Goal: Task Accomplishment & Management: Complete application form

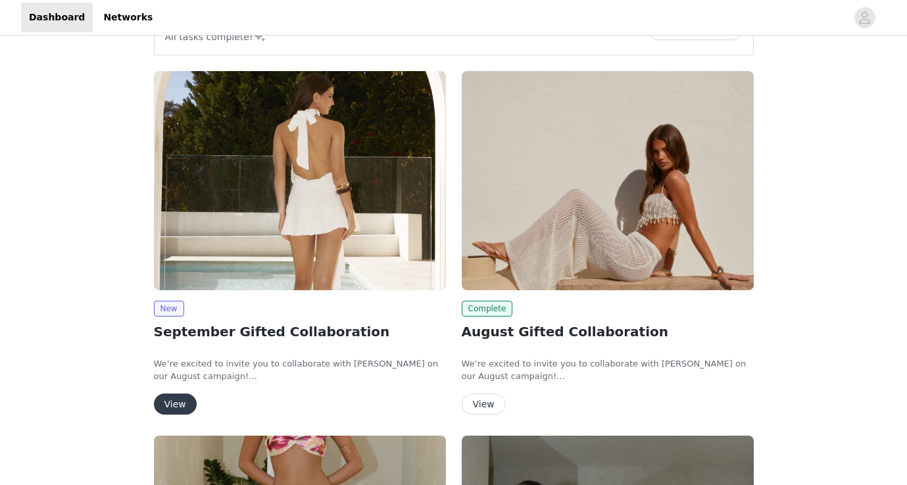
scroll to position [46, 0]
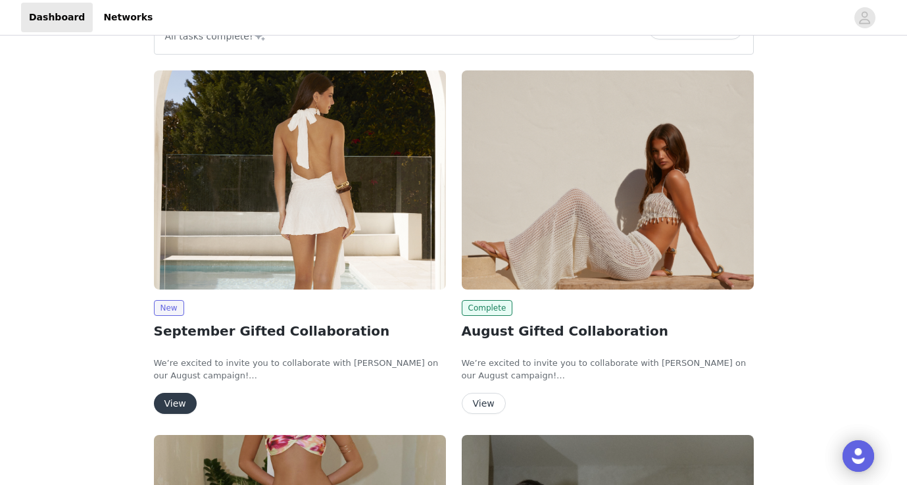
click at [166, 402] on button "View" at bounding box center [175, 403] width 43 height 21
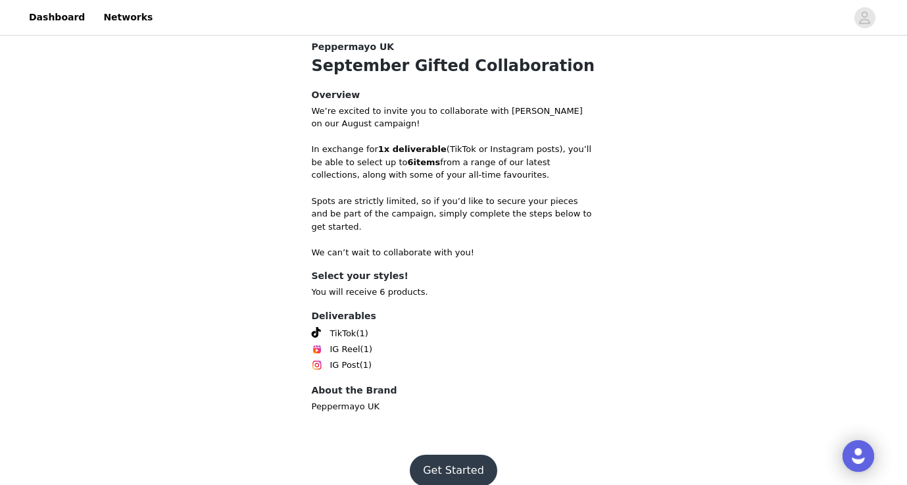
click at [462, 454] on button "Get Started" at bounding box center [453, 470] width 87 height 32
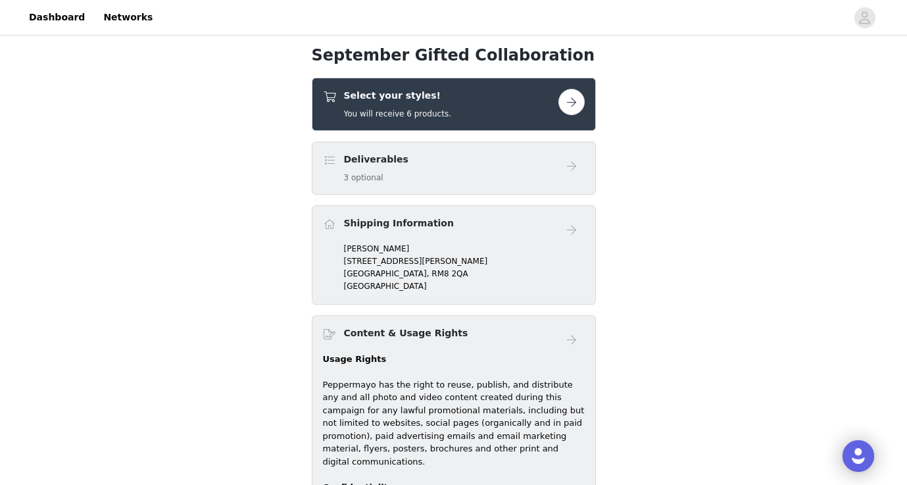
scroll to position [452, 0]
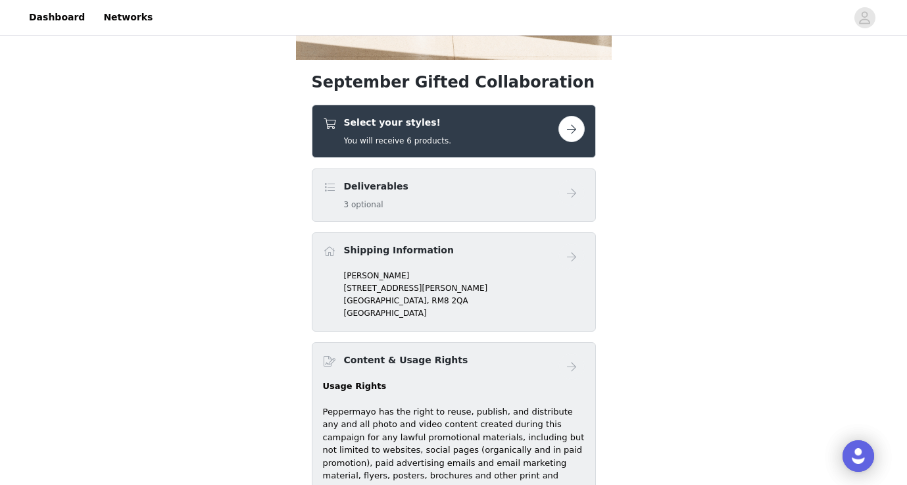
click at [568, 132] on button "button" at bounding box center [571, 129] width 26 height 26
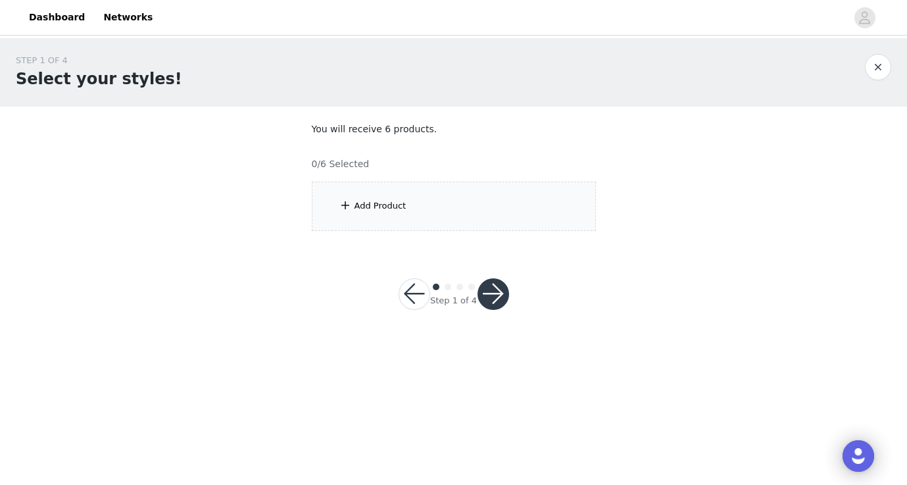
click at [382, 203] on div "Add Product" at bounding box center [380, 205] width 52 height 13
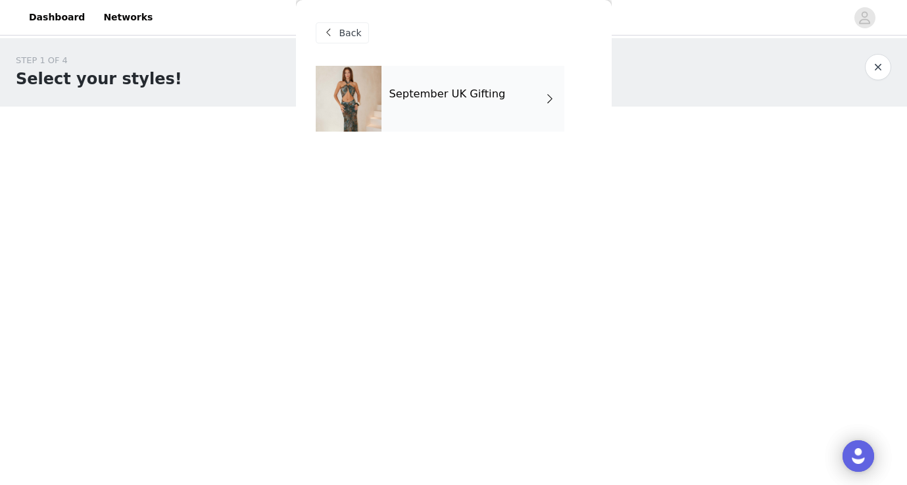
click at [491, 89] on h4 "September UK Gifting" at bounding box center [447, 94] width 116 height 12
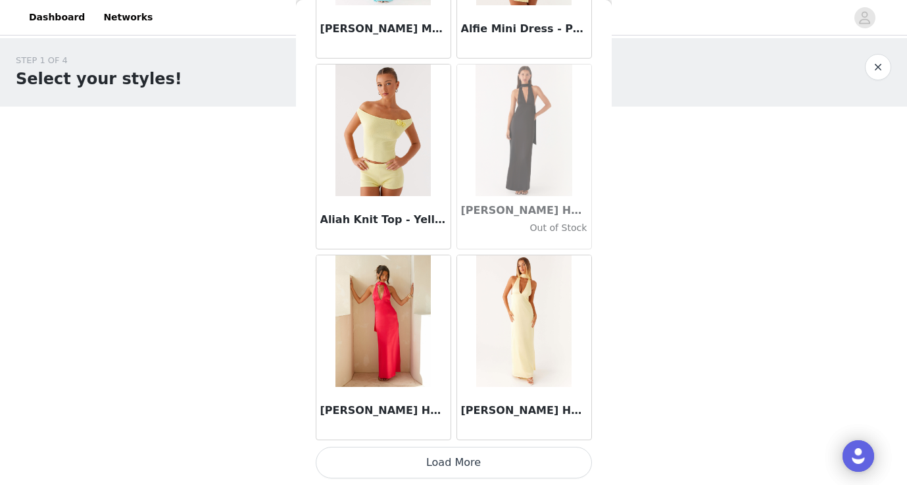
click at [477, 462] on button "Load More" at bounding box center [454, 463] width 276 height 32
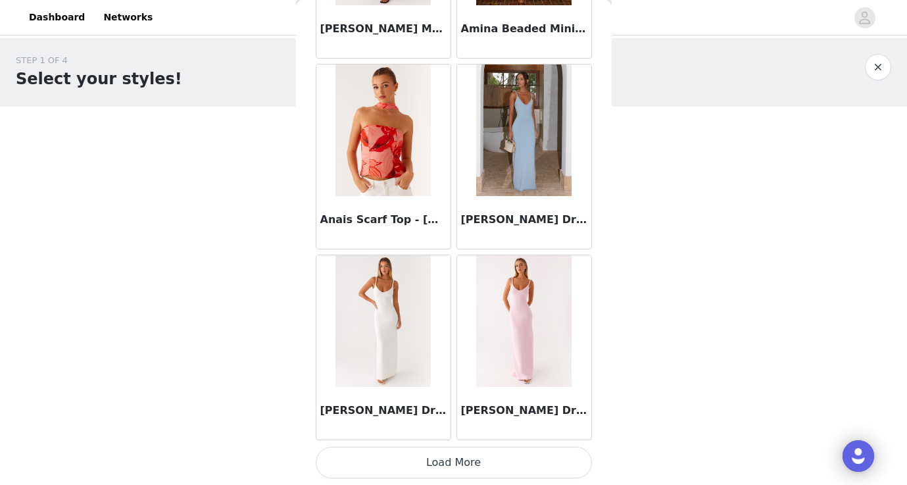
click at [468, 458] on button "Load More" at bounding box center [454, 463] width 276 height 32
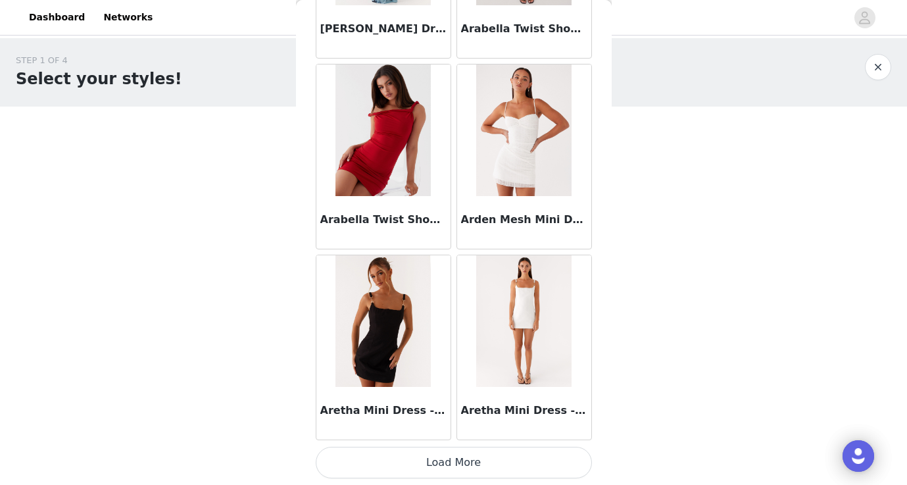
click at [468, 464] on button "Load More" at bounding box center [454, 463] width 276 height 32
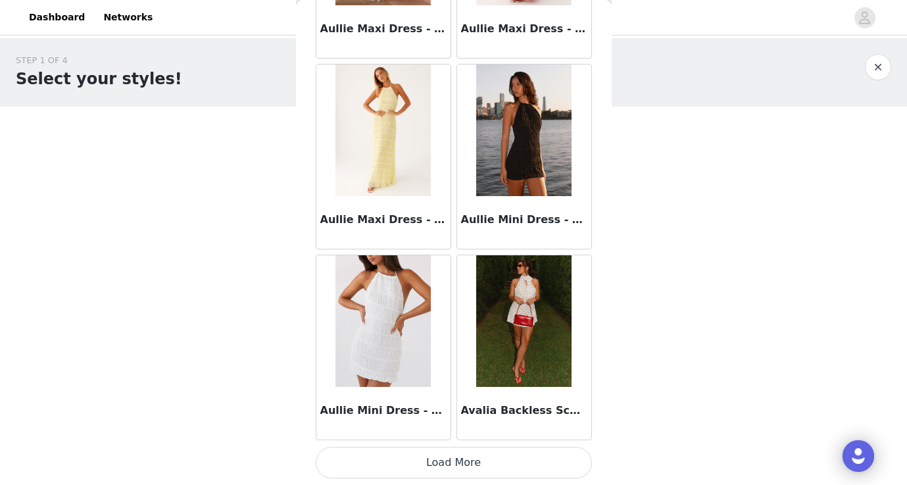
click at [455, 464] on button "Load More" at bounding box center [454, 463] width 276 height 32
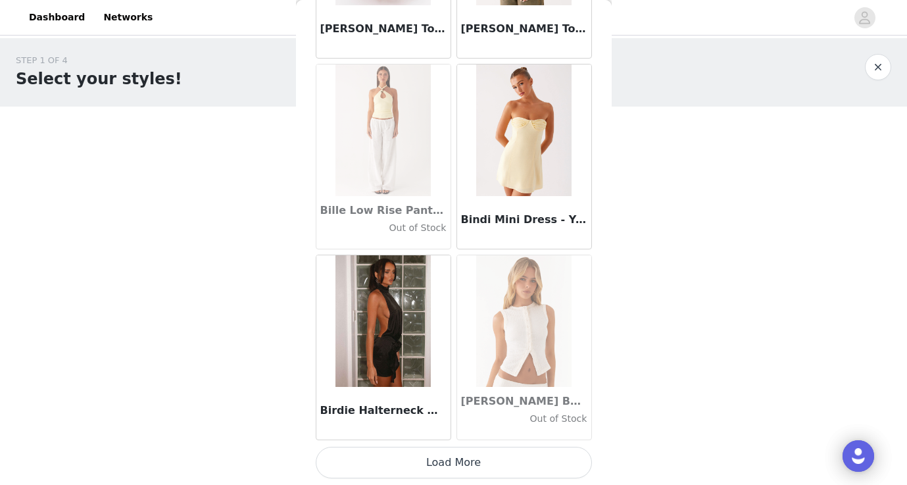
click at [447, 460] on button "Load More" at bounding box center [454, 463] width 276 height 32
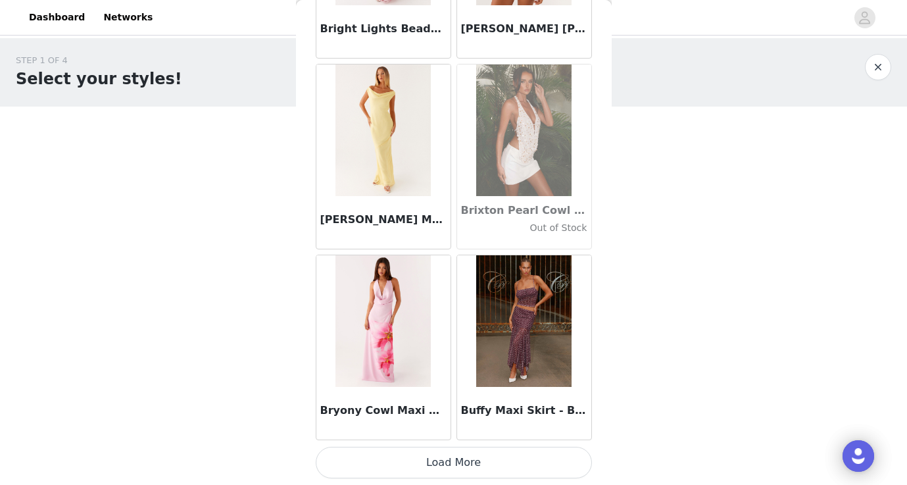
click at [449, 463] on button "Load More" at bounding box center [454, 463] width 276 height 32
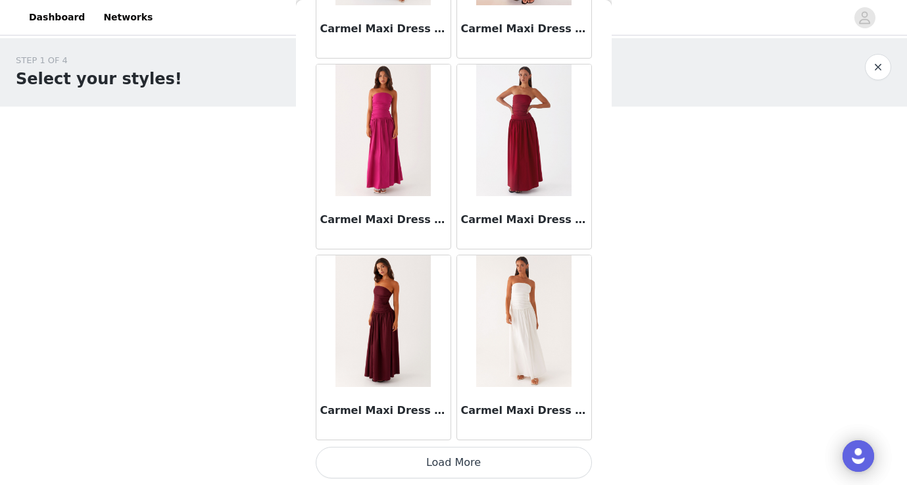
click at [452, 462] on button "Load More" at bounding box center [454, 463] width 276 height 32
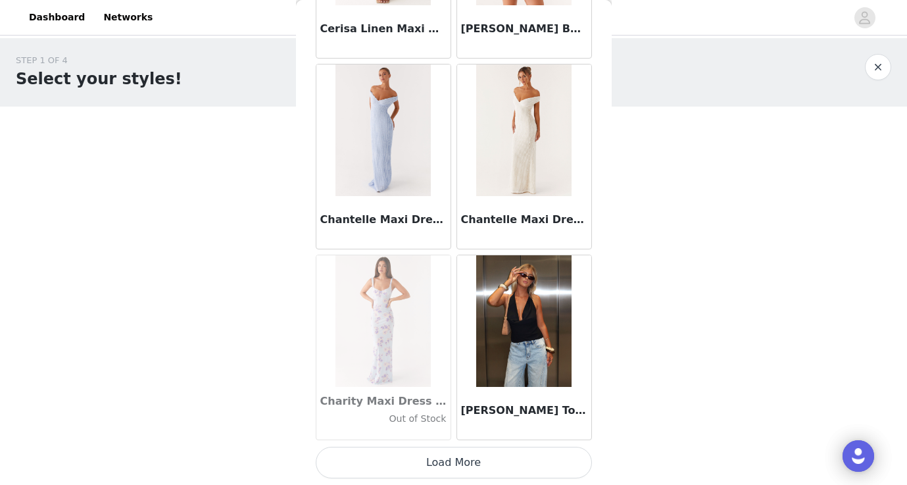
click at [452, 462] on button "Load More" at bounding box center [454, 463] width 276 height 32
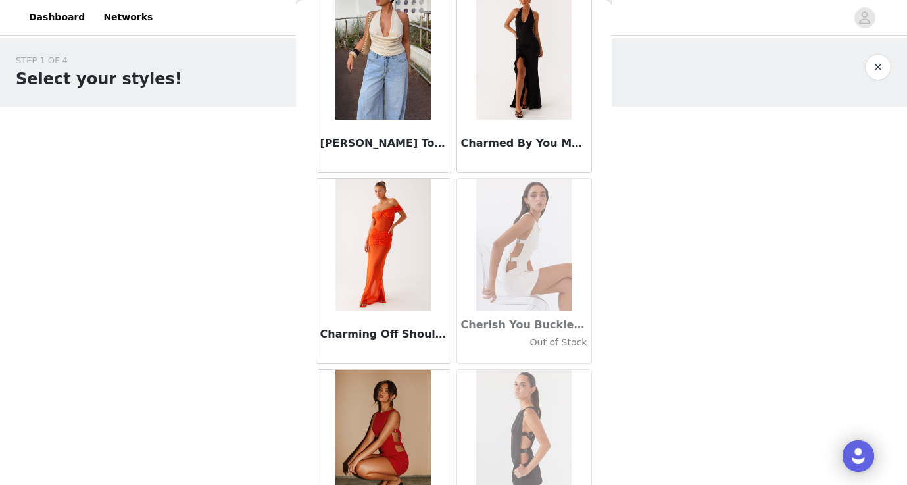
scroll to position [15448, 0]
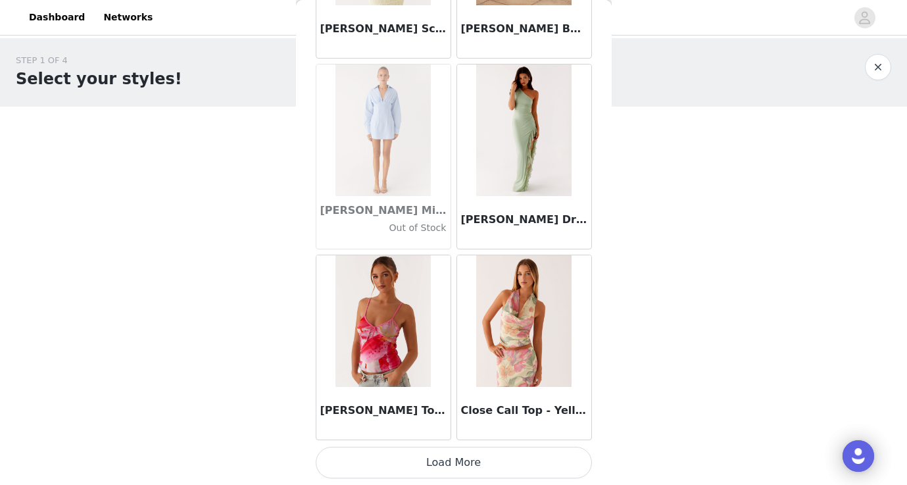
click at [452, 462] on button "Load More" at bounding box center [454, 463] width 276 height 32
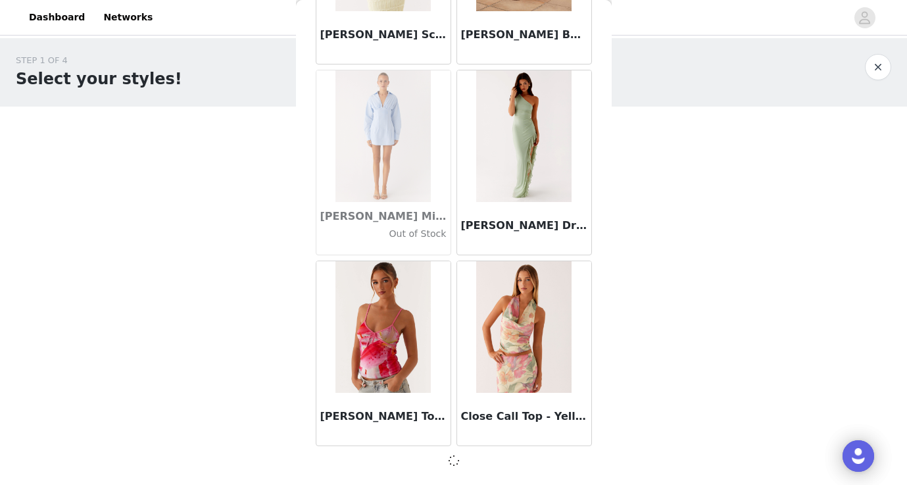
scroll to position [0, 0]
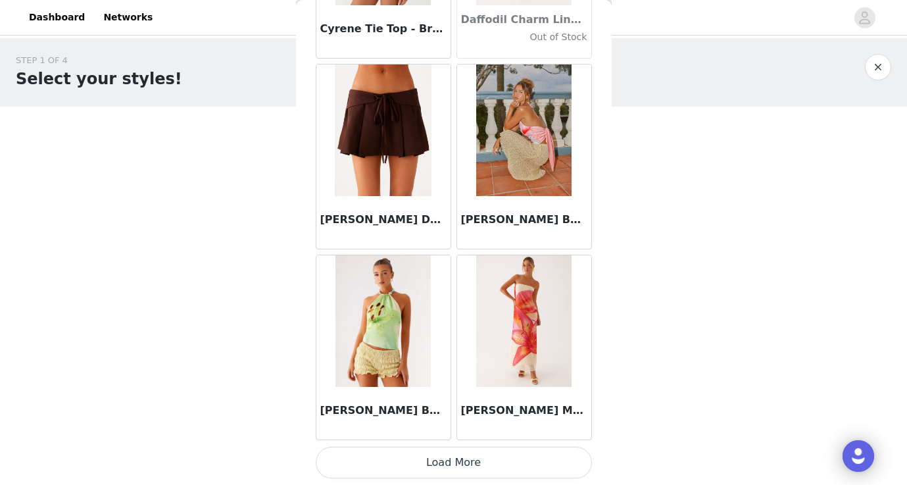
click at [452, 462] on button "Load More" at bounding box center [454, 463] width 276 height 32
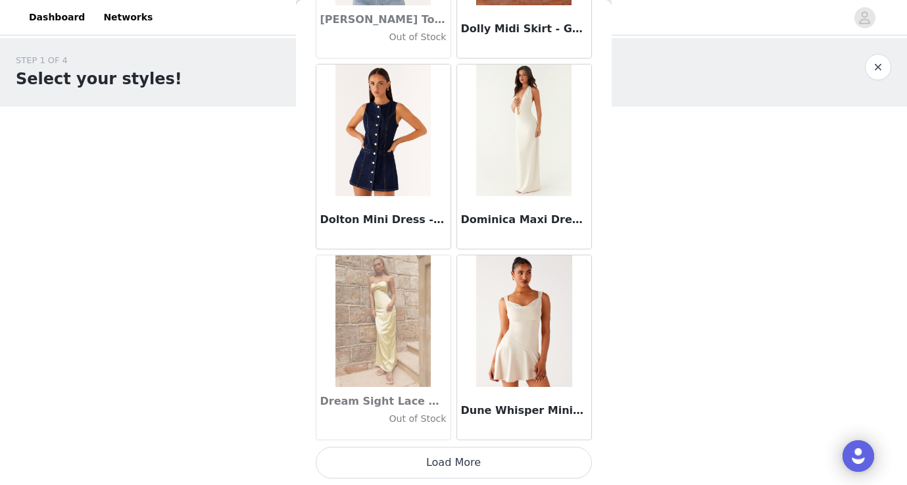
click at [452, 462] on button "Load More" at bounding box center [454, 463] width 276 height 32
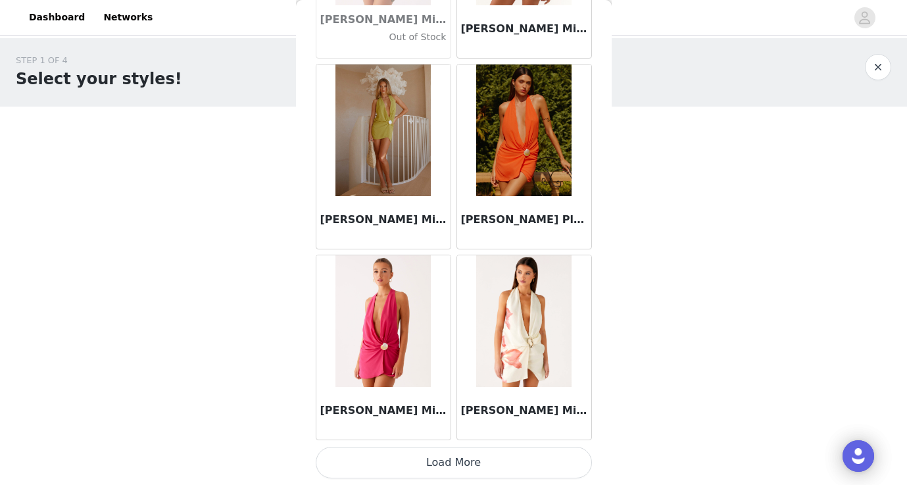
click at [452, 464] on button "Load More" at bounding box center [454, 463] width 276 height 32
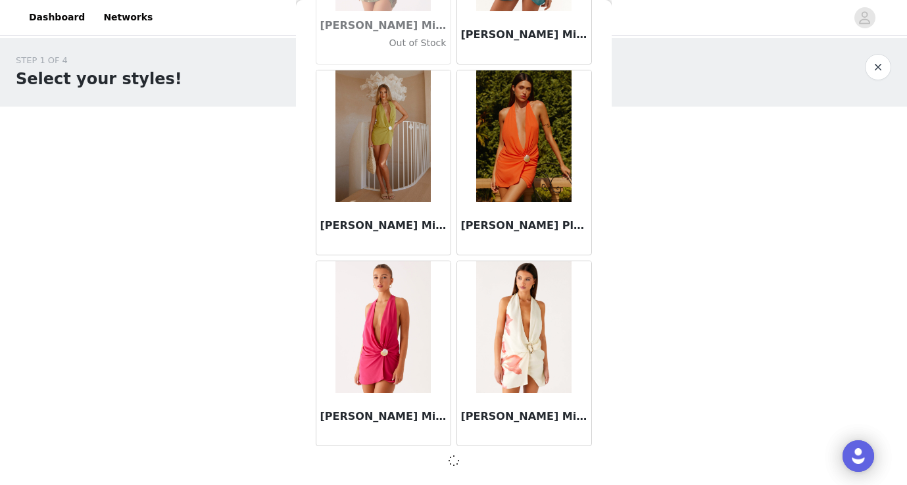
scroll to position [0, 0]
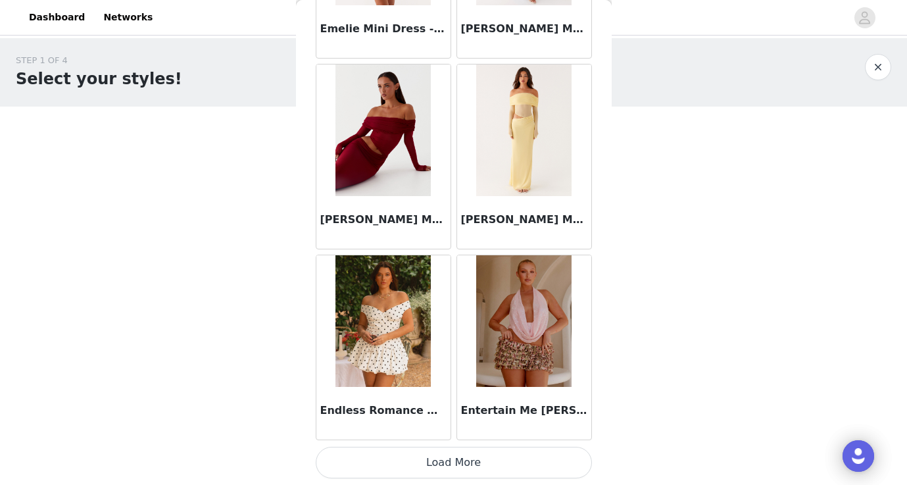
click at [451, 461] on button "Load More" at bounding box center [454, 463] width 276 height 32
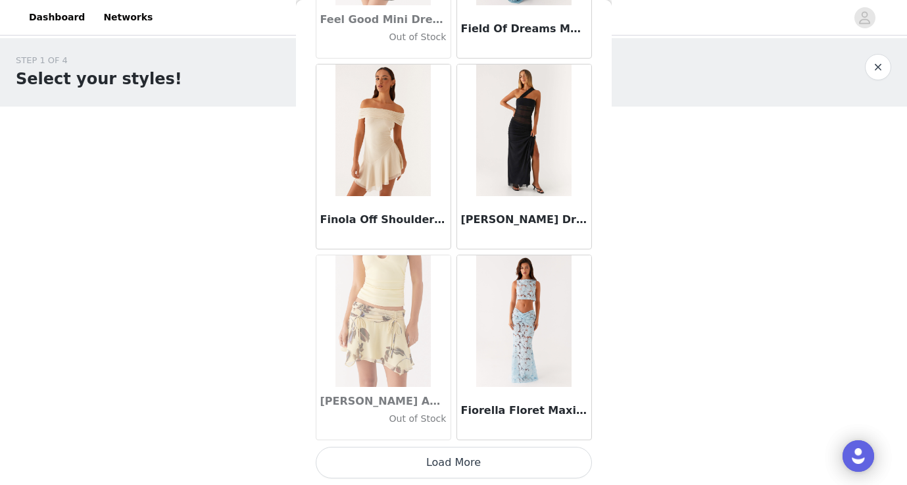
click at [452, 463] on button "Load More" at bounding box center [454, 463] width 276 height 32
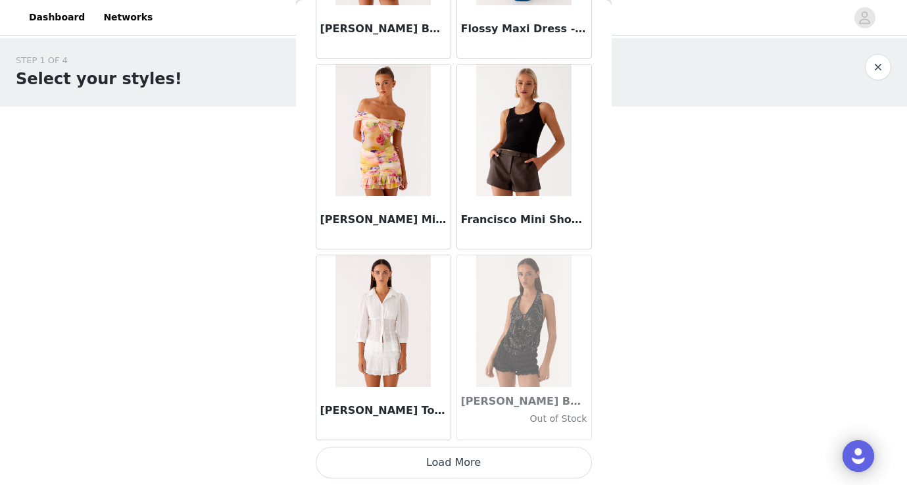
click at [452, 463] on button "Load More" at bounding box center [454, 463] width 276 height 32
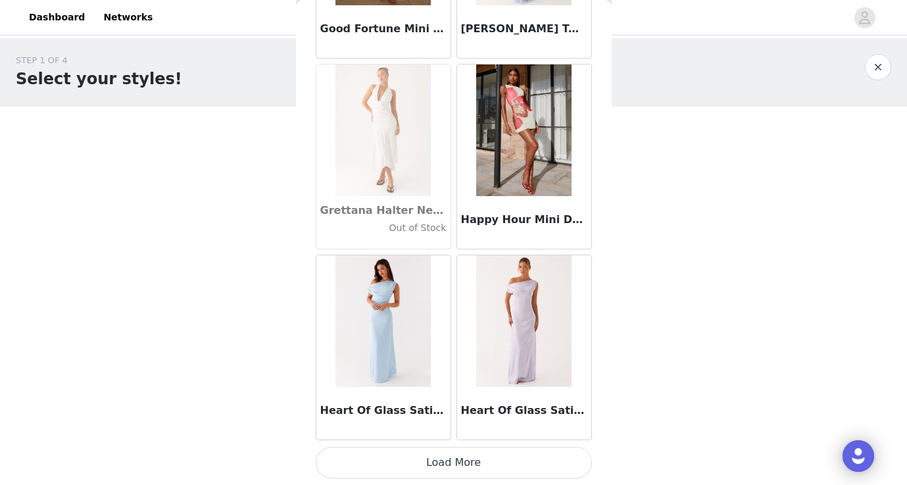
click at [399, 456] on button "Load More" at bounding box center [454, 463] width 276 height 32
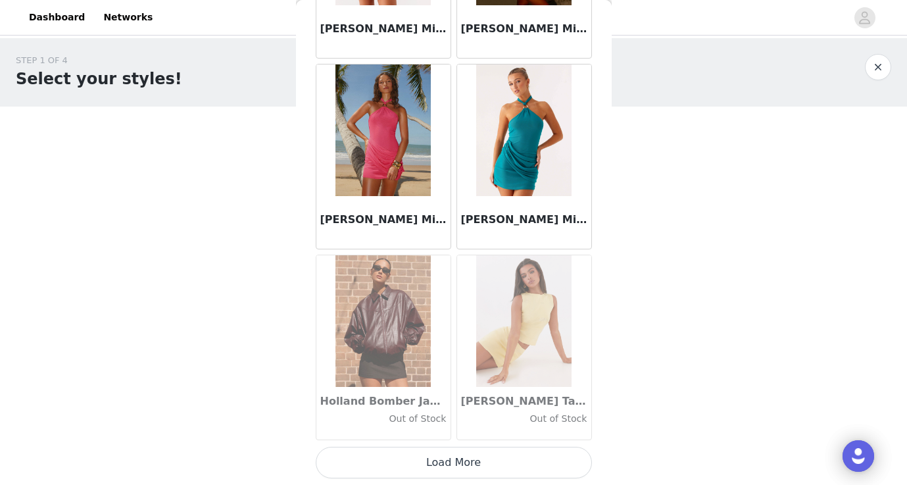
click at [418, 468] on button "Load More" at bounding box center [454, 463] width 276 height 32
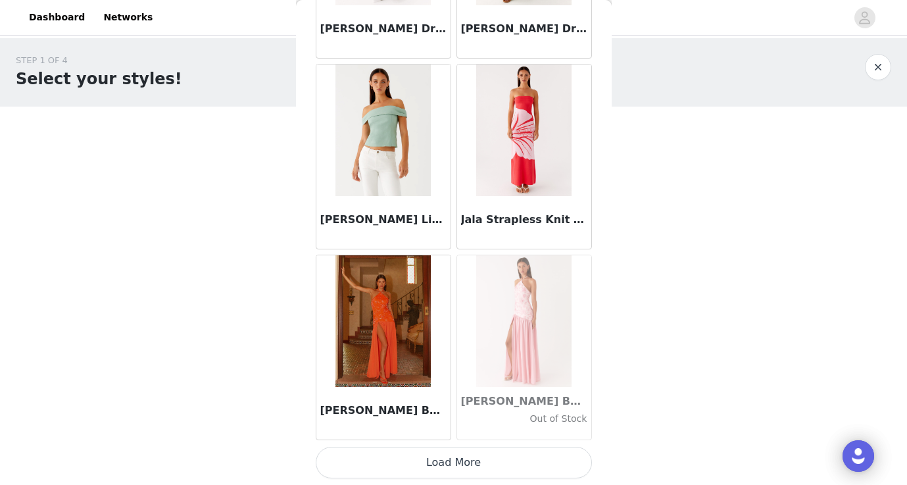
click at [431, 464] on button "Load More" at bounding box center [454, 463] width 276 height 32
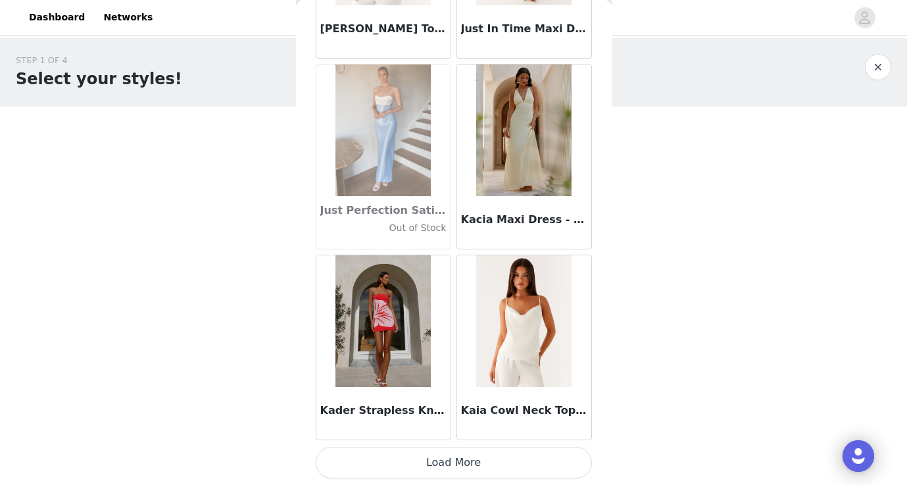
click at [460, 464] on button "Load More" at bounding box center [454, 463] width 276 height 32
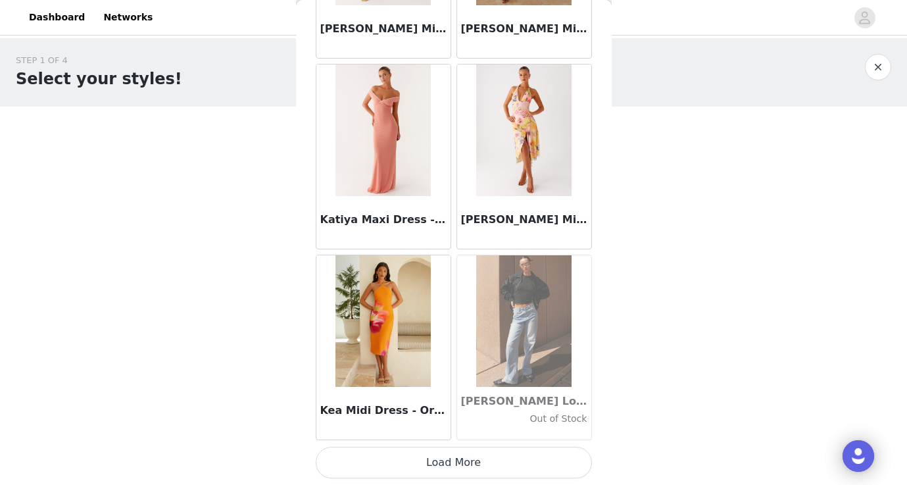
click at [493, 462] on button "Load More" at bounding box center [454, 463] width 276 height 32
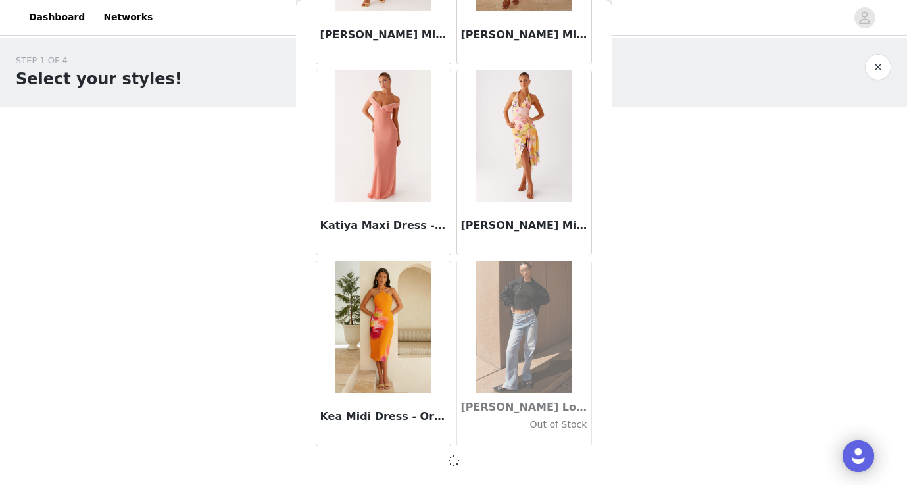
scroll to position [37756, 0]
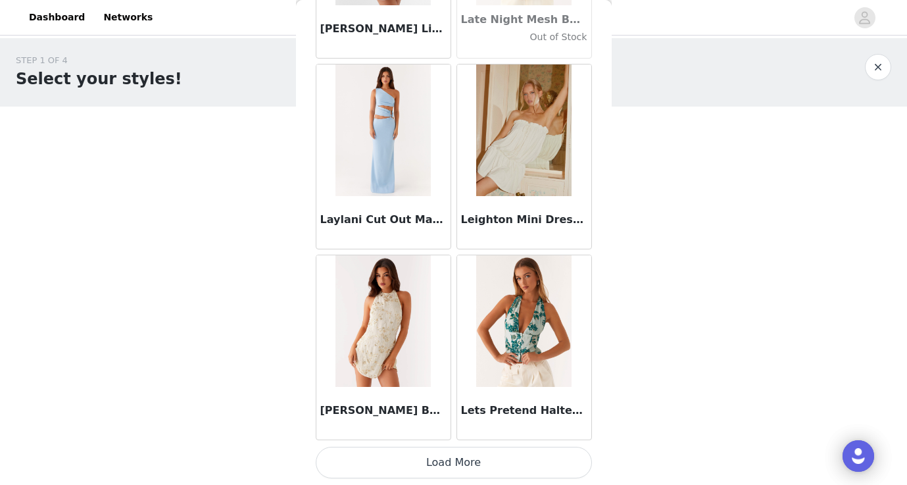
click at [482, 456] on button "Load More" at bounding box center [454, 463] width 276 height 32
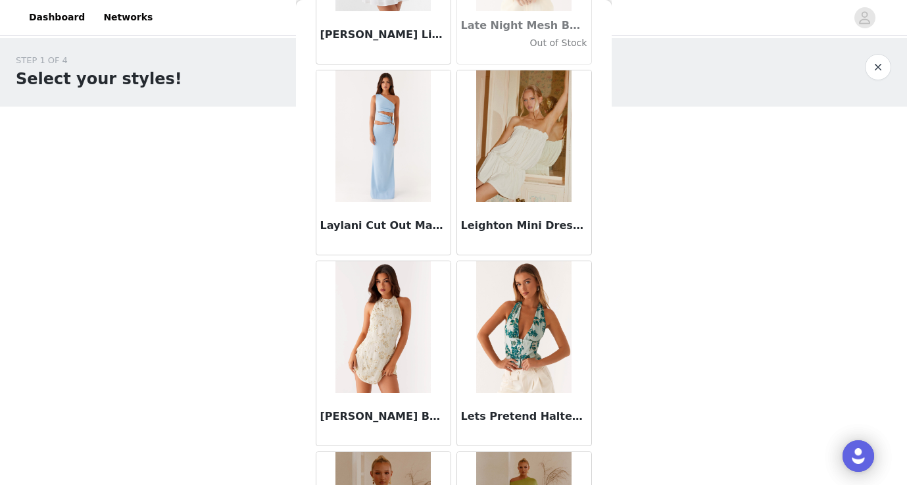
scroll to position [0, 0]
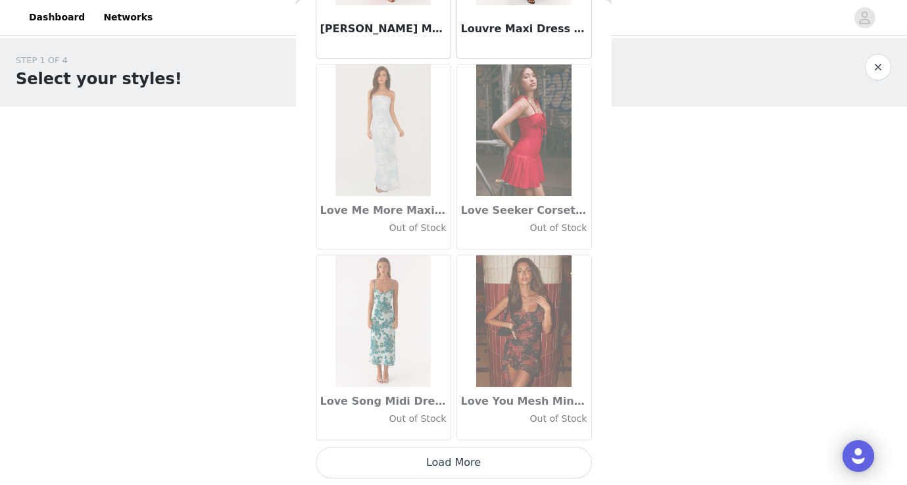
click at [481, 468] on button "Load More" at bounding box center [454, 463] width 276 height 32
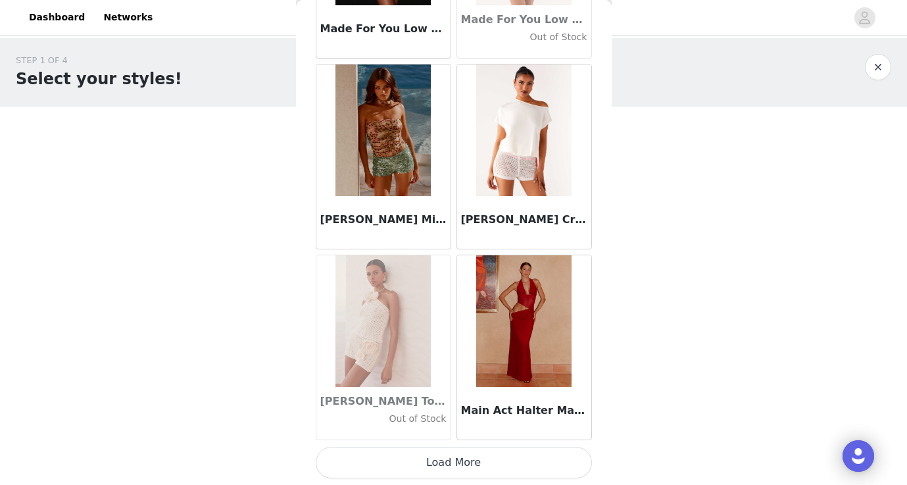
click at [483, 459] on button "Load More" at bounding box center [454, 463] width 276 height 32
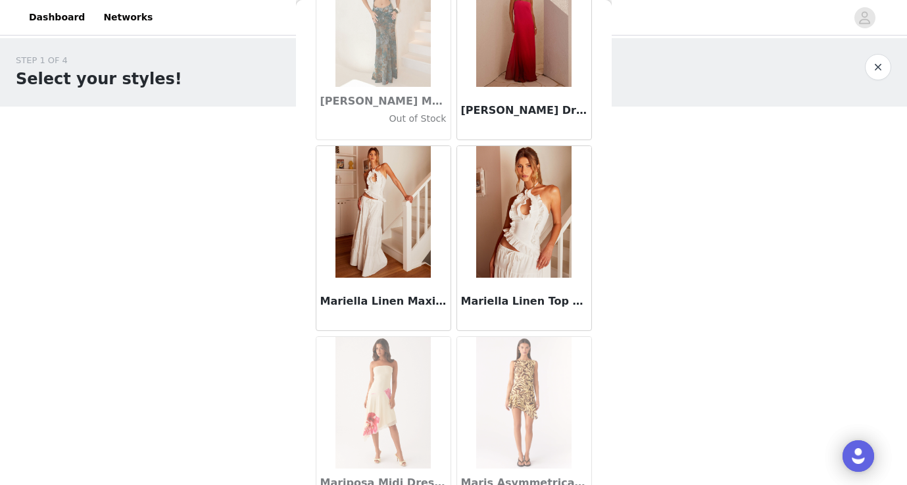
click at [531, 224] on img at bounding box center [523, 212] width 95 height 132
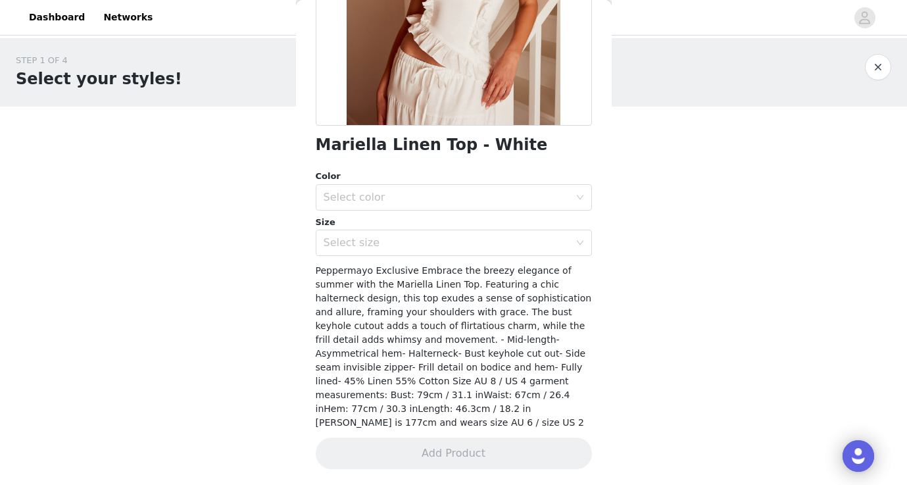
scroll to position [216, 0]
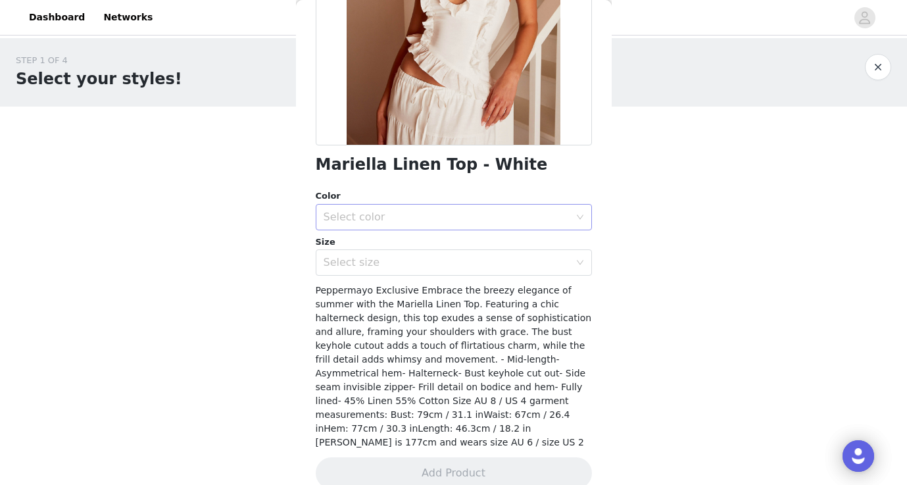
click at [521, 213] on div "Select color" at bounding box center [447, 216] width 246 height 13
click at [498, 232] on li "White" at bounding box center [454, 240] width 276 height 21
click at [504, 256] on div "Select size" at bounding box center [447, 262] width 246 height 13
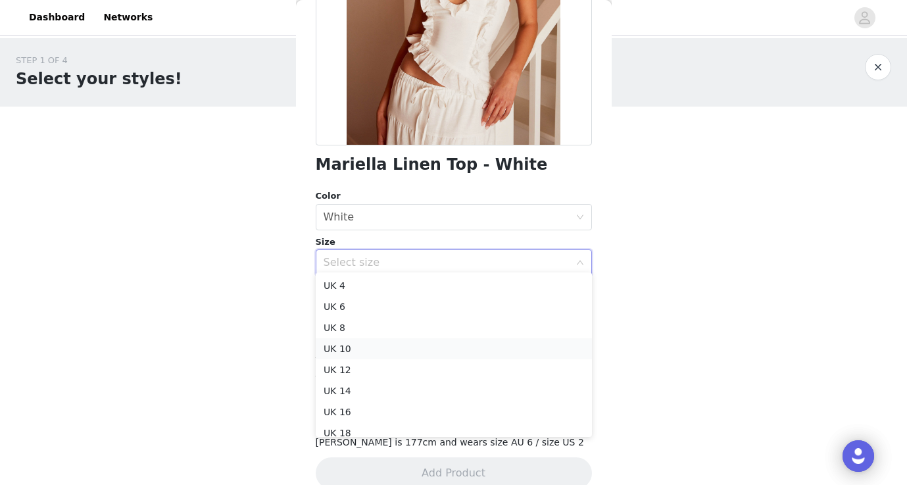
click at [487, 345] on li "UK 10" at bounding box center [454, 348] width 276 height 21
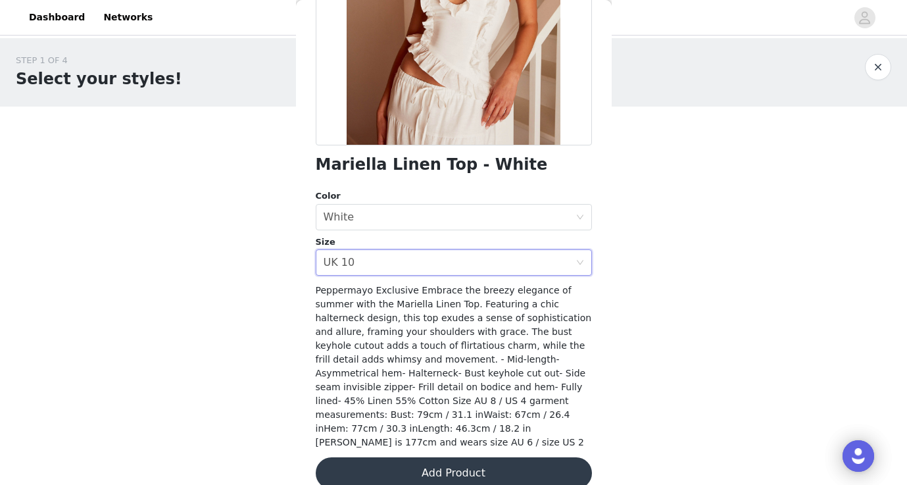
click at [481, 457] on button "Add Product" at bounding box center [454, 473] width 276 height 32
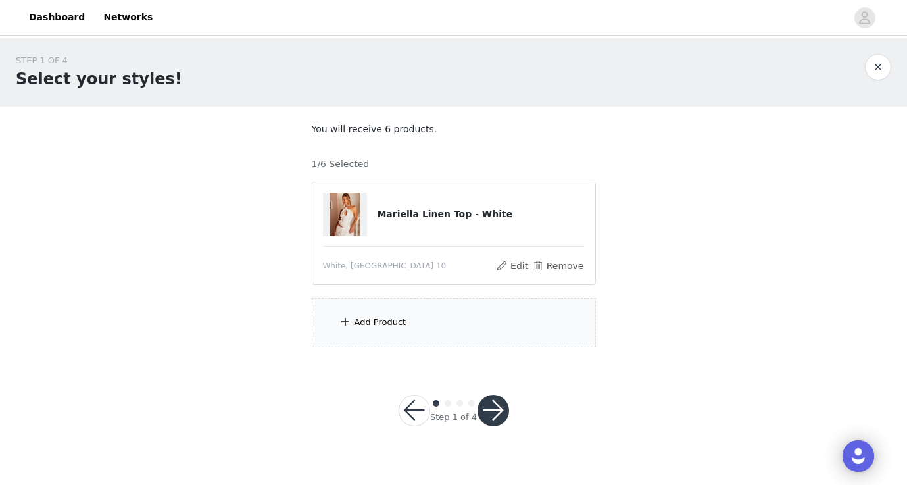
click at [413, 317] on div "Add Product" at bounding box center [454, 322] width 284 height 49
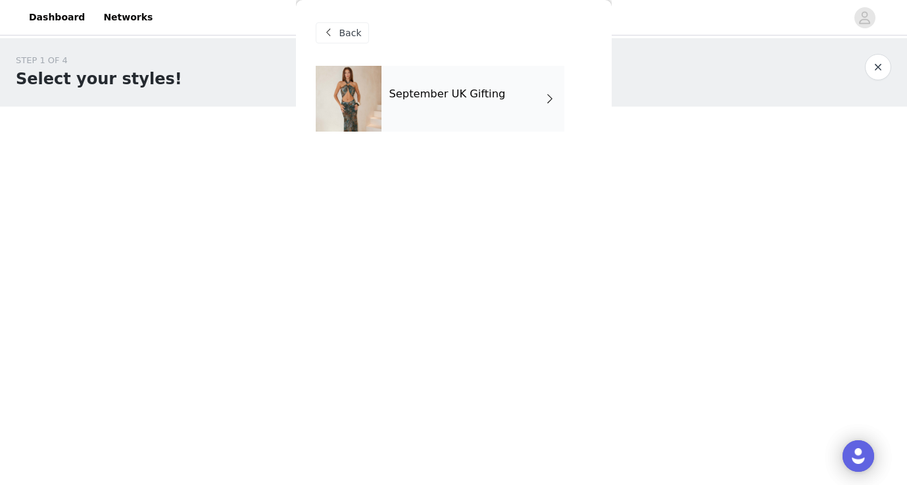
click at [437, 92] on h4 "September UK Gifting" at bounding box center [447, 94] width 116 height 12
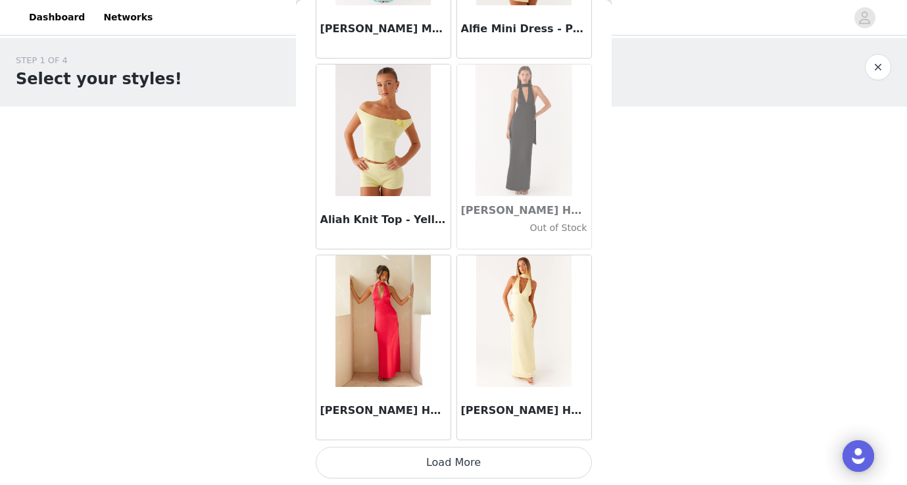
click at [437, 456] on button "Load More" at bounding box center [454, 463] width 276 height 32
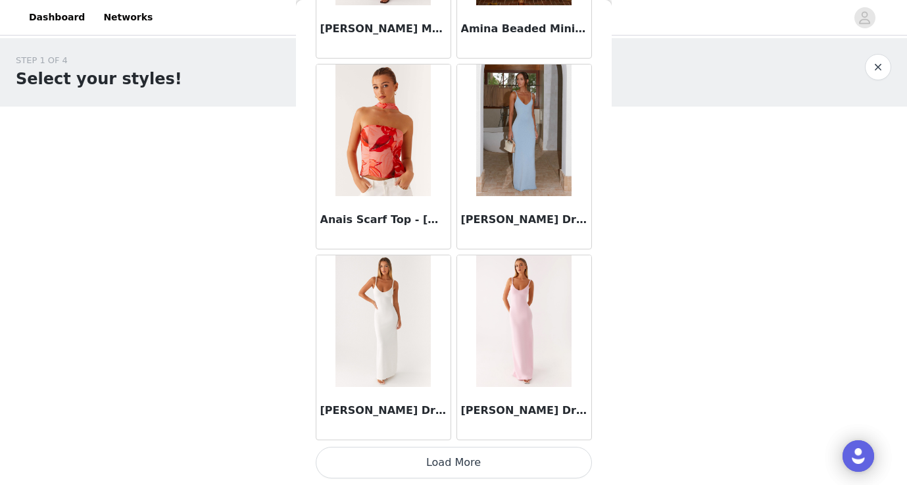
click at [435, 449] on button "Load More" at bounding box center [454, 463] width 276 height 32
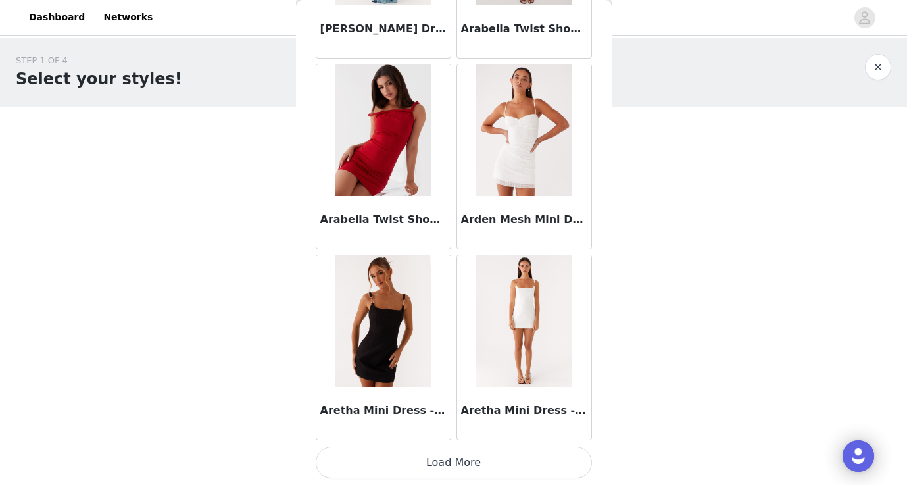
click at [435, 448] on button "Load More" at bounding box center [454, 463] width 276 height 32
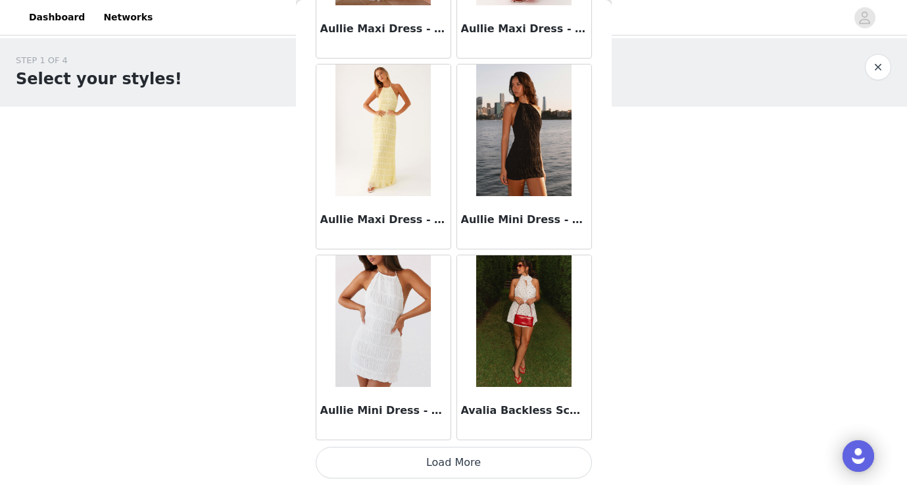
click at [435, 452] on button "Load More" at bounding box center [454, 463] width 276 height 32
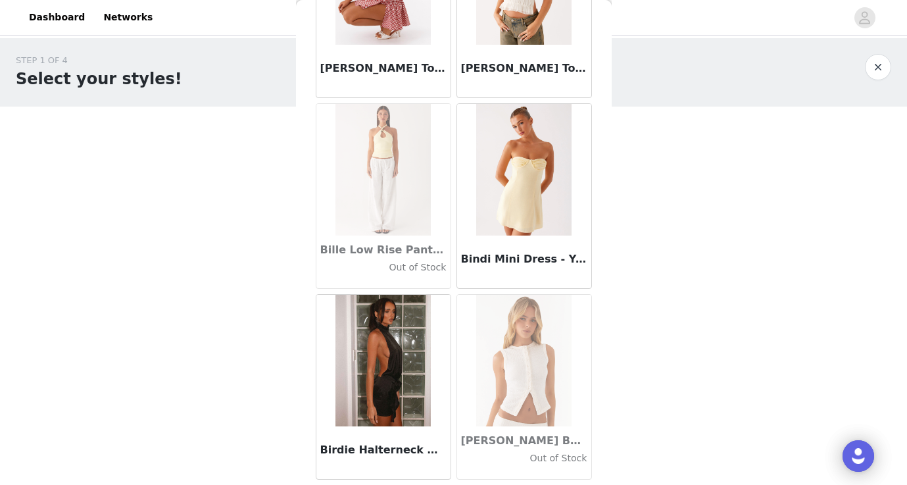
scroll to position [9107, 0]
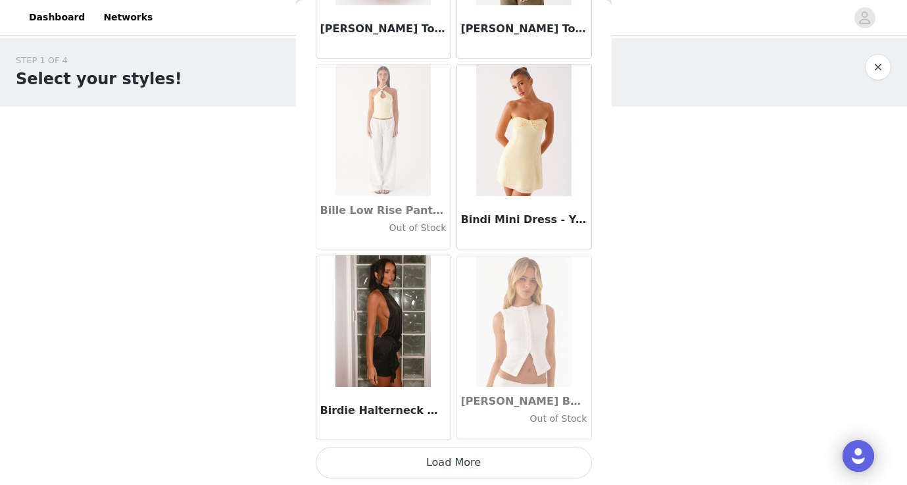
click at [441, 450] on button "Load More" at bounding box center [454, 463] width 276 height 32
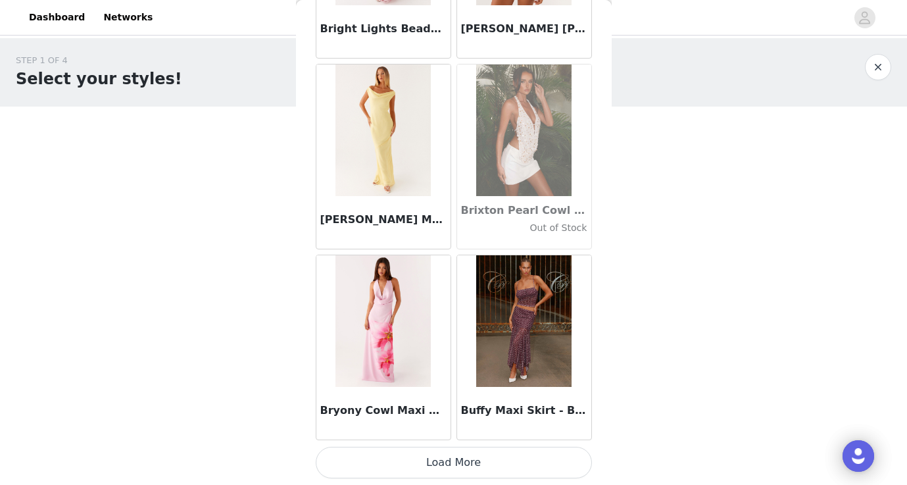
click at [485, 459] on button "Load More" at bounding box center [454, 463] width 276 height 32
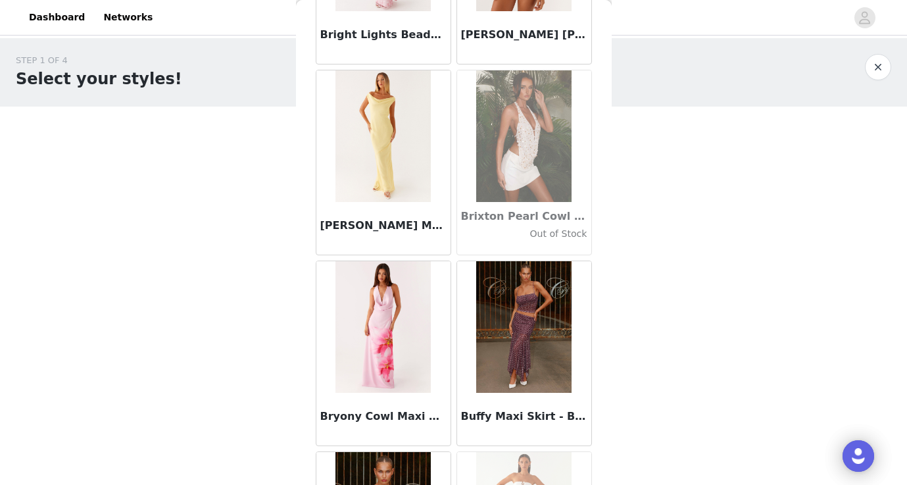
scroll to position [0, 0]
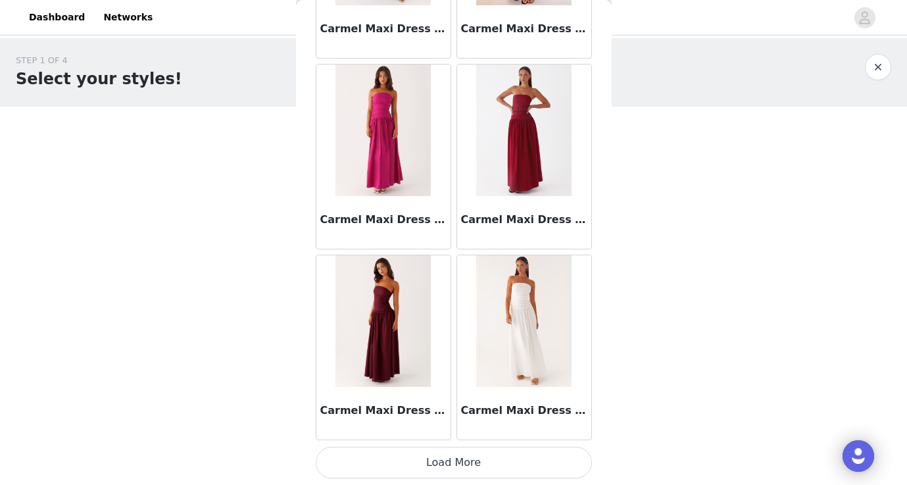
click at [485, 458] on button "Load More" at bounding box center [454, 463] width 276 height 32
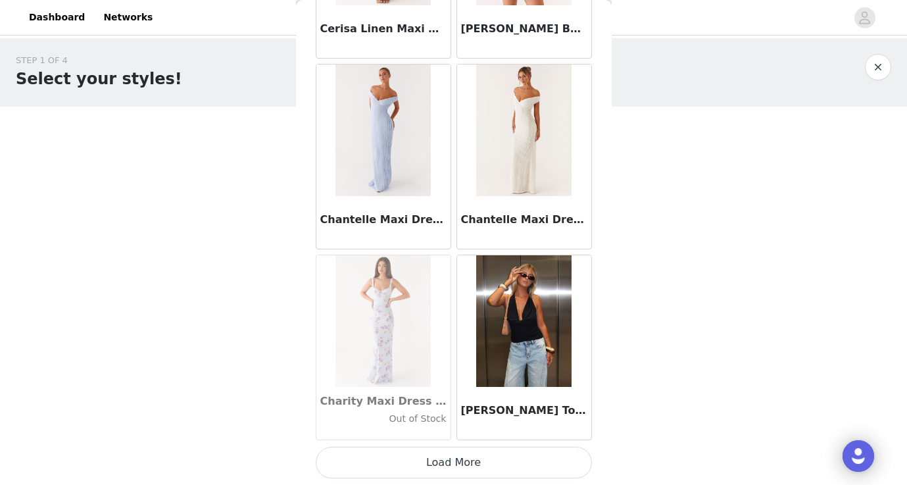
click at [480, 456] on button "Load More" at bounding box center [454, 463] width 276 height 32
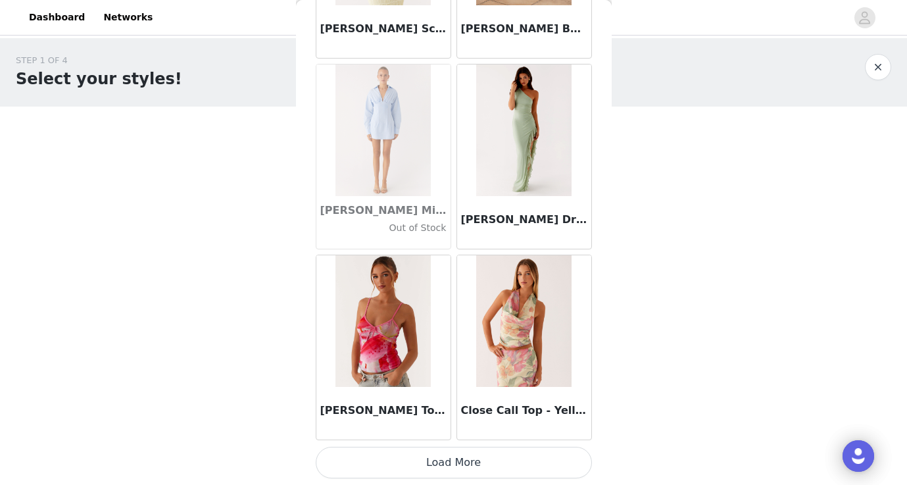
click at [482, 460] on button "Load More" at bounding box center [454, 463] width 276 height 32
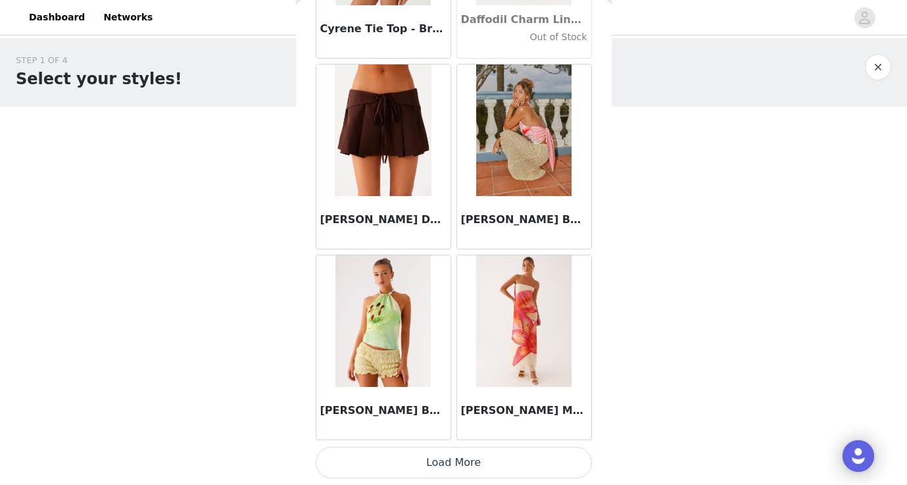
click at [472, 461] on button "Load More" at bounding box center [454, 463] width 276 height 32
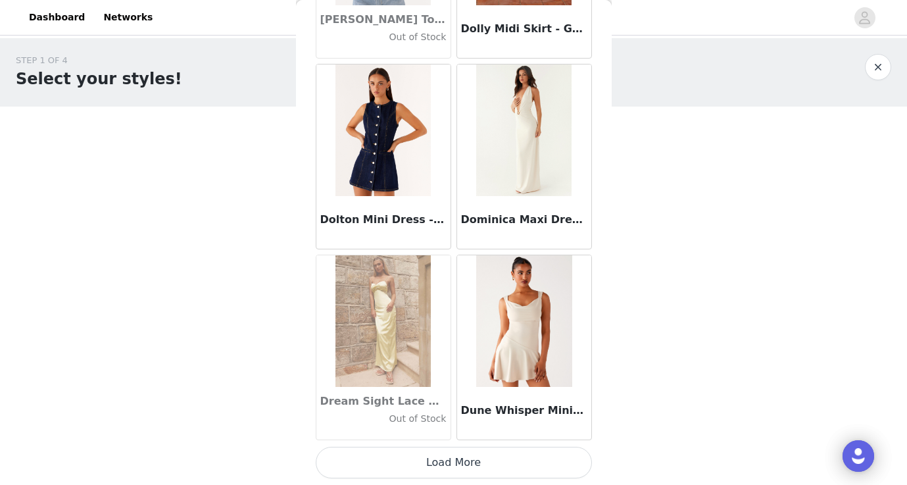
click at [470, 456] on button "Load More" at bounding box center [454, 463] width 276 height 32
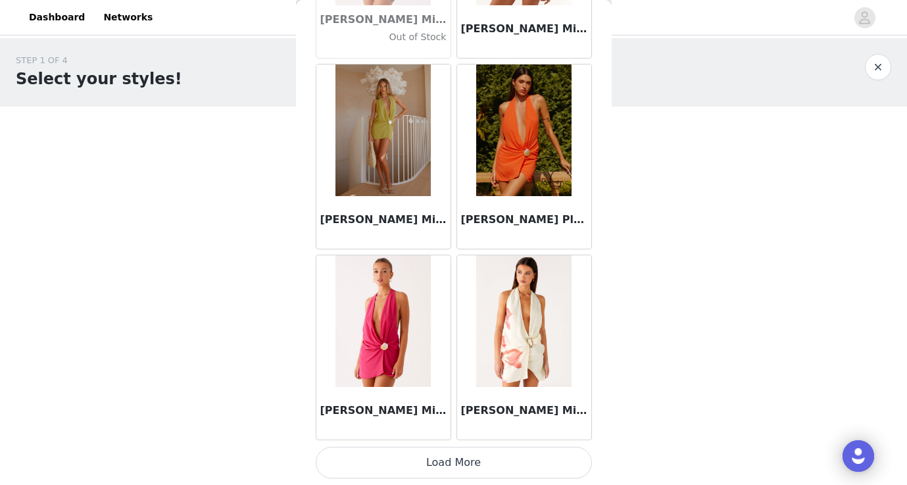
click at [481, 458] on button "Load More" at bounding box center [454, 463] width 276 height 32
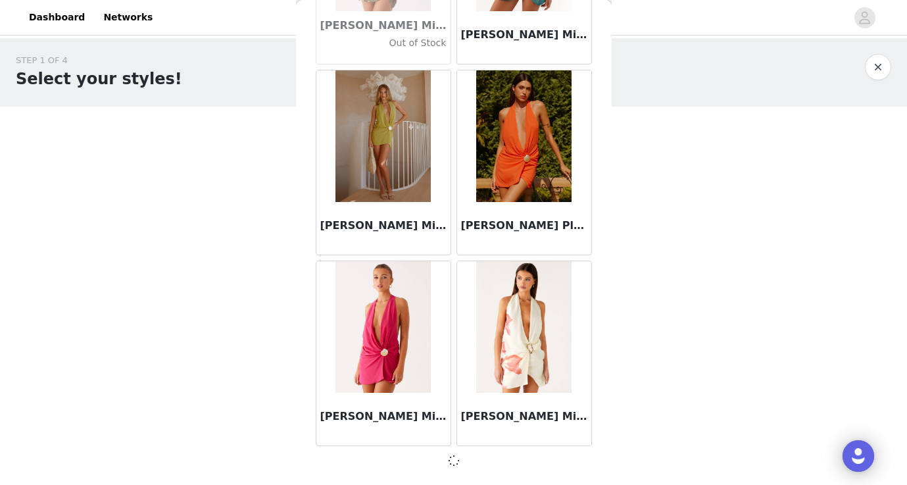
scroll to position [22500, 0]
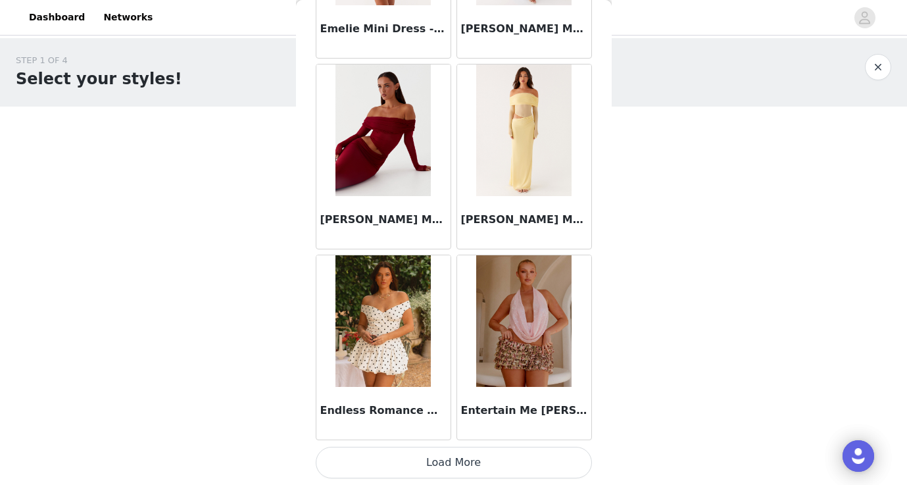
click at [481, 458] on button "Load More" at bounding box center [454, 463] width 276 height 32
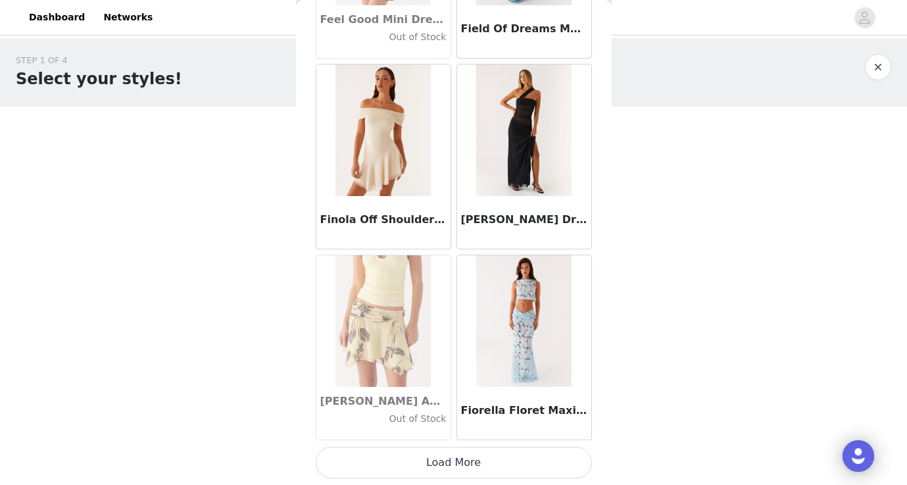
click at [477, 461] on button "Load More" at bounding box center [454, 463] width 276 height 32
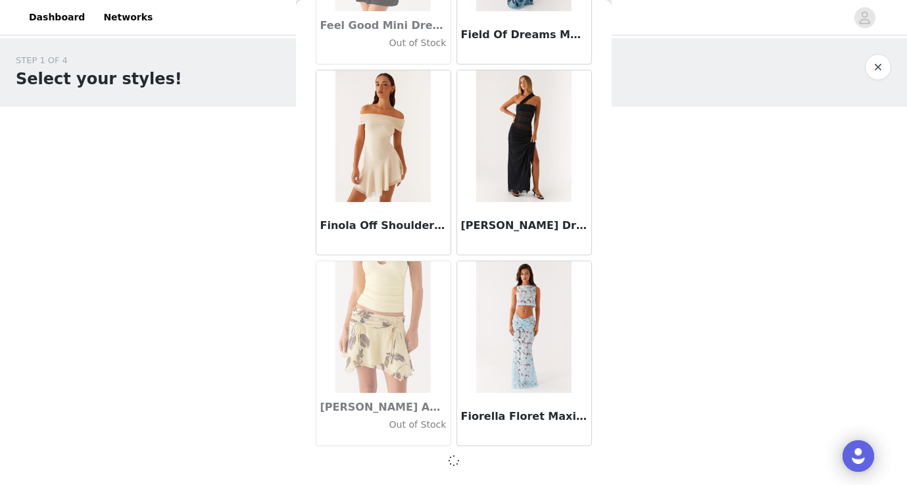
scroll to position [0, 0]
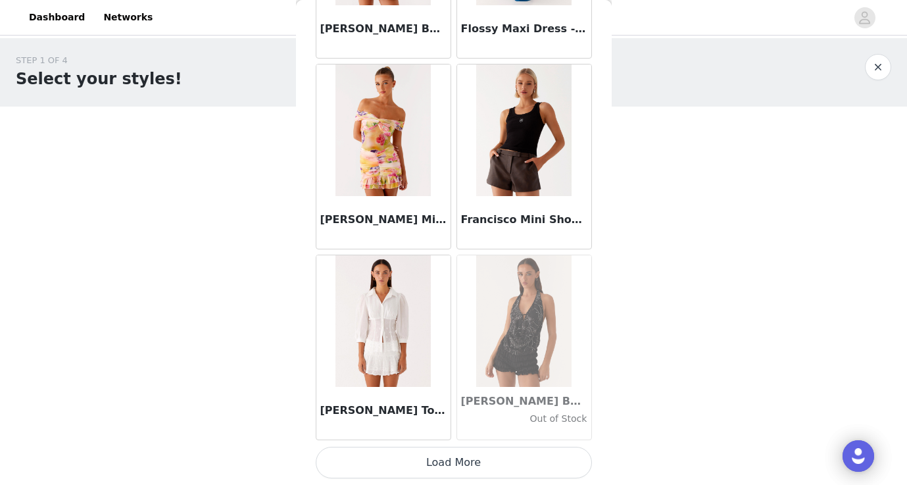
click at [478, 462] on button "Load More" at bounding box center [454, 463] width 276 height 32
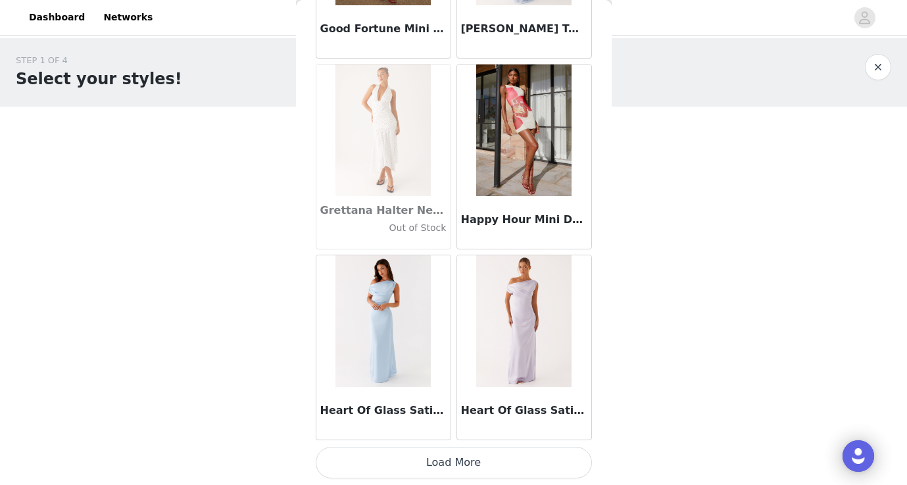
click at [478, 462] on button "Load More" at bounding box center [454, 463] width 276 height 32
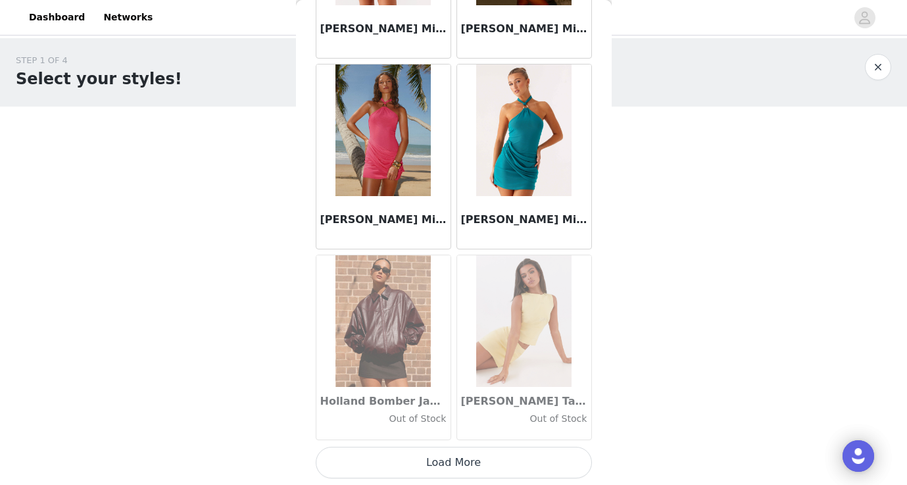
click at [477, 459] on button "Load More" at bounding box center [454, 463] width 276 height 32
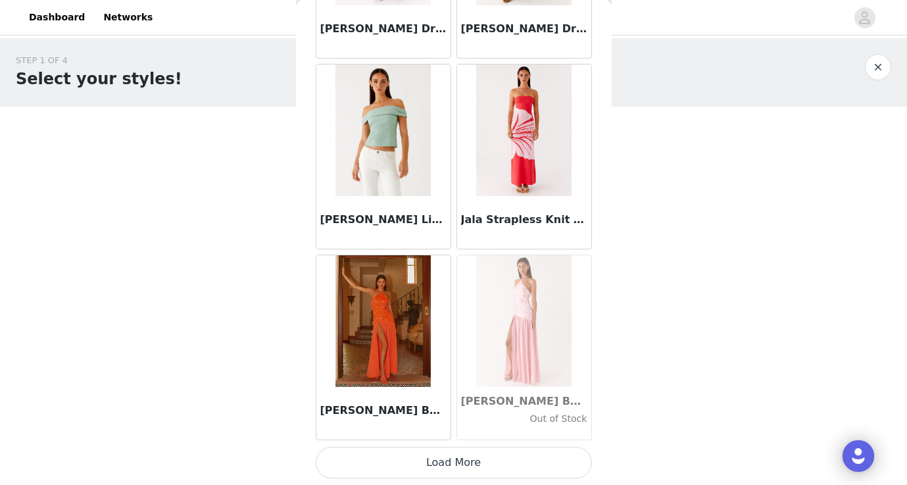
click at [479, 464] on button "Load More" at bounding box center [454, 463] width 276 height 32
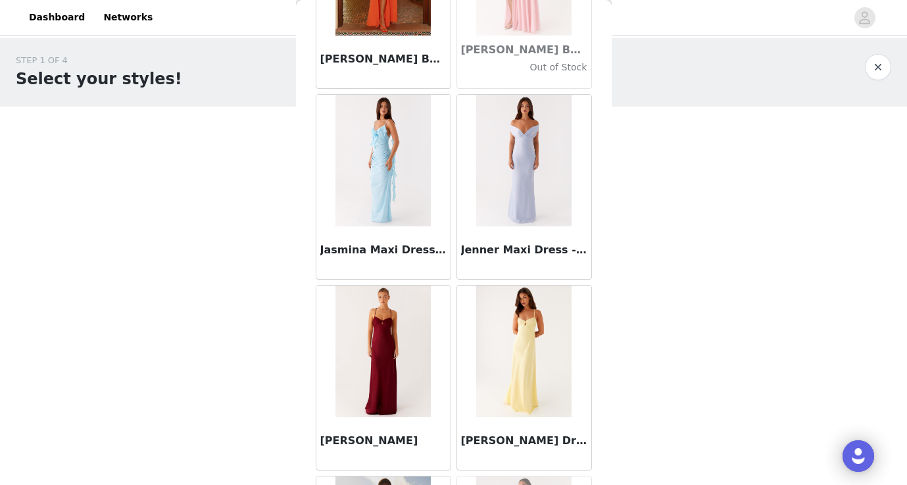
scroll to position [34424, 0]
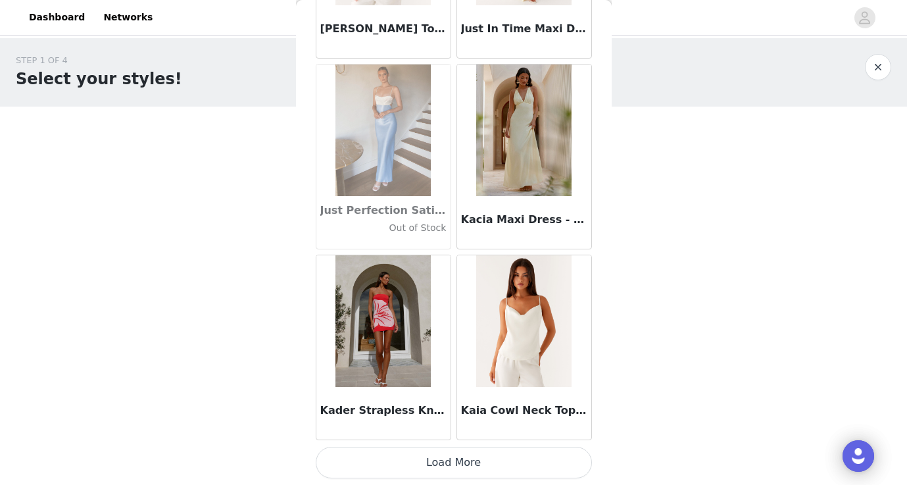
click at [468, 457] on button "Load More" at bounding box center [454, 463] width 276 height 32
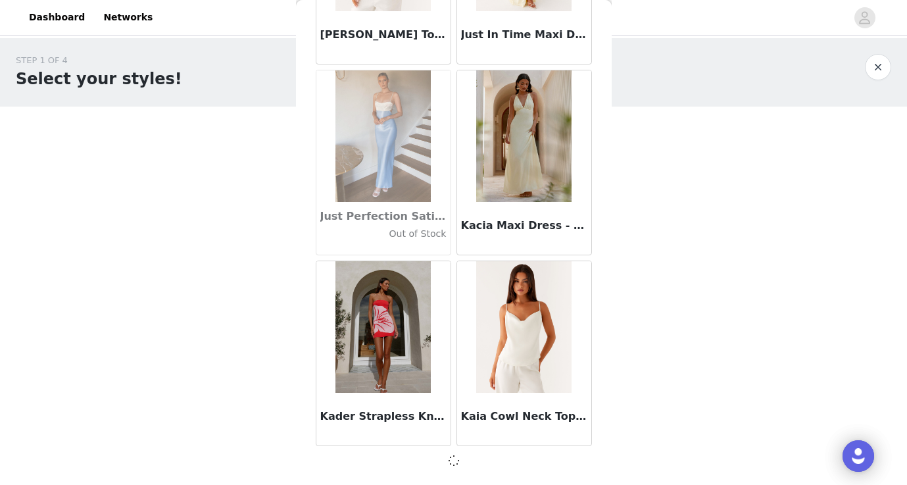
scroll to position [0, 0]
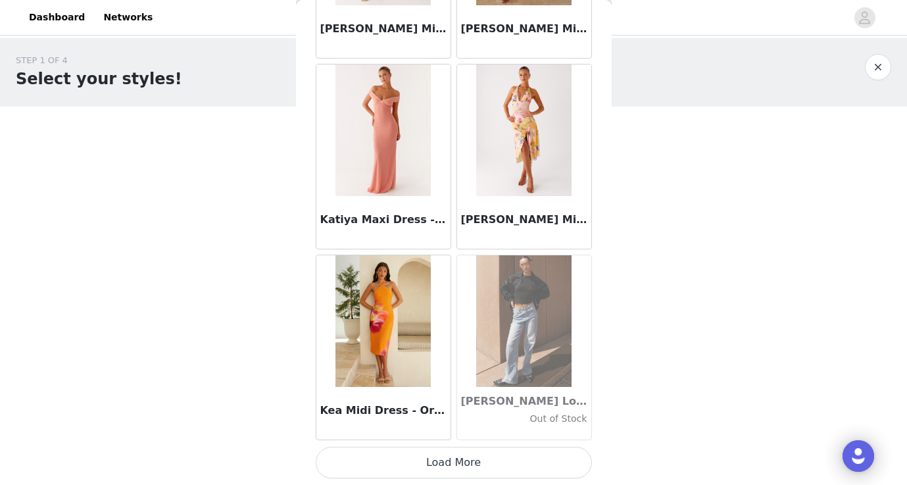
click at [473, 459] on button "Load More" at bounding box center [454, 463] width 276 height 32
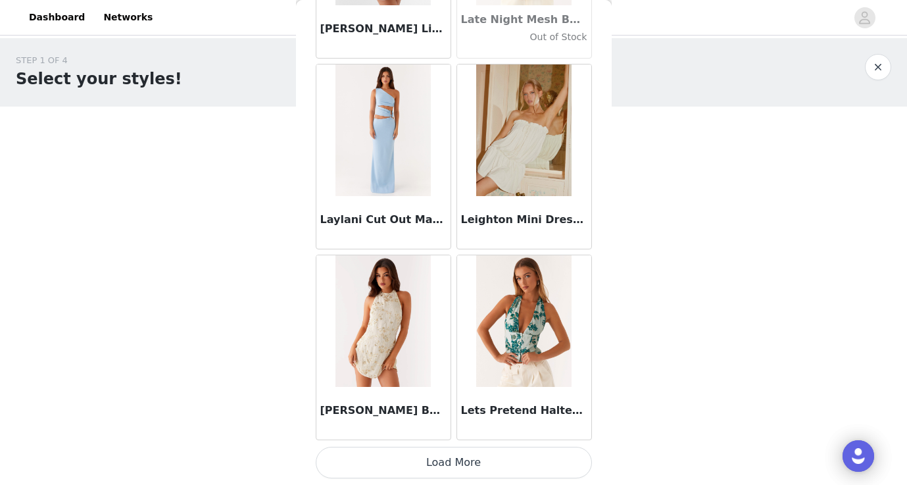
click at [473, 463] on button "Load More" at bounding box center [454, 463] width 276 height 32
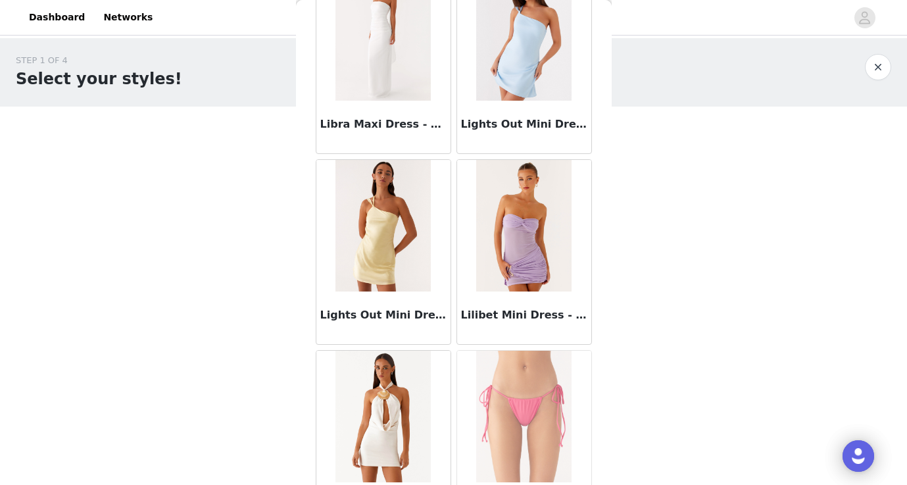
scroll to position [41154, 0]
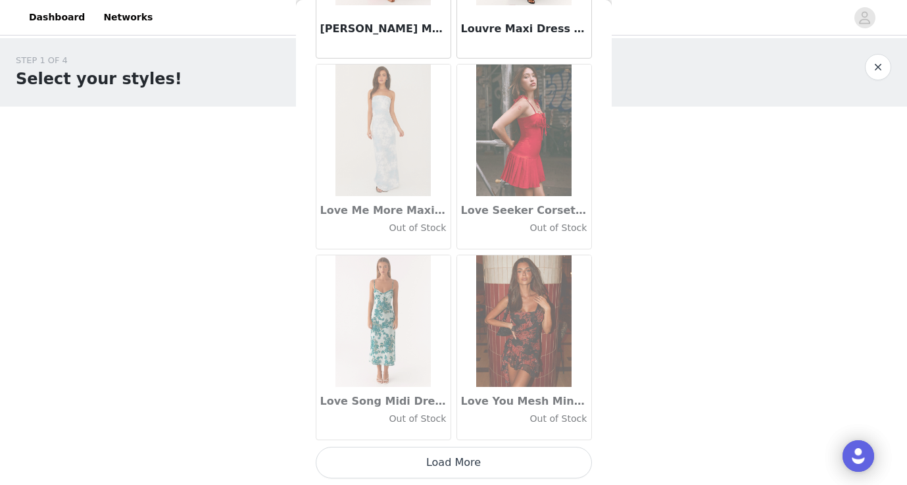
click at [477, 466] on button "Load More" at bounding box center [454, 463] width 276 height 32
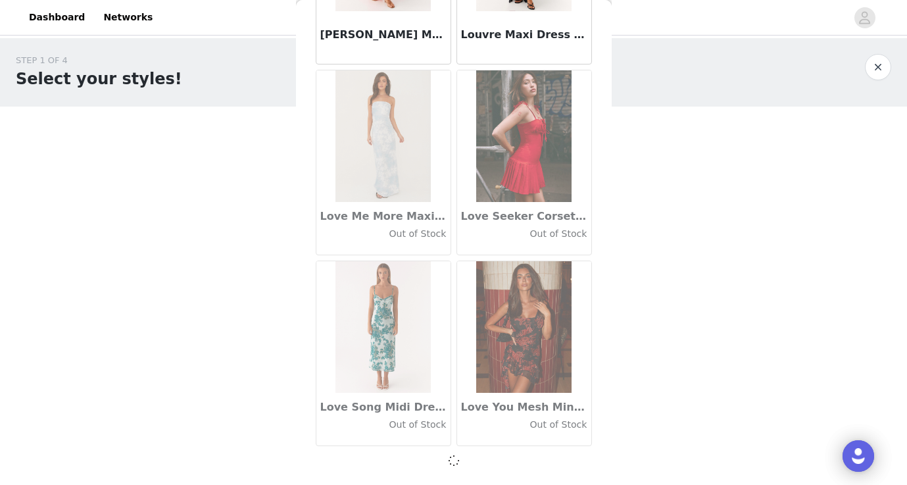
scroll to position [41571, 0]
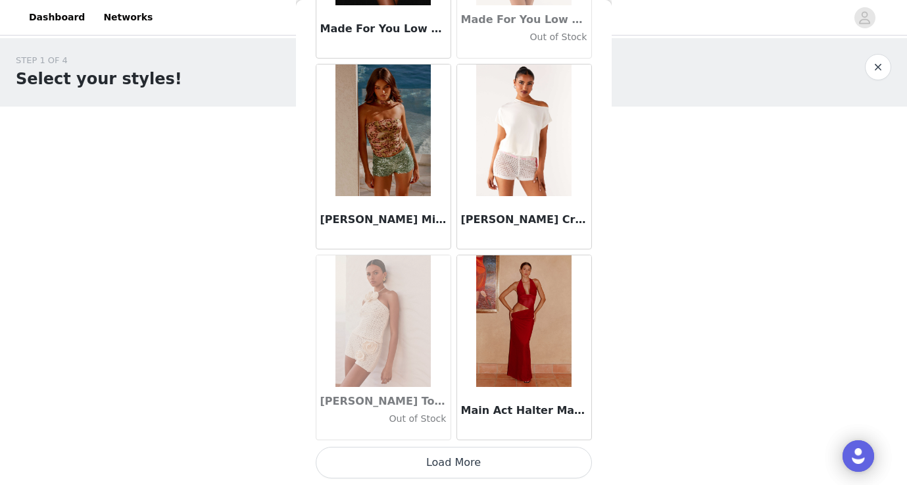
click at [471, 466] on button "Load More" at bounding box center [454, 463] width 276 height 32
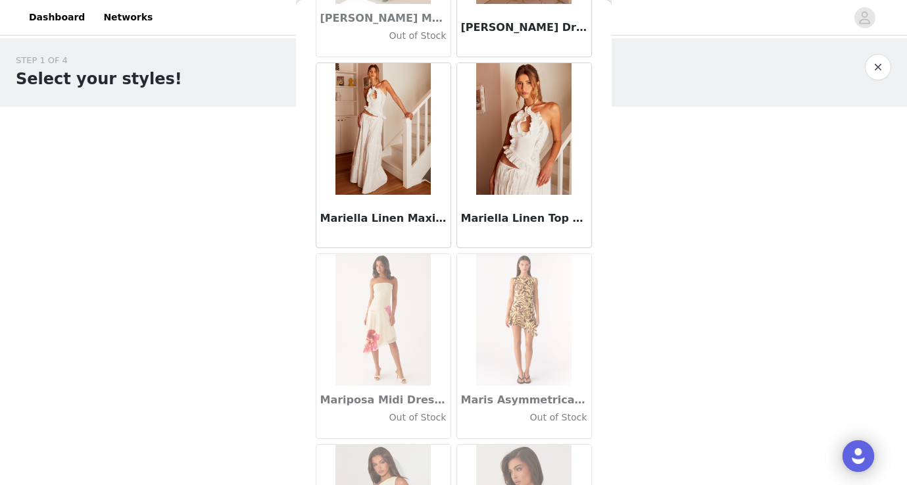
scroll to position [44822, 0]
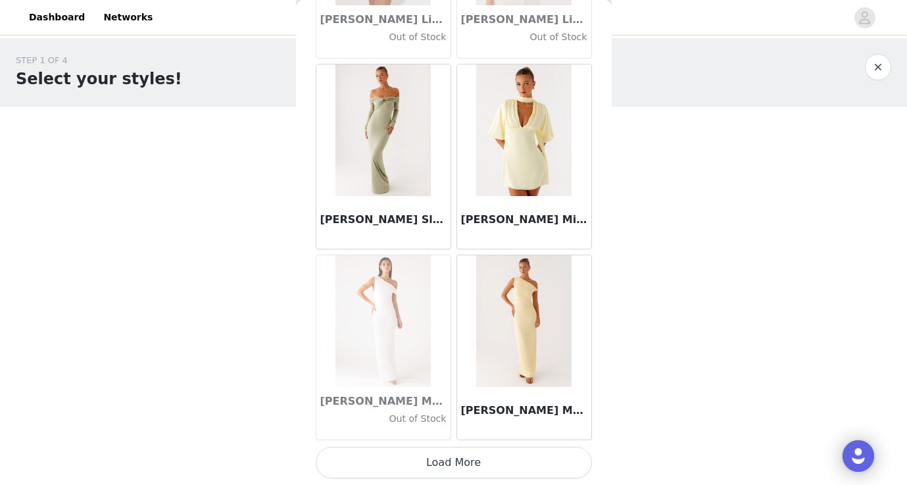
click at [442, 458] on button "Load More" at bounding box center [454, 463] width 276 height 32
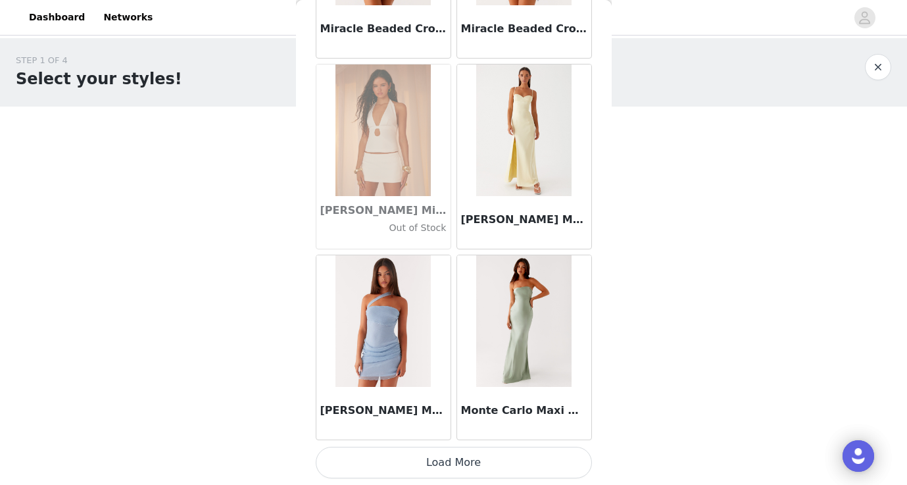
scroll to position [0, 0]
click at [466, 455] on button "Load More" at bounding box center [454, 463] width 276 height 32
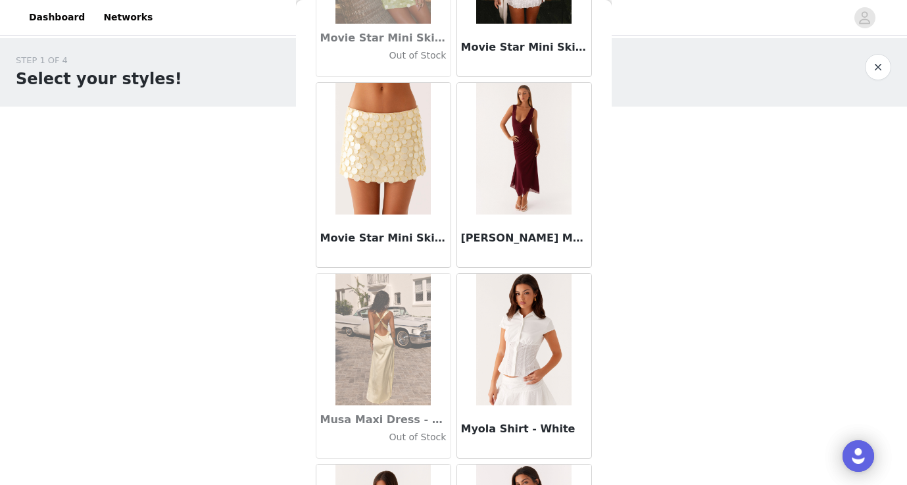
scroll to position [48423, 0]
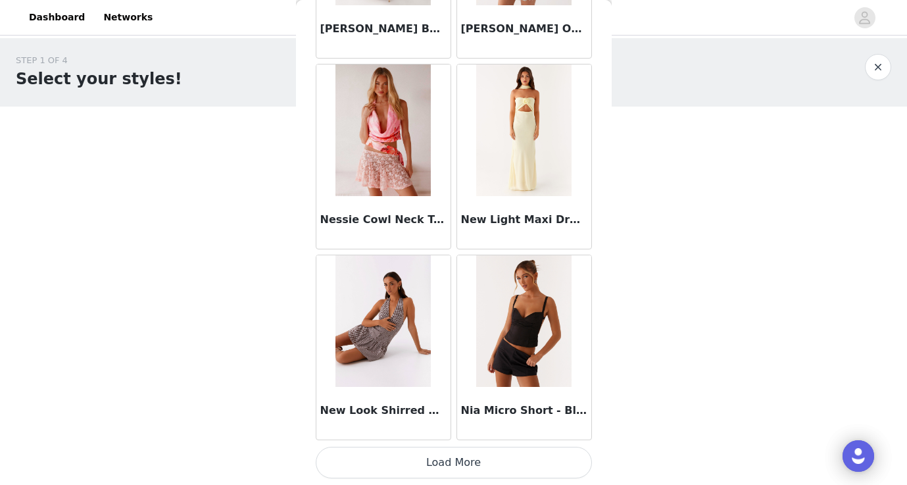
click at [464, 469] on button "Load More" at bounding box center [454, 463] width 276 height 32
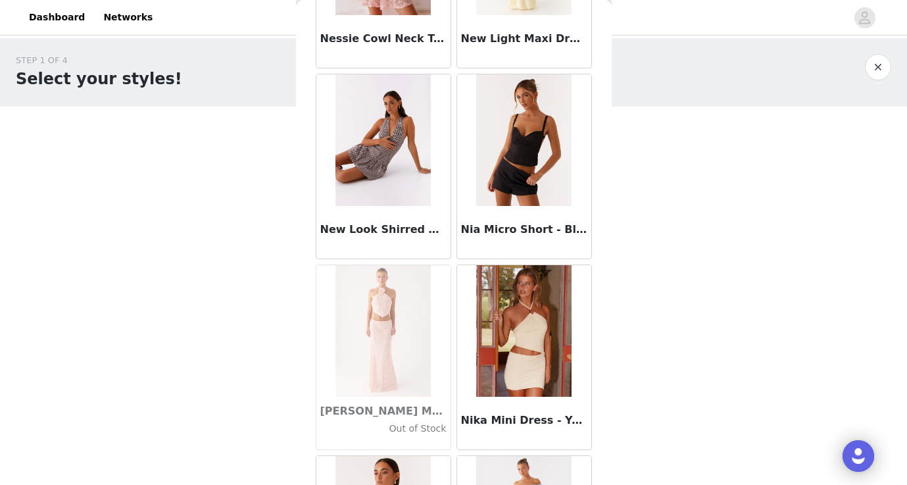
scroll to position [49559, 0]
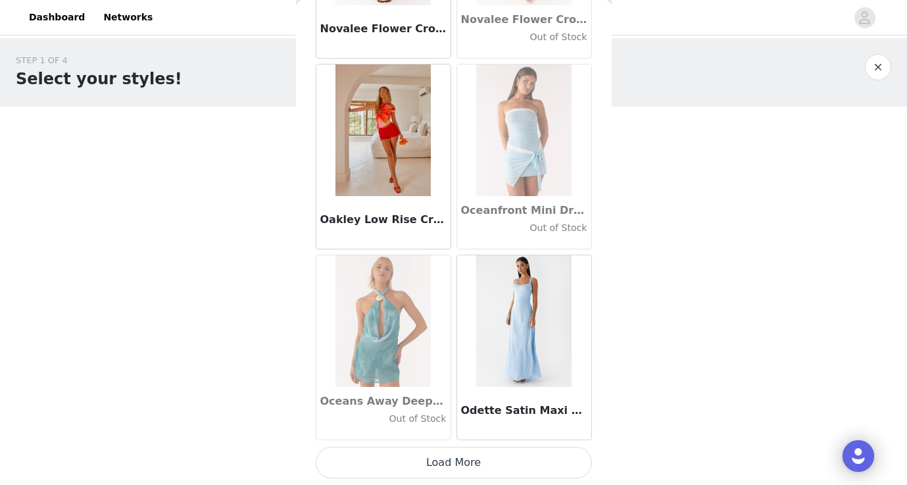
click at [464, 467] on button "Load More" at bounding box center [454, 463] width 276 height 32
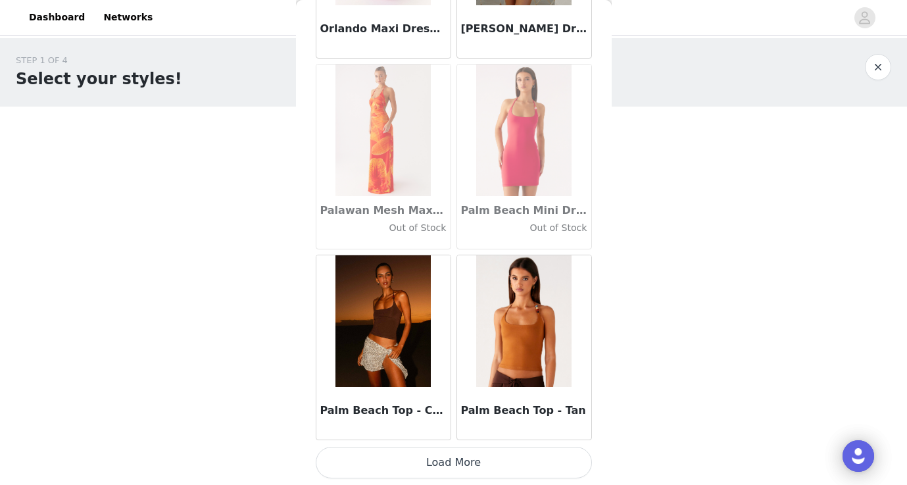
scroll to position [53019, 0]
click at [446, 464] on button "Load More" at bounding box center [454, 463] width 276 height 32
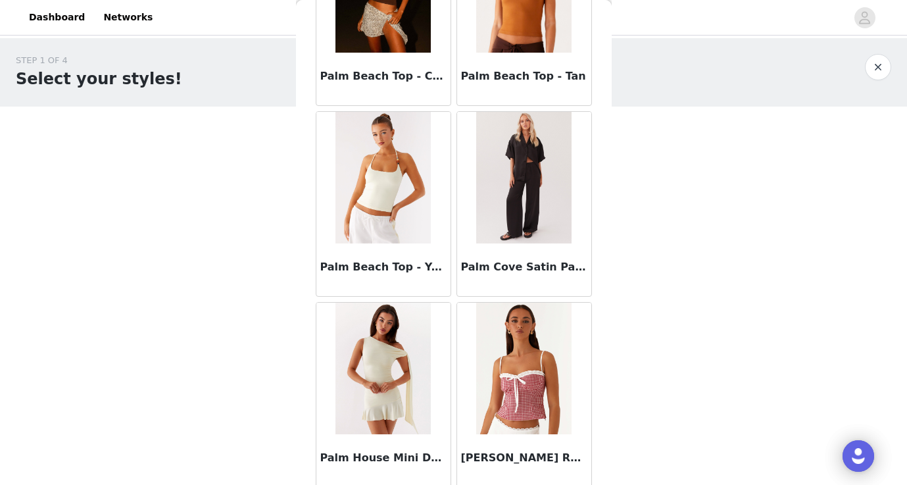
scroll to position [53425, 0]
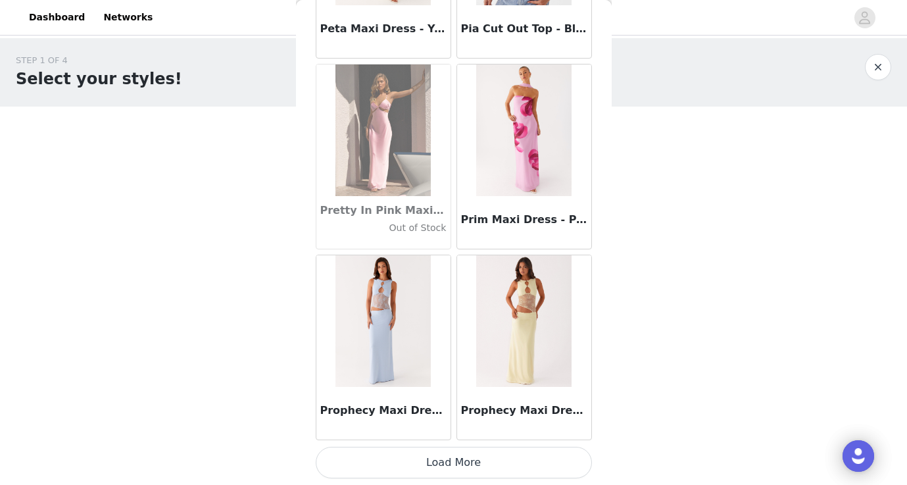
click at [477, 461] on button "Load More" at bounding box center [454, 463] width 276 height 32
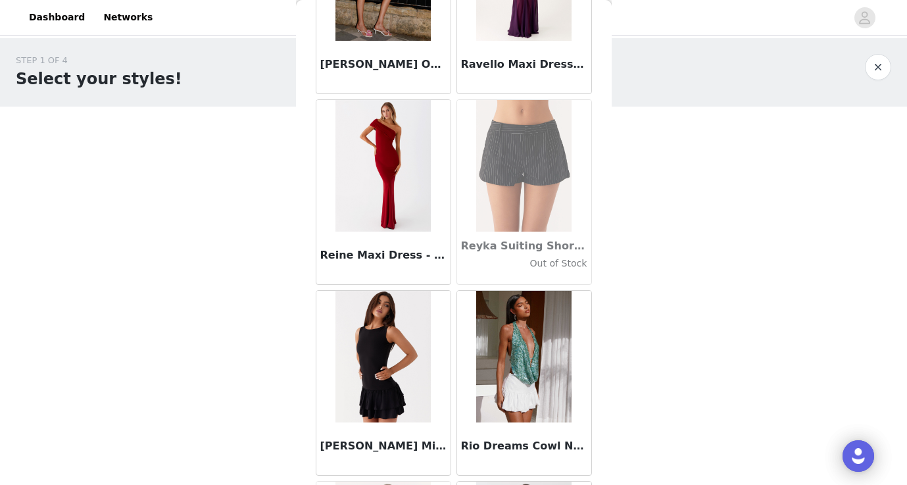
scroll to position [56754, 0]
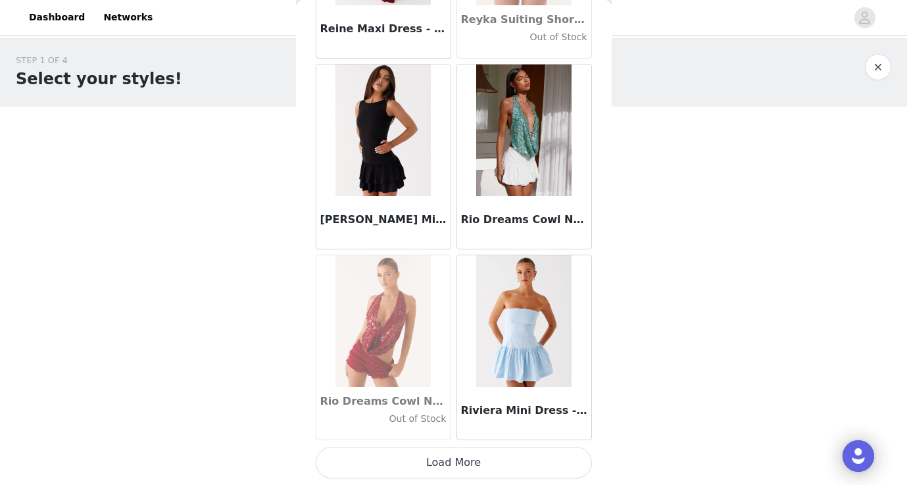
click at [467, 474] on button "Load More" at bounding box center [454, 463] width 276 height 32
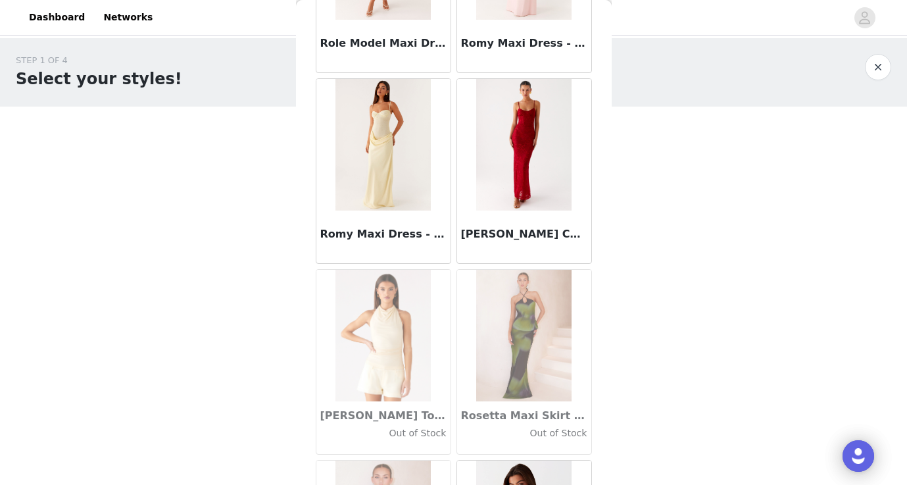
scroll to position [57399, 0]
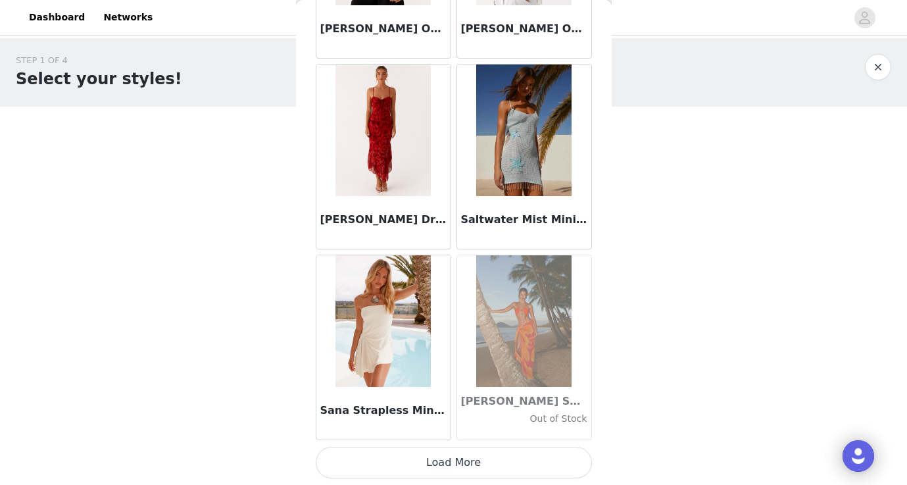
click at [444, 460] on button "Load More" at bounding box center [454, 463] width 276 height 32
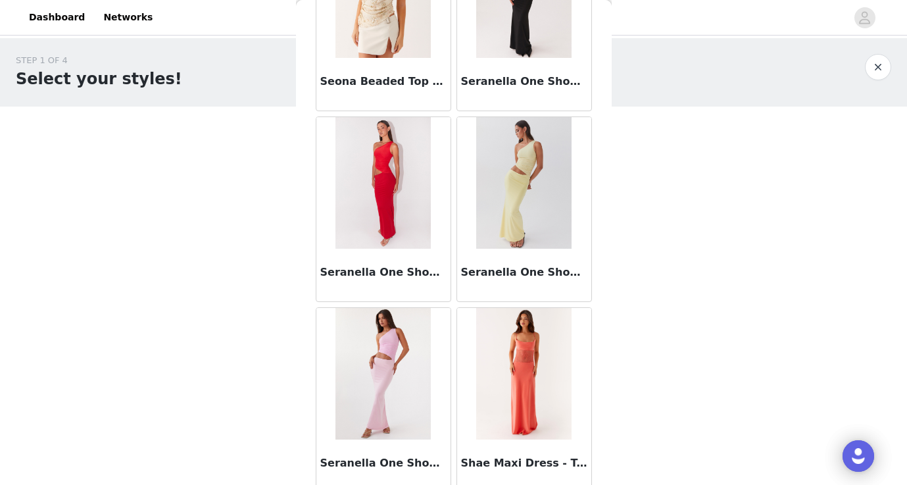
scroll to position [60532, 0]
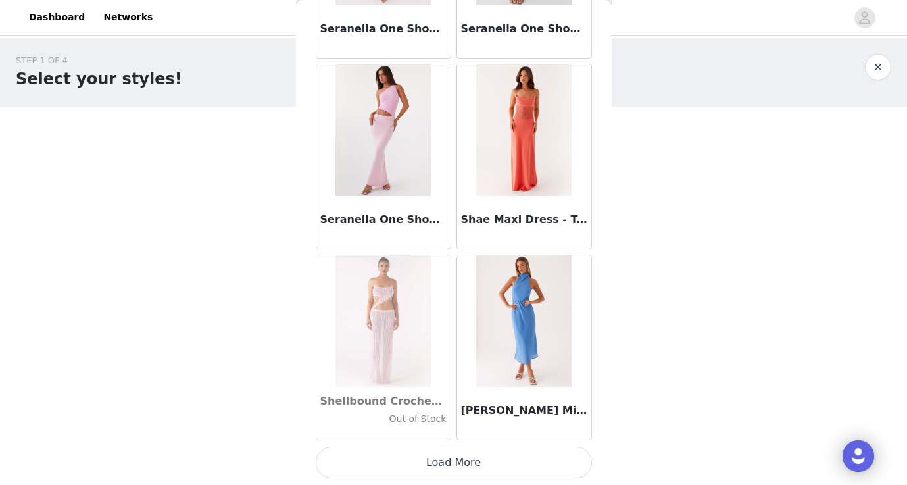
click at [442, 460] on button "Load More" at bounding box center [454, 463] width 276 height 32
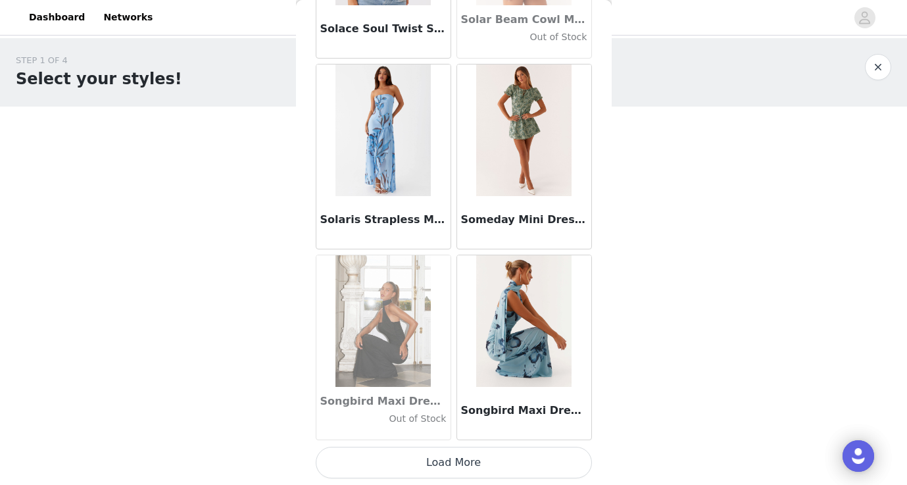
click at [452, 456] on button "Load More" at bounding box center [454, 463] width 276 height 32
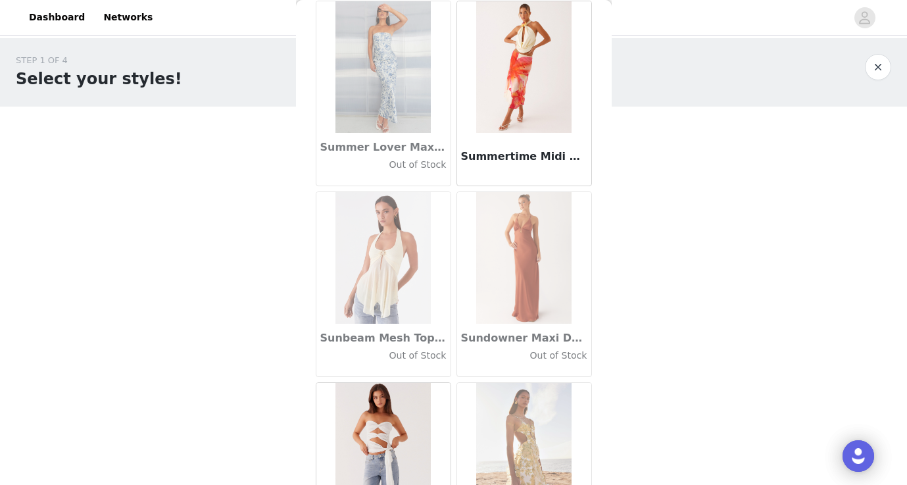
scroll to position [63962, 0]
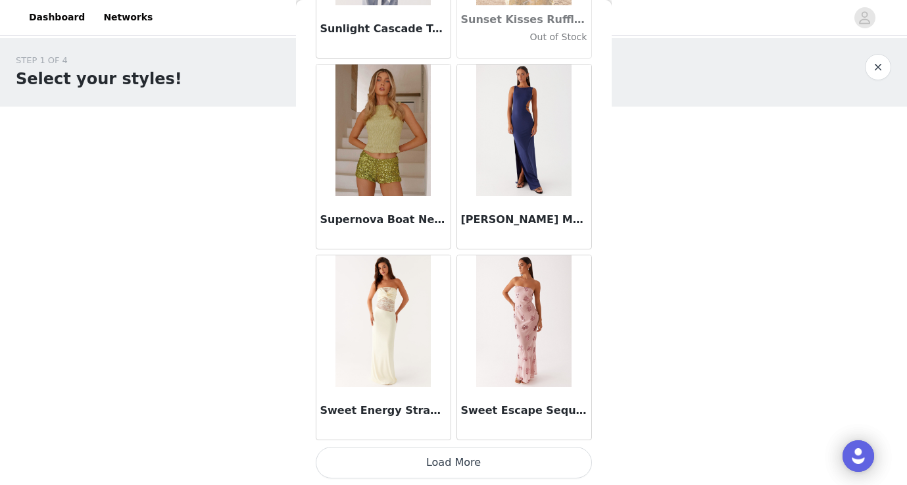
click at [458, 461] on button "Load More" at bounding box center [454, 463] width 276 height 32
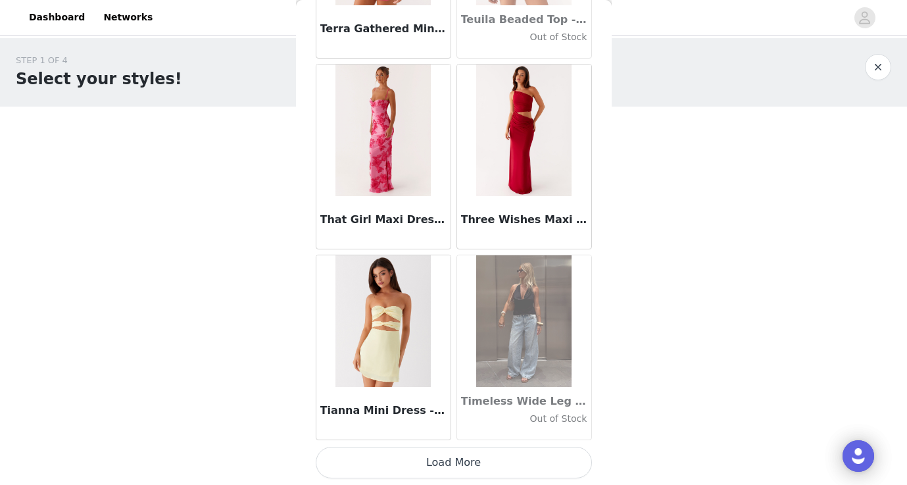
scroll to position [0, 0]
click at [458, 461] on button "Load More" at bounding box center [454, 463] width 276 height 32
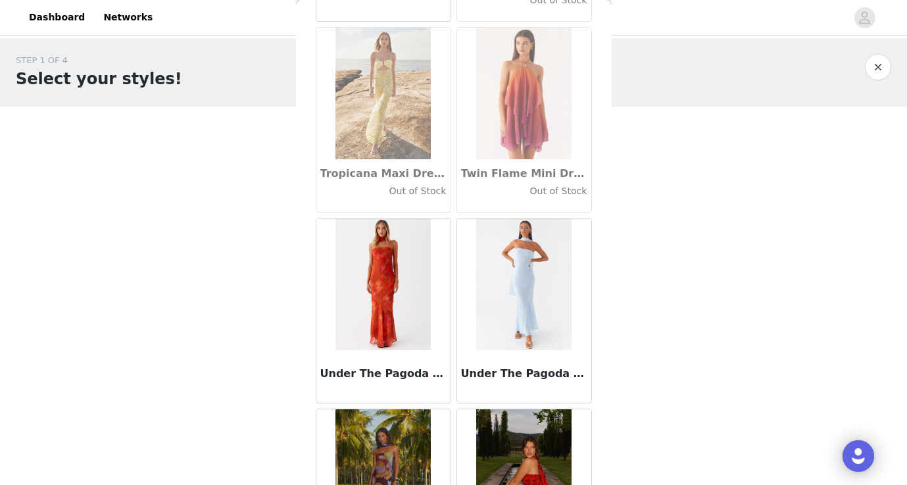
scroll to position [66870, 0]
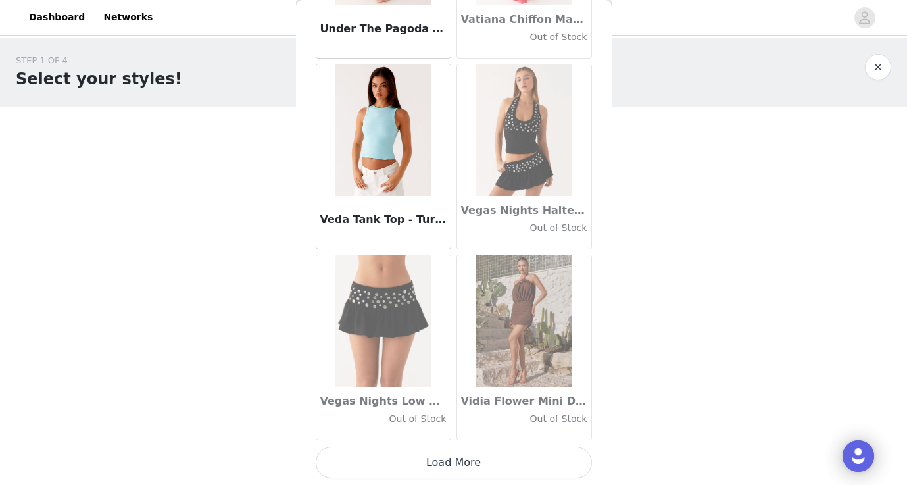
click at [457, 466] on button "Load More" at bounding box center [454, 463] width 276 height 32
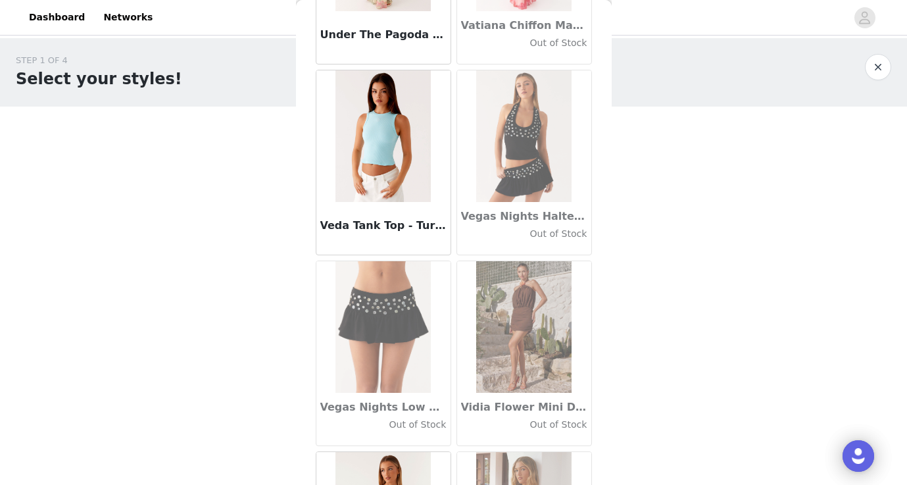
scroll to position [0, 0]
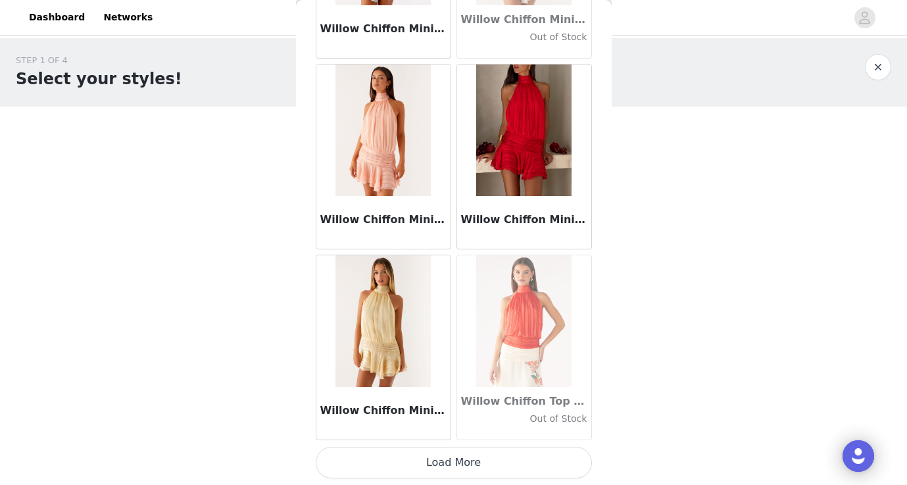
click at [471, 464] on button "Load More" at bounding box center [454, 463] width 276 height 32
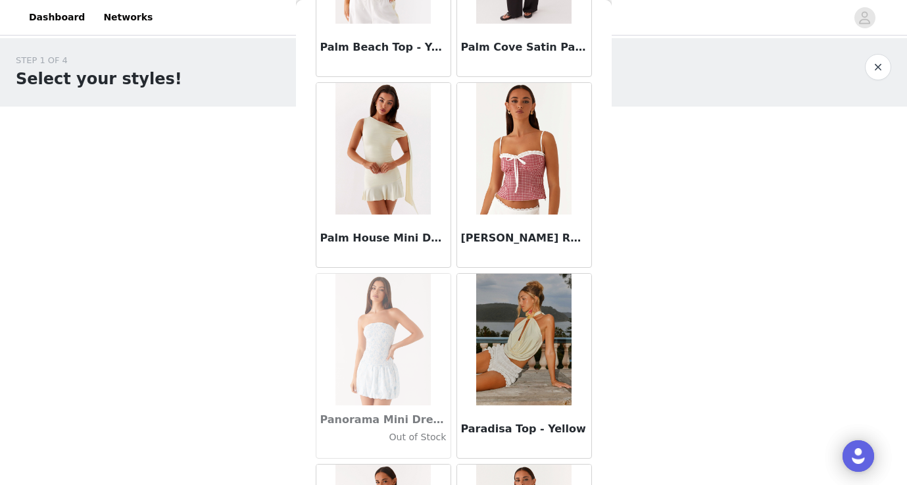
scroll to position [53575, 0]
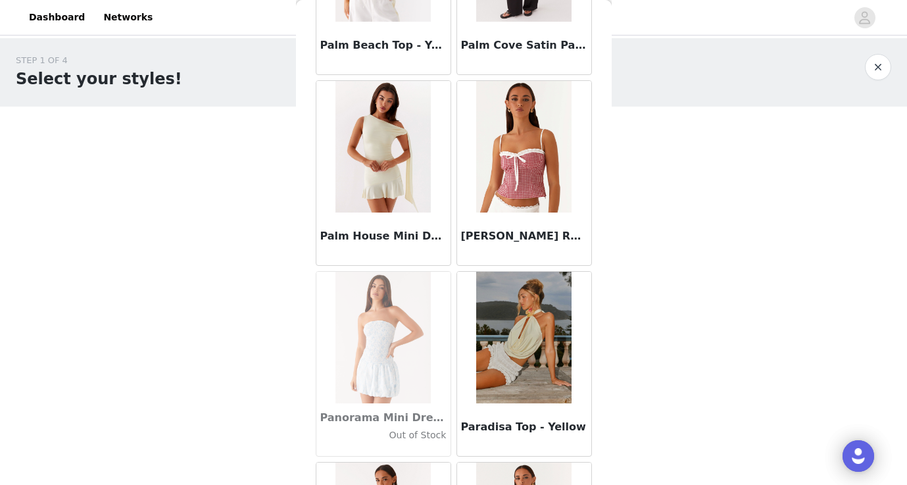
click at [547, 343] on img at bounding box center [523, 338] width 95 height 132
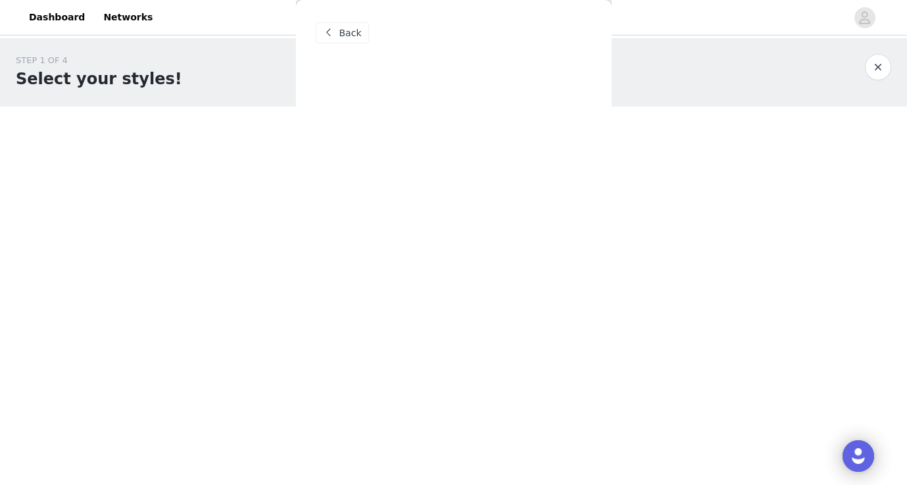
scroll to position [0, 0]
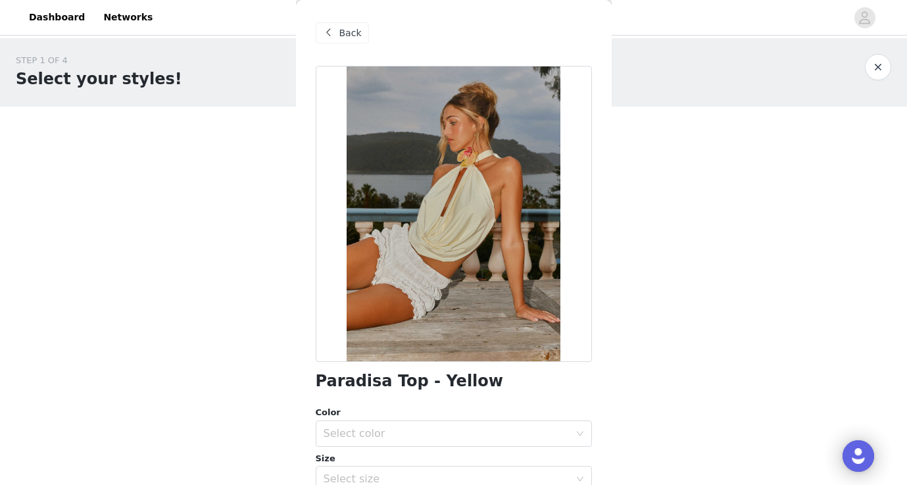
click at [344, 33] on span "Back" at bounding box center [350, 33] width 22 height 14
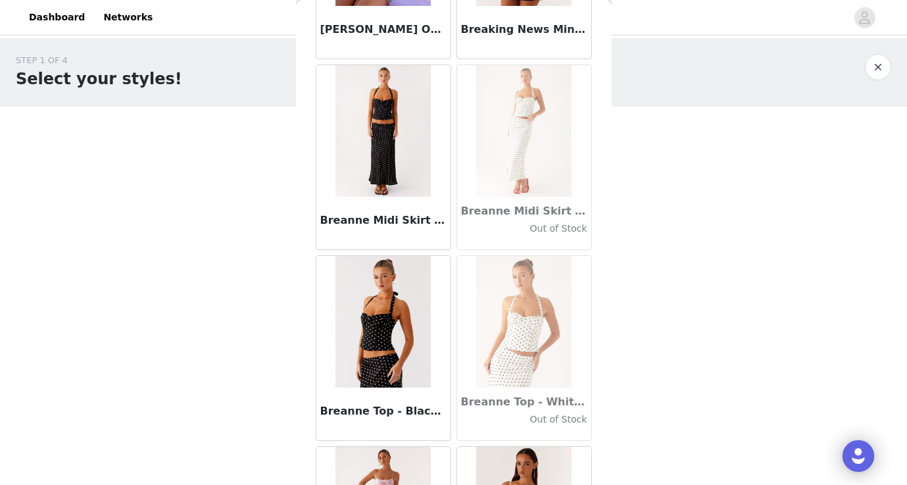
scroll to position [10501, 0]
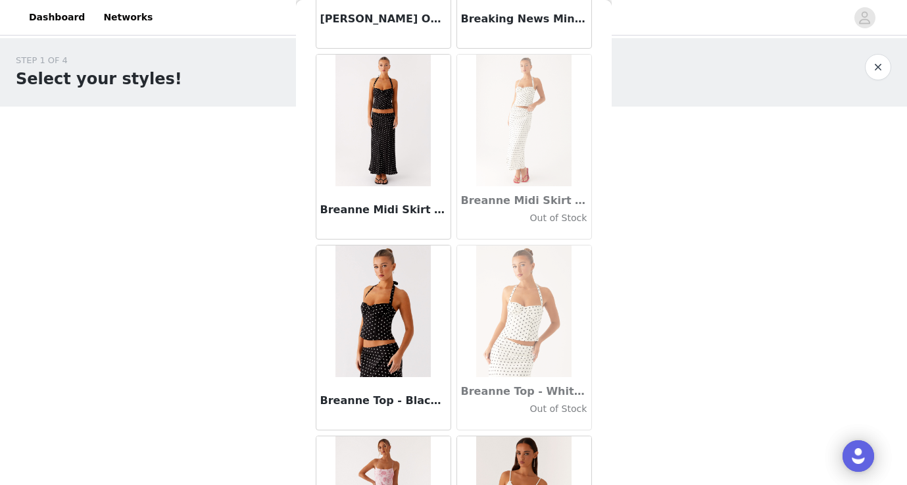
click at [391, 150] on img at bounding box center [382, 121] width 95 height 132
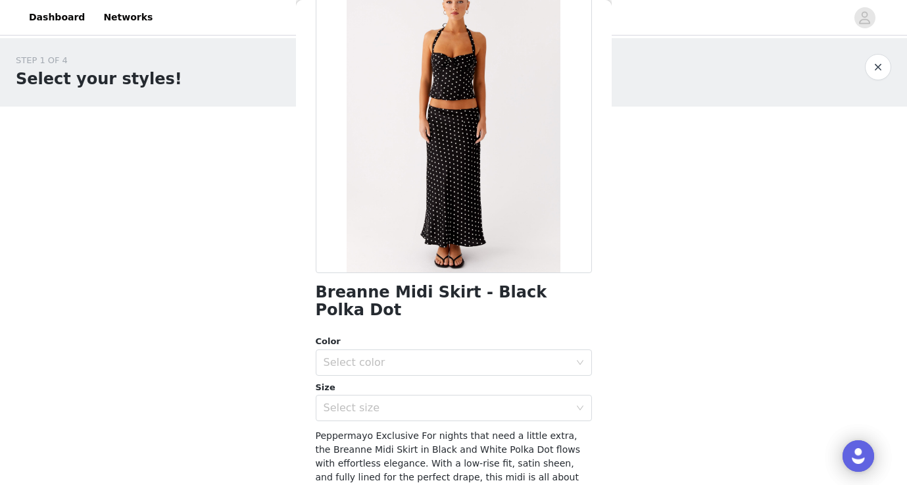
scroll to position [0, 0]
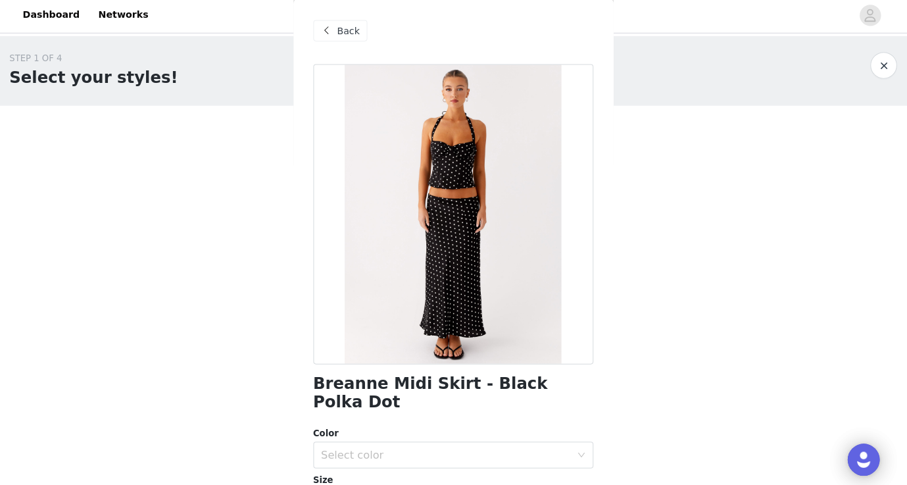
click at [339, 27] on span "Back" at bounding box center [350, 33] width 22 height 14
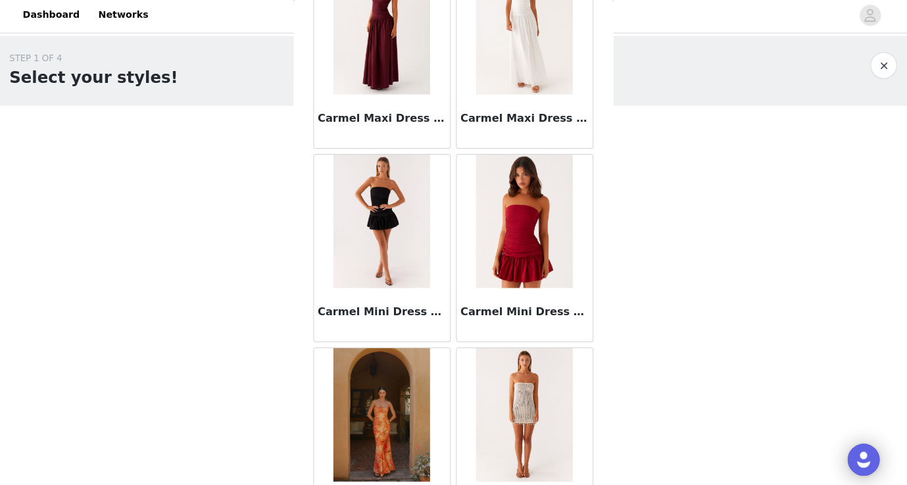
scroll to position [13297, 0]
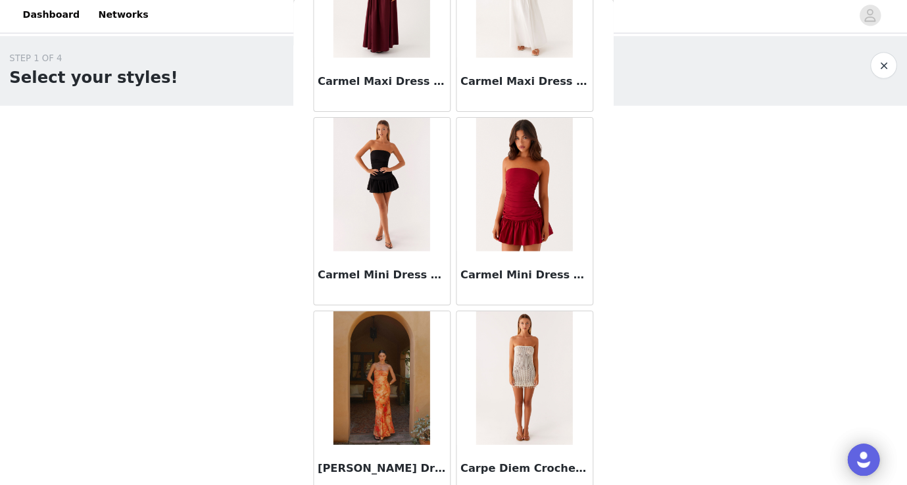
click at [519, 198] on img at bounding box center [523, 185] width 95 height 132
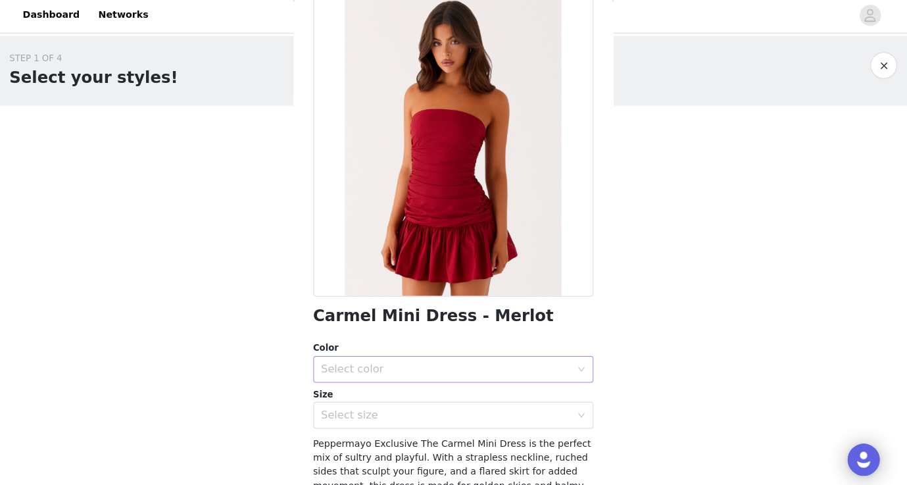
scroll to position [66, 0]
click at [446, 360] on div "Select color" at bounding box center [447, 366] width 246 height 13
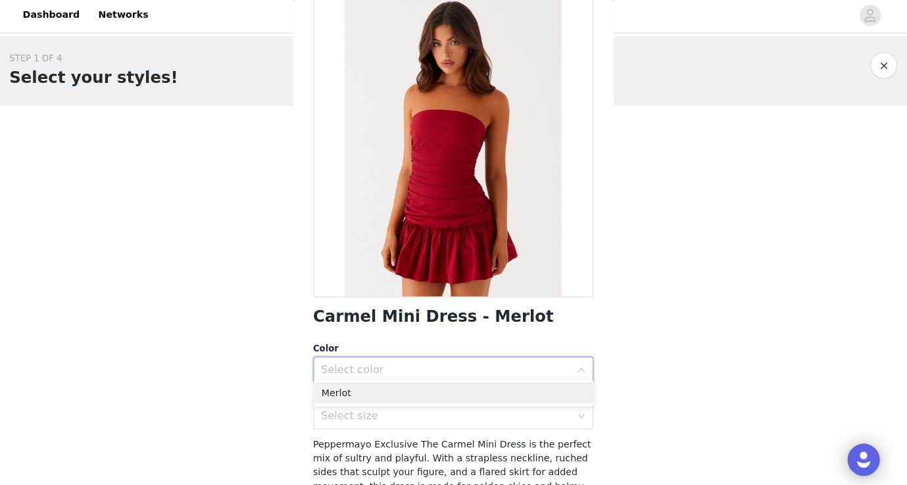
click at [446, 360] on div "Select color" at bounding box center [447, 366] width 246 height 13
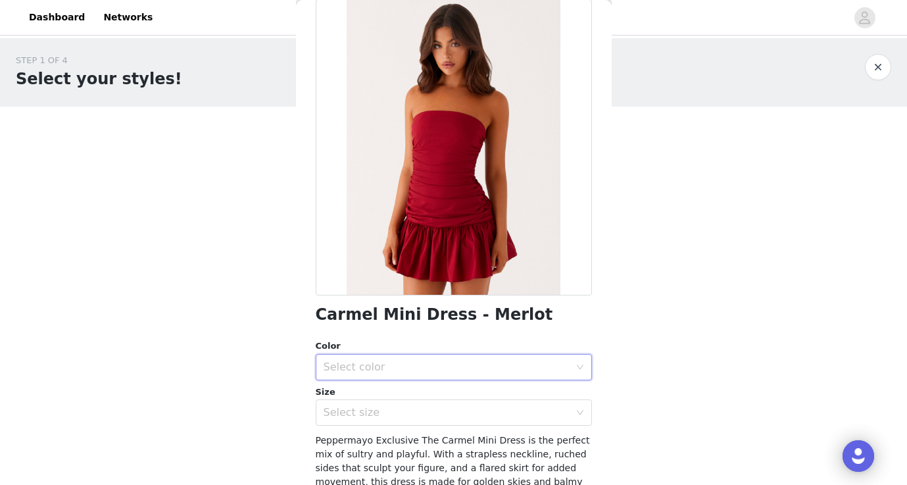
click at [394, 360] on div "Select color" at bounding box center [447, 366] width 246 height 13
click at [141, 176] on div "STEP 1 OF 4 Select your styles! You will receive 6 products. 1/6 Selected Marie…" at bounding box center [453, 200] width 907 height 325
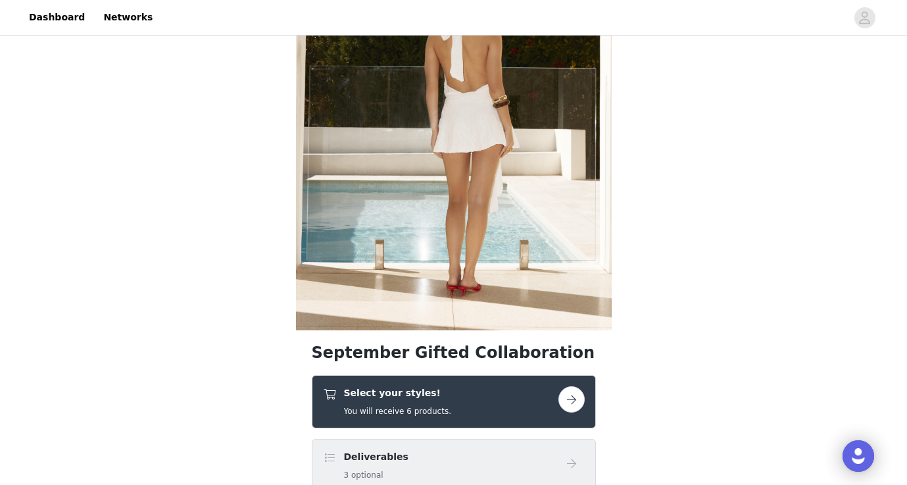
scroll to position [351, 0]
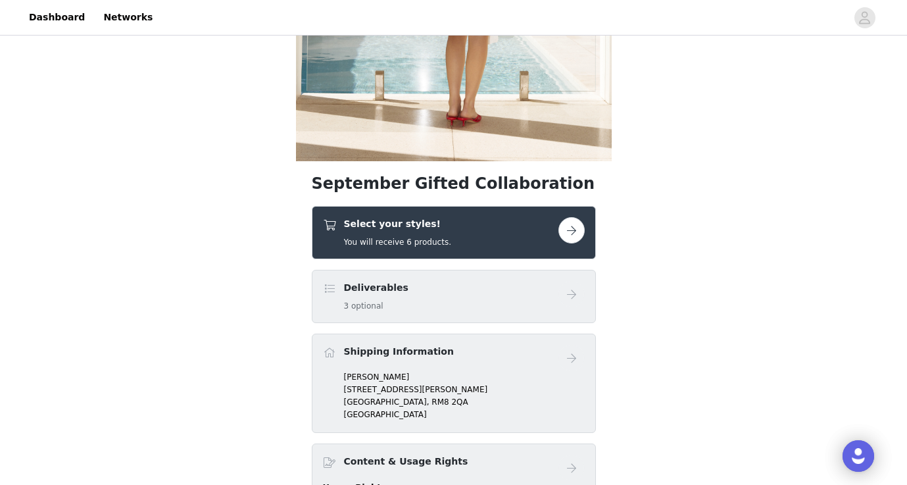
click at [475, 243] on div "Select your styles! You will receive 6 products." at bounding box center [440, 232] width 235 height 31
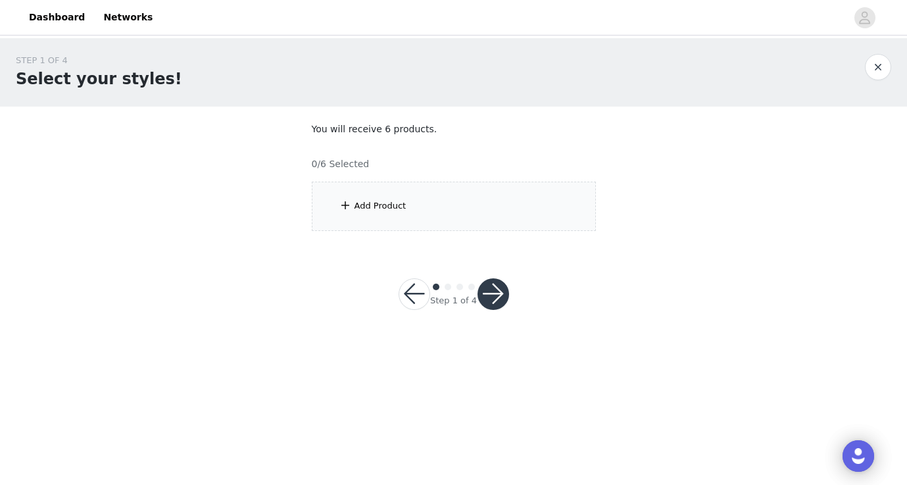
click at [442, 202] on div "Add Product" at bounding box center [454, 206] width 284 height 49
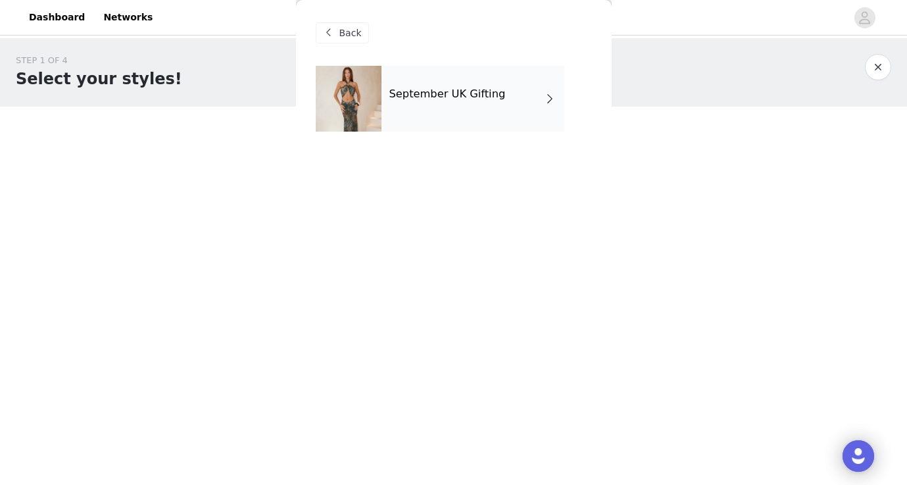
click at [460, 108] on div "September UK Gifting" at bounding box center [472, 99] width 183 height 66
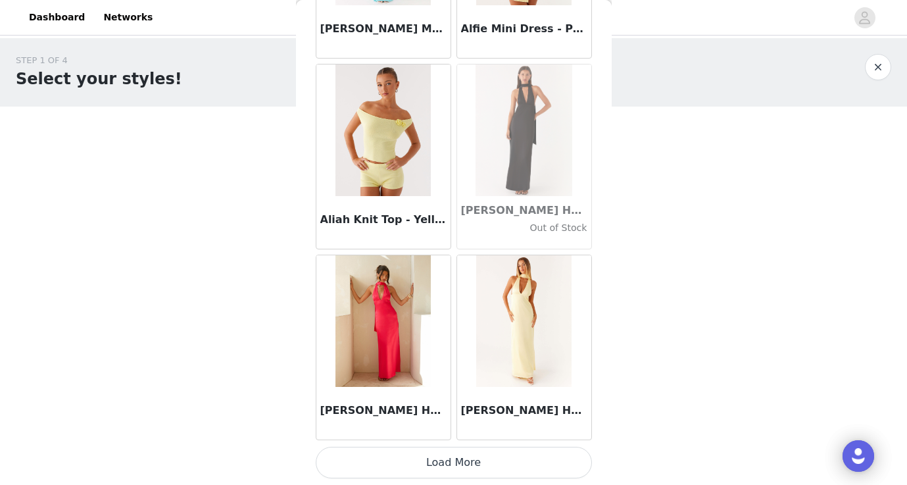
click at [435, 461] on button "Load More" at bounding box center [454, 463] width 276 height 32
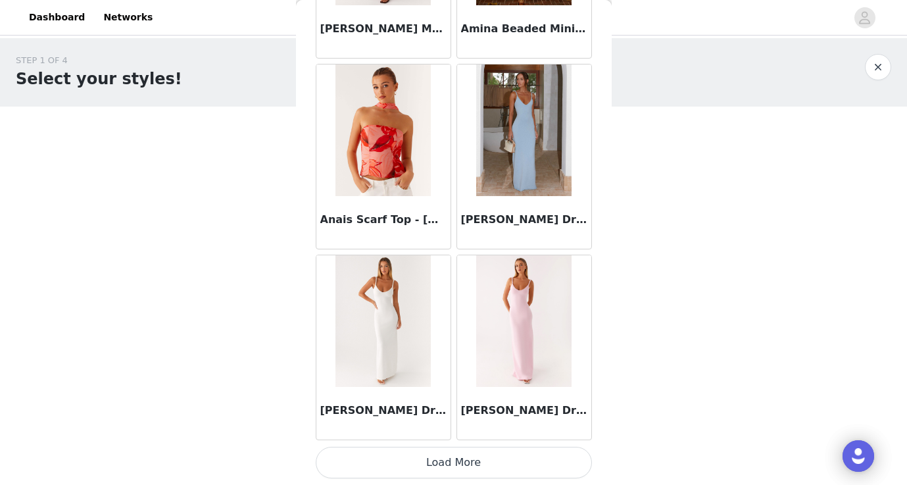
click at [469, 454] on button "Load More" at bounding box center [454, 463] width 276 height 32
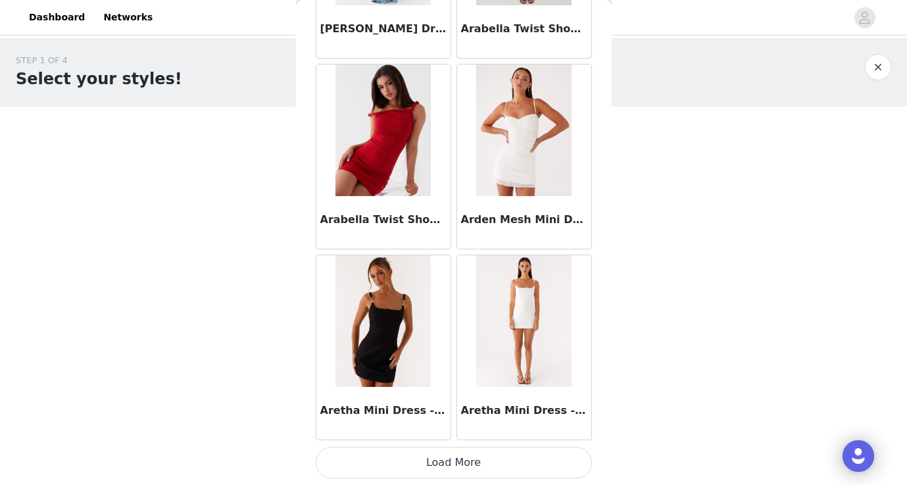
click at [471, 464] on button "Load More" at bounding box center [454, 463] width 276 height 32
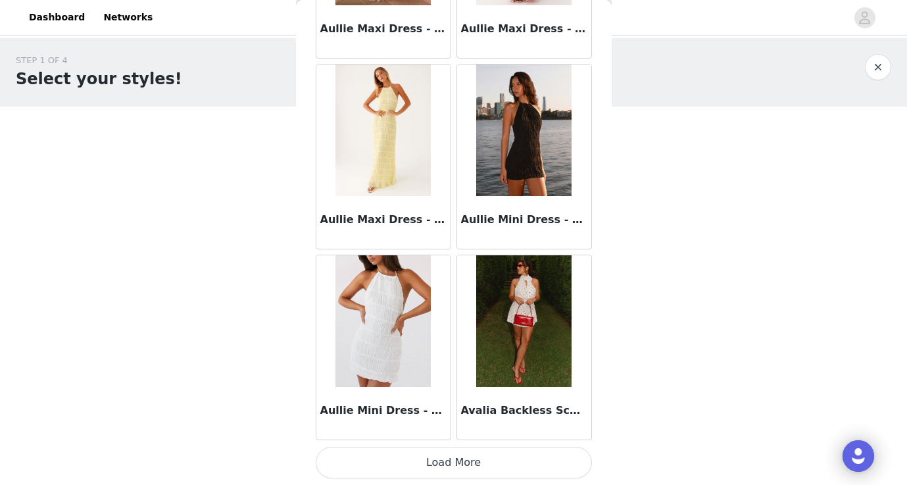
click at [481, 461] on button "Load More" at bounding box center [454, 463] width 276 height 32
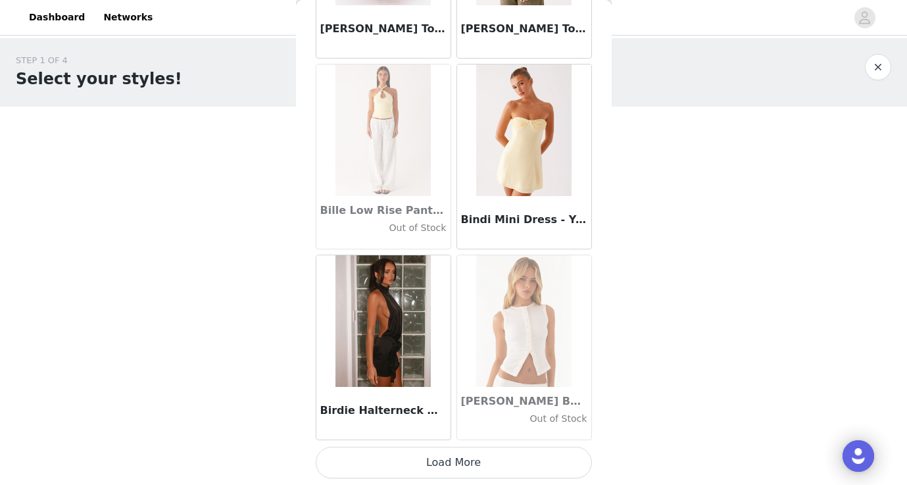
click at [462, 460] on button "Load More" at bounding box center [454, 463] width 276 height 32
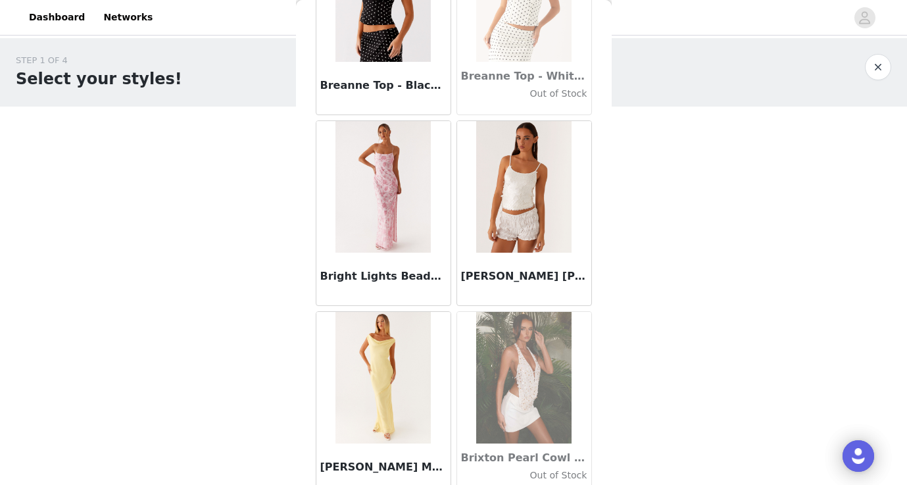
scroll to position [10832, 0]
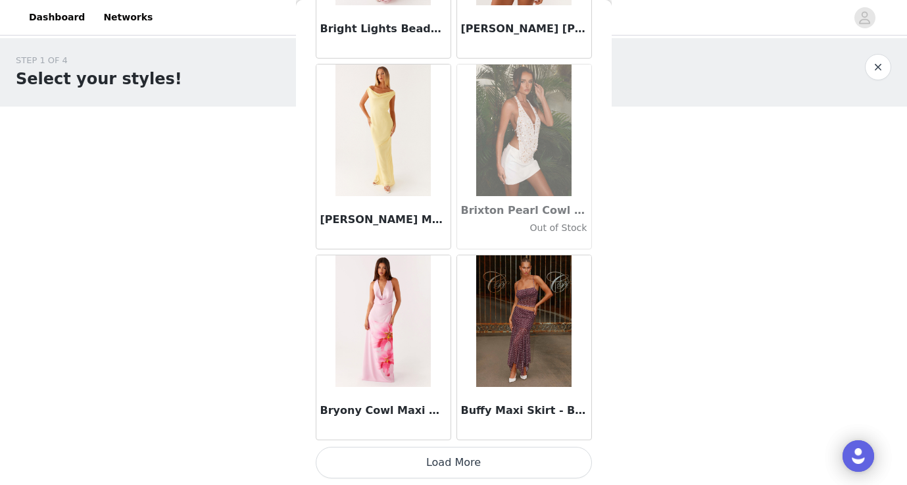
click at [433, 461] on button "Load More" at bounding box center [454, 463] width 276 height 32
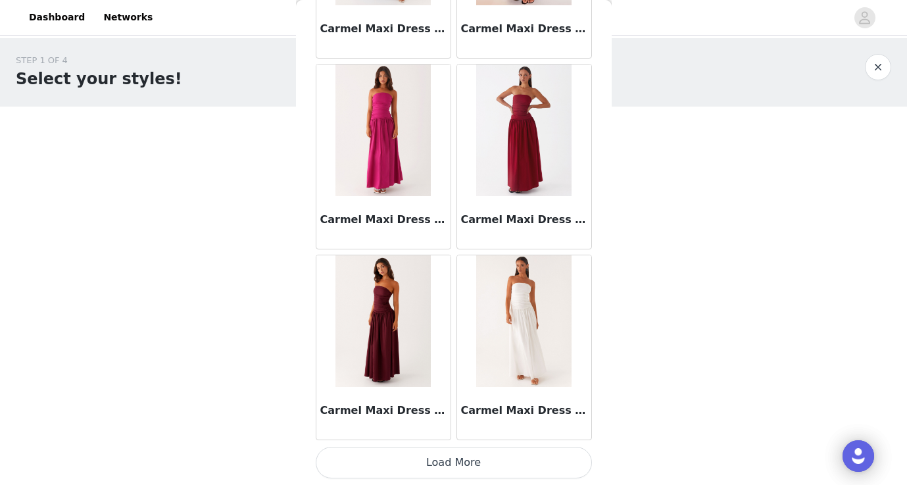
click at [433, 461] on button "Load More" at bounding box center [454, 463] width 276 height 32
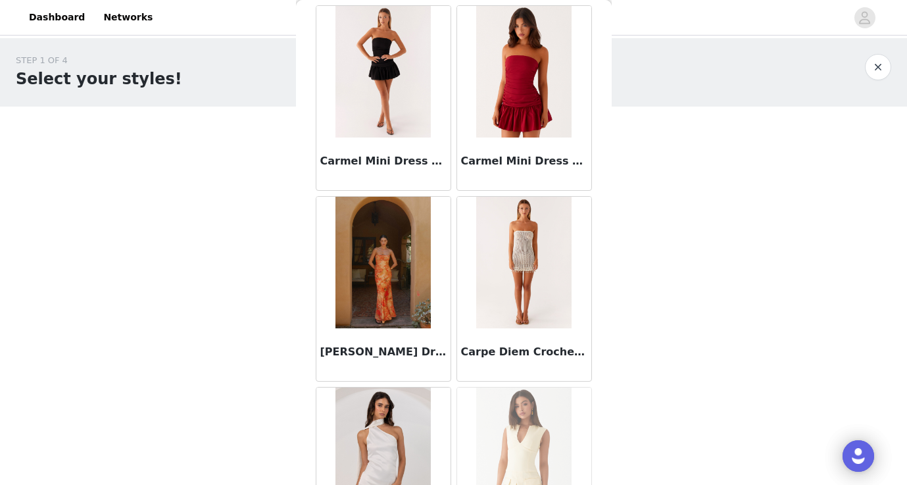
scroll to position [13446, 0]
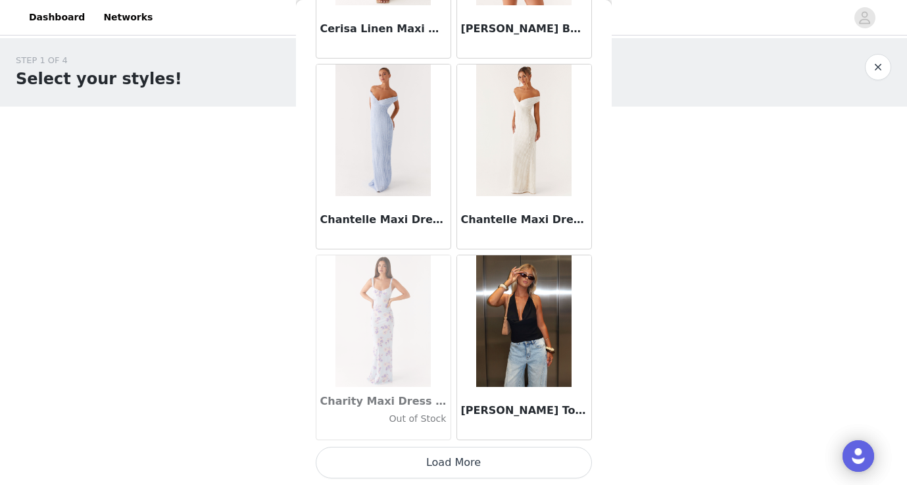
click at [455, 464] on button "Load More" at bounding box center [454, 463] width 276 height 32
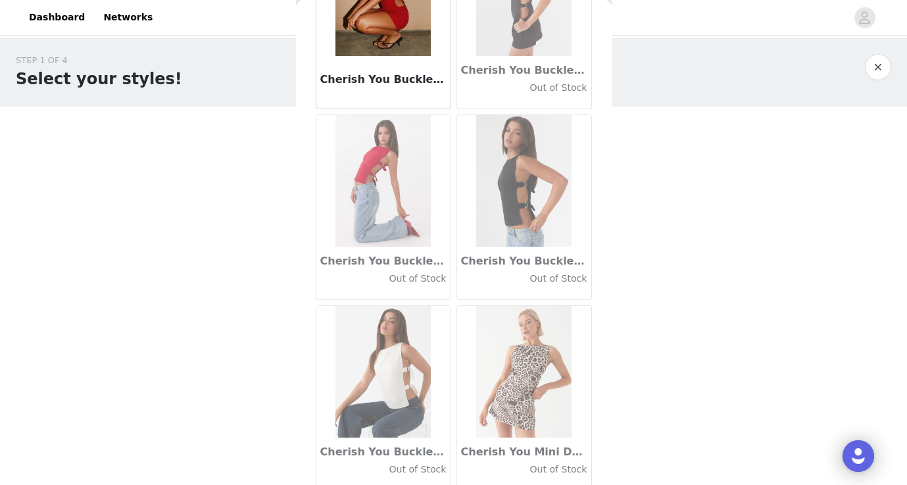
scroll to position [16071, 0]
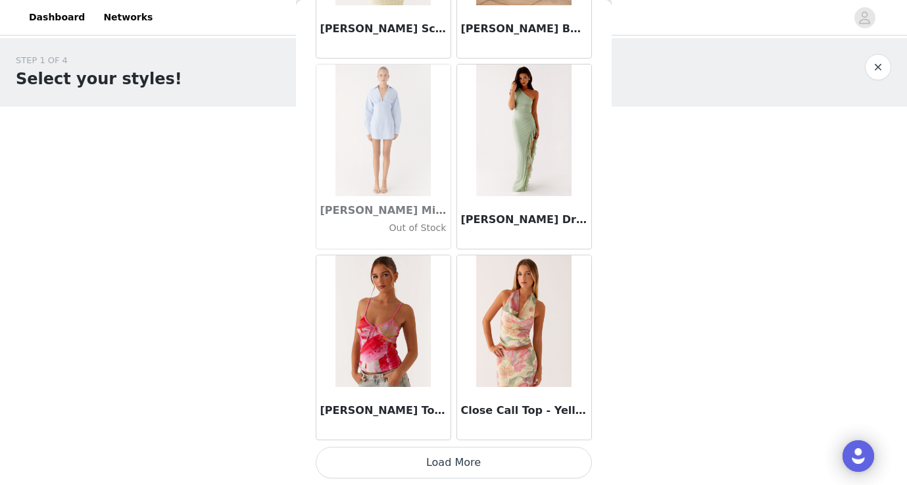
click at [479, 471] on button "Load More" at bounding box center [454, 463] width 276 height 32
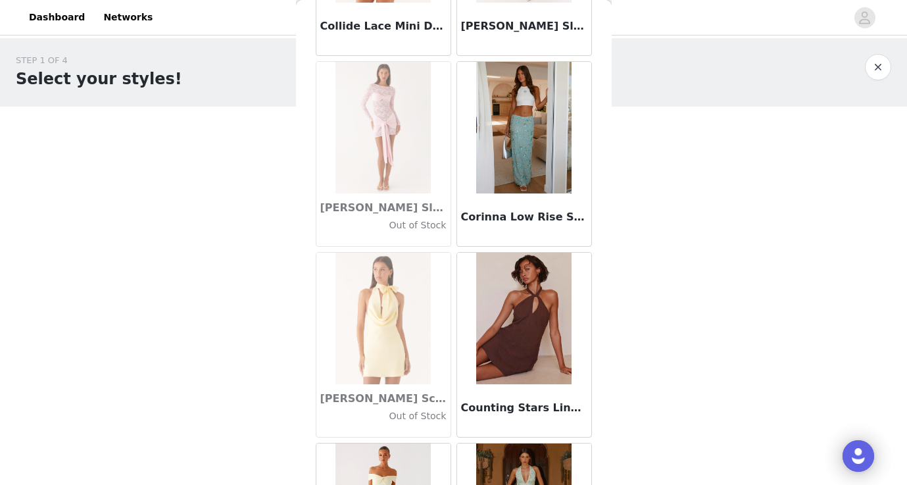
scroll to position [17745, 0]
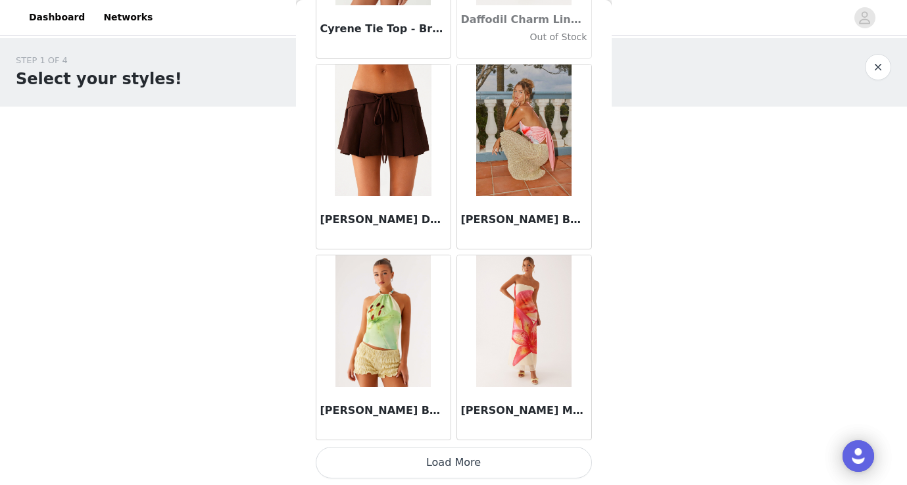
click at [468, 458] on button "Load More" at bounding box center [454, 463] width 276 height 32
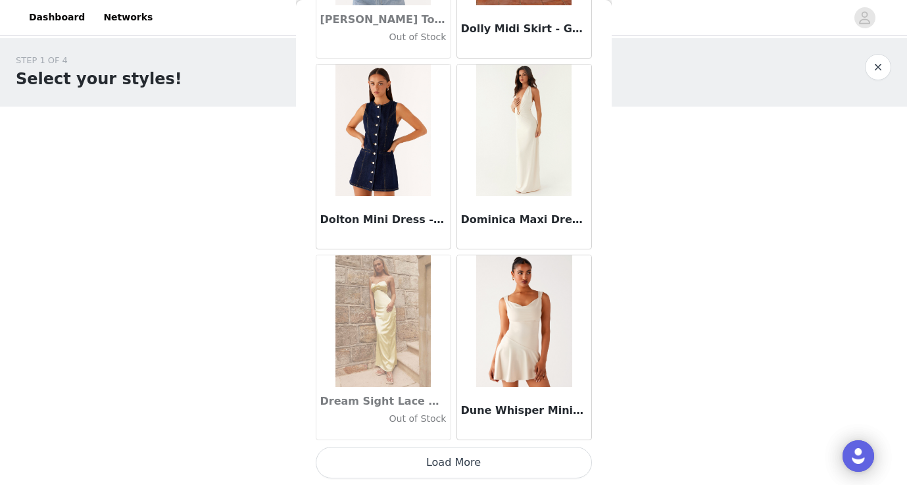
scroll to position [0, 0]
click at [479, 462] on button "Load More" at bounding box center [454, 463] width 276 height 32
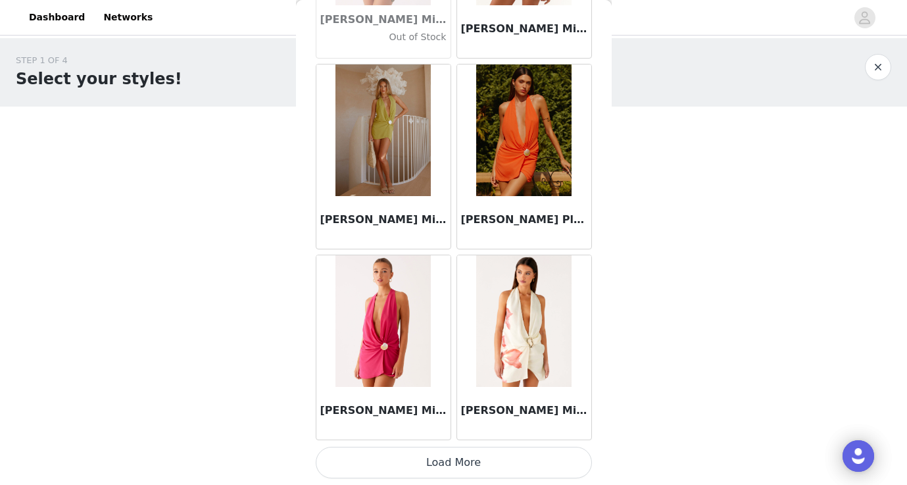
click at [458, 461] on button "Load More" at bounding box center [454, 463] width 276 height 32
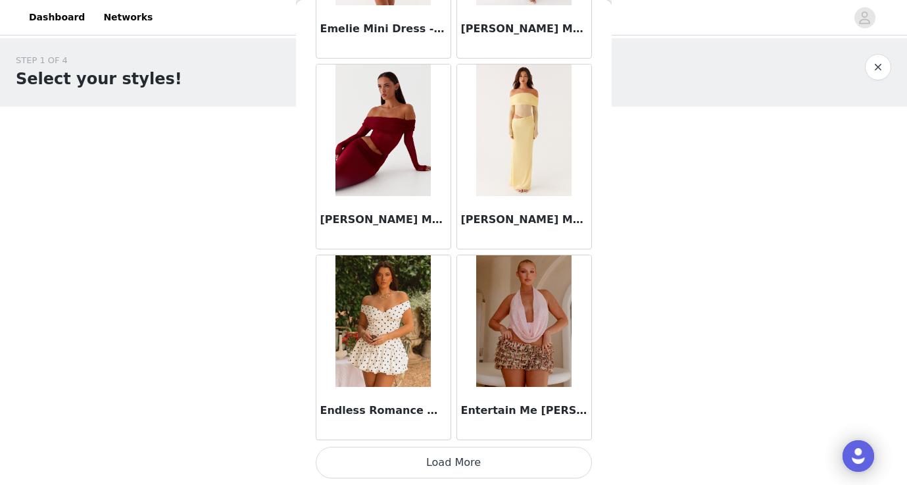
click at [458, 461] on button "Load More" at bounding box center [454, 463] width 276 height 32
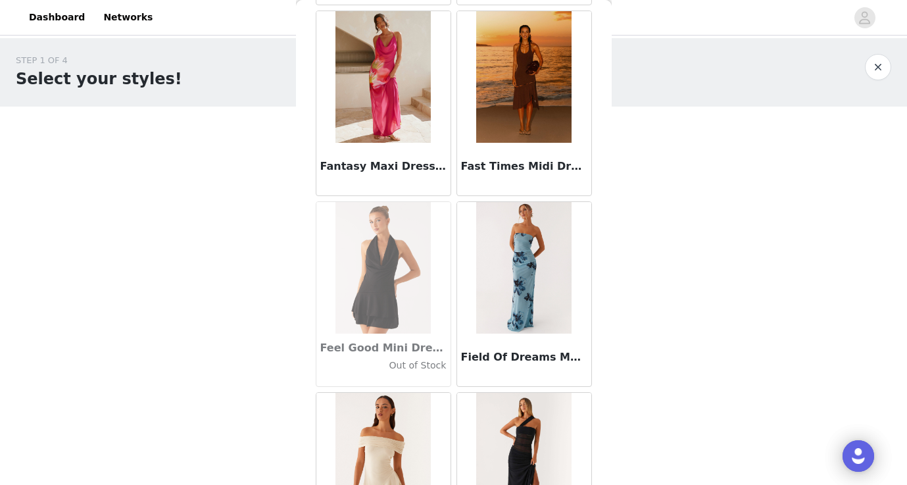
scroll to position [25997, 0]
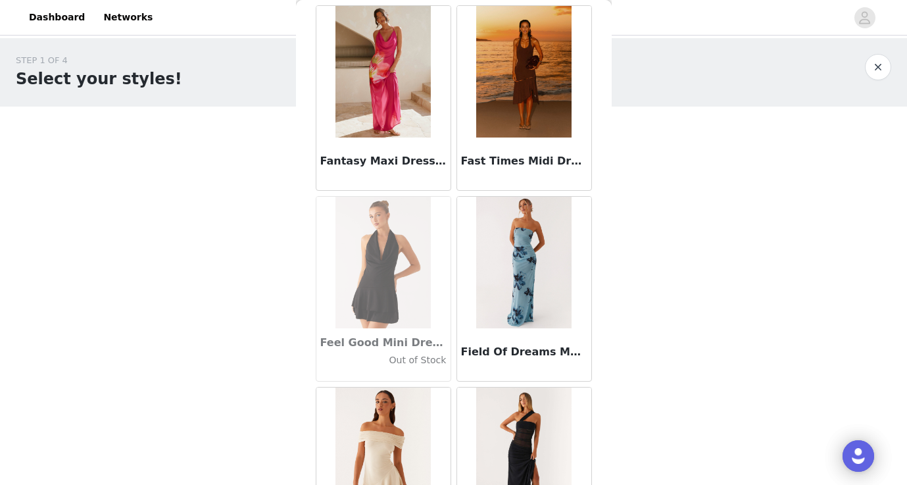
click at [539, 114] on img at bounding box center [523, 72] width 95 height 132
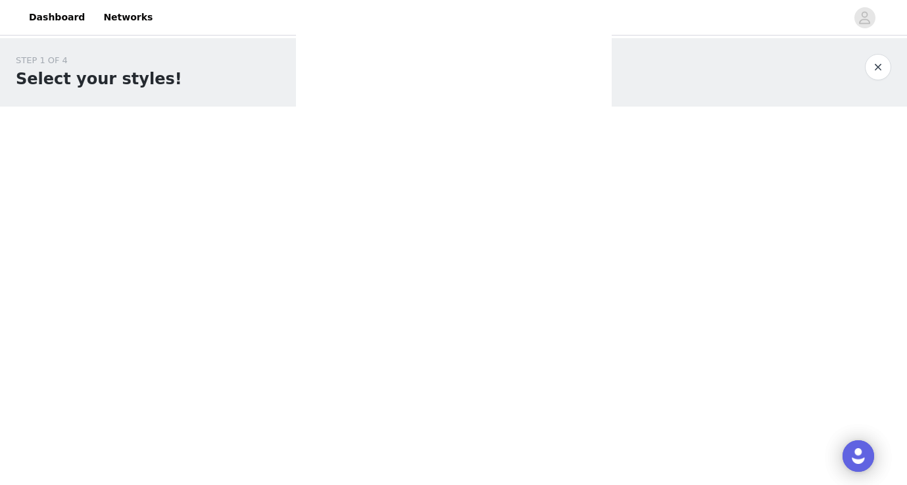
scroll to position [0, 0]
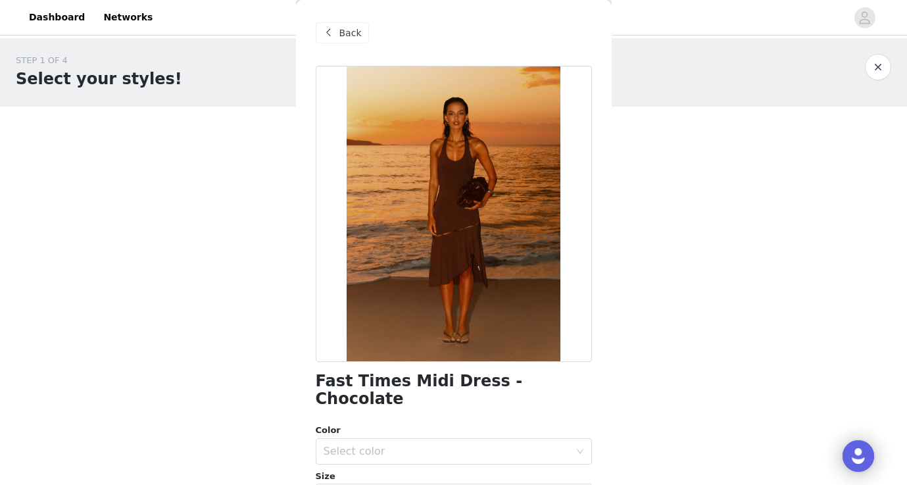
click at [336, 28] on span at bounding box center [329, 33] width 16 height 16
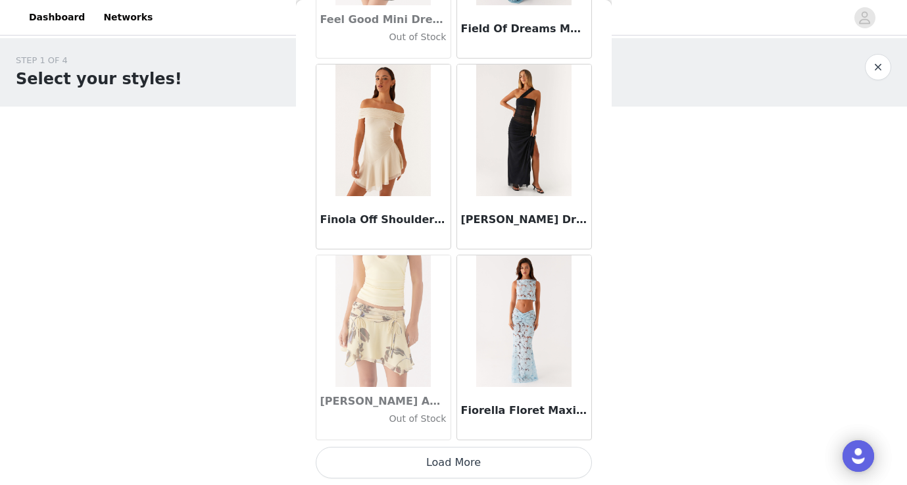
click at [400, 458] on button "Load More" at bounding box center [454, 463] width 276 height 32
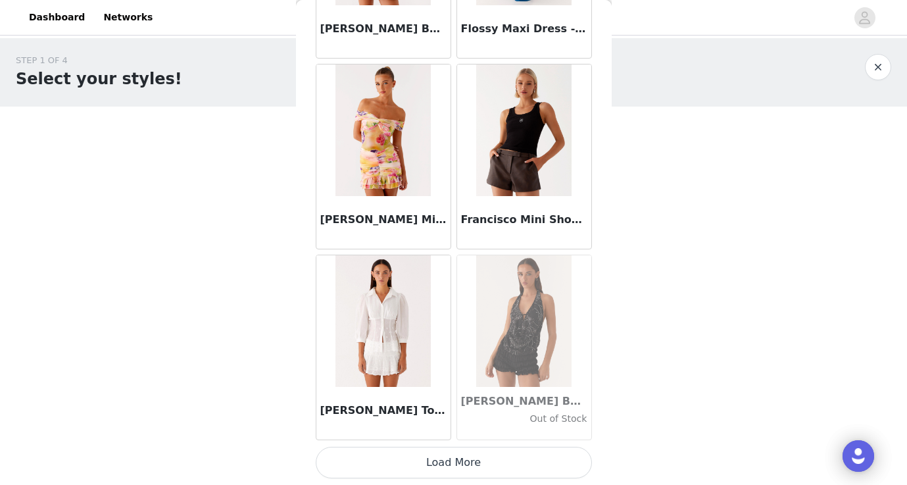
click at [462, 455] on button "Load More" at bounding box center [454, 463] width 276 height 32
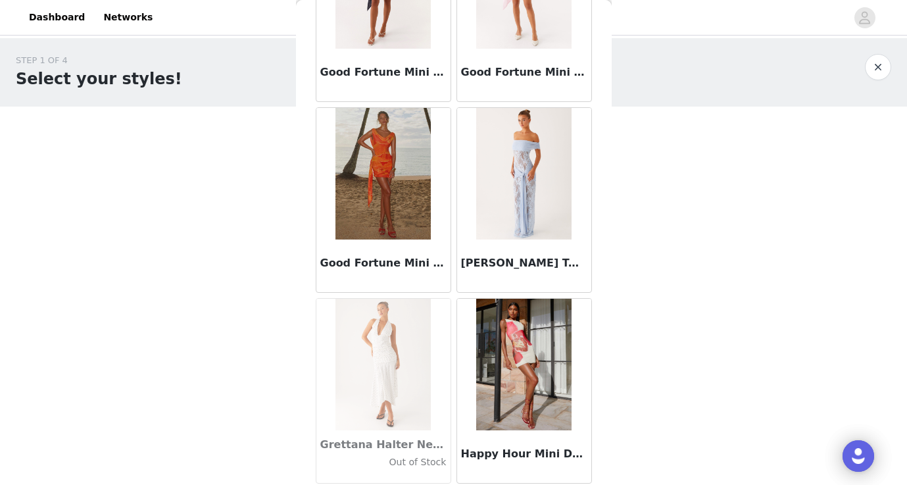
scroll to position [29910, 0]
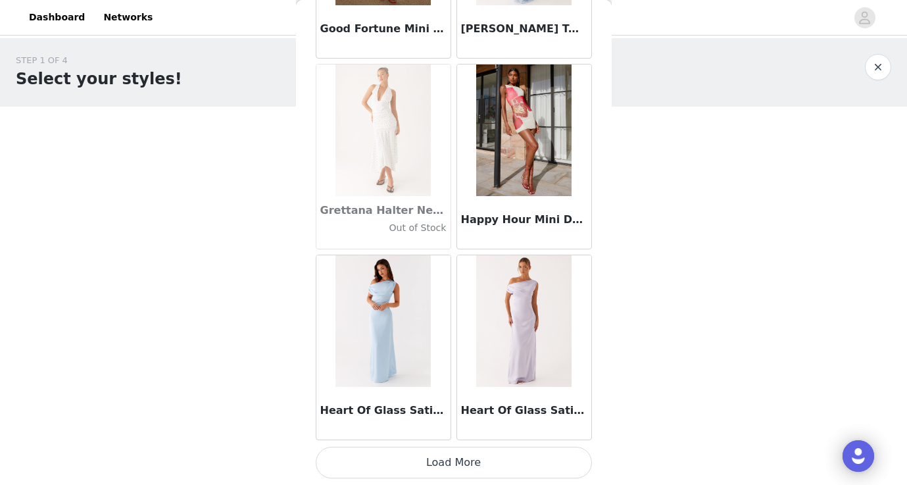
click at [467, 468] on button "Load More" at bounding box center [454, 463] width 276 height 32
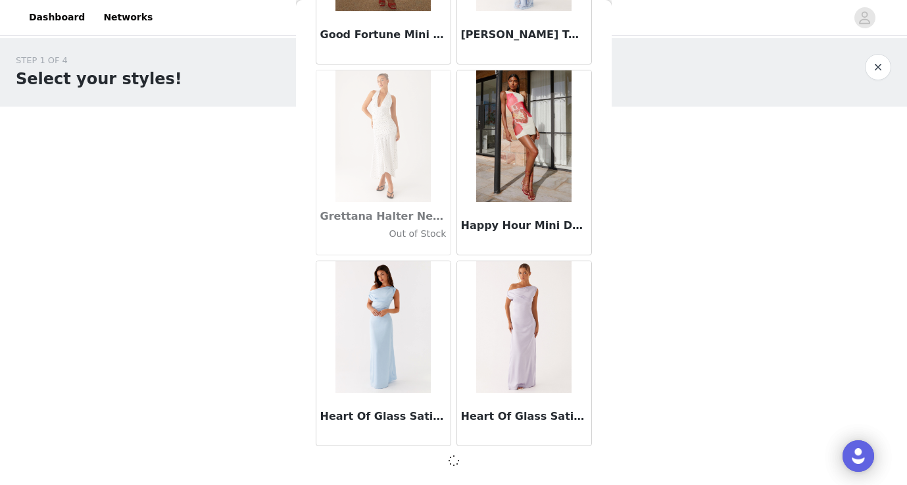
scroll to position [30128, 0]
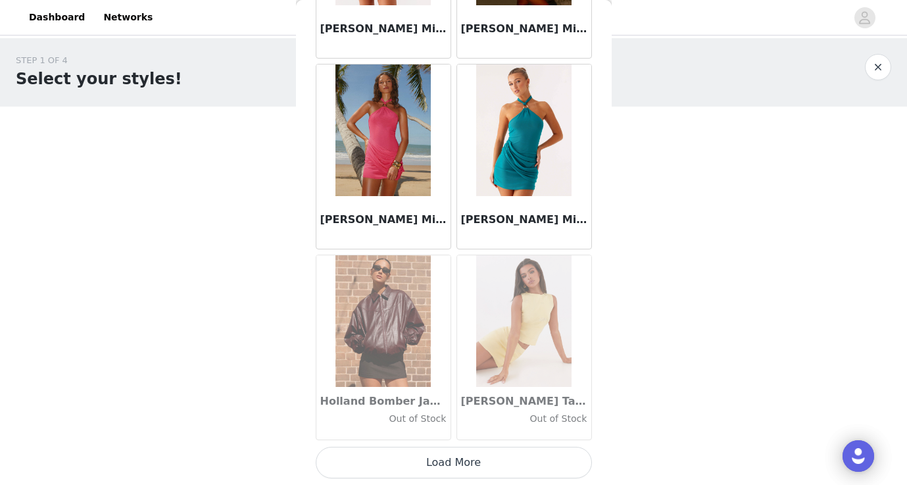
click at [470, 464] on button "Load More" at bounding box center [454, 463] width 276 height 32
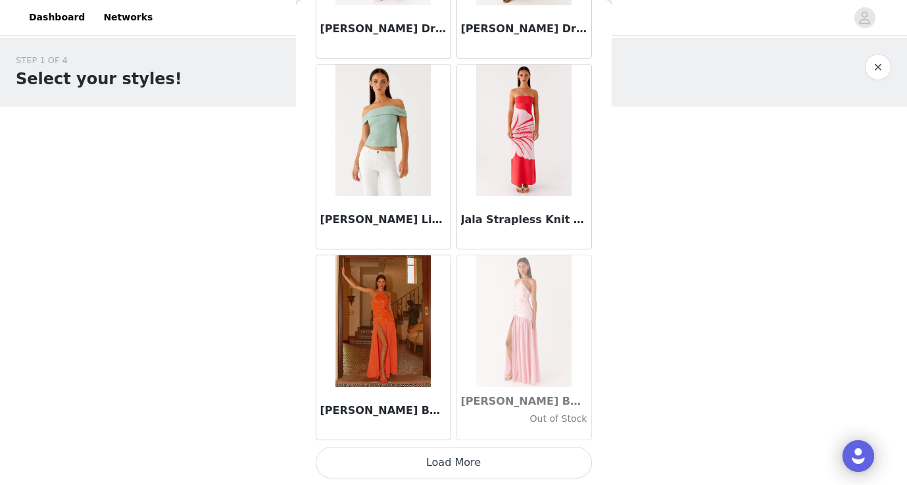
click at [473, 461] on button "Load More" at bounding box center [454, 463] width 276 height 32
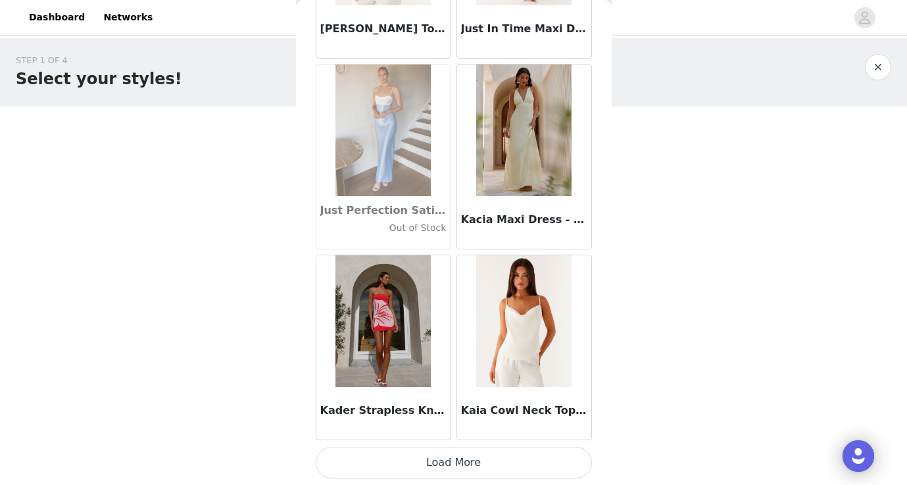
scroll to position [35855, 0]
click at [446, 464] on button "Load More" at bounding box center [454, 463] width 276 height 32
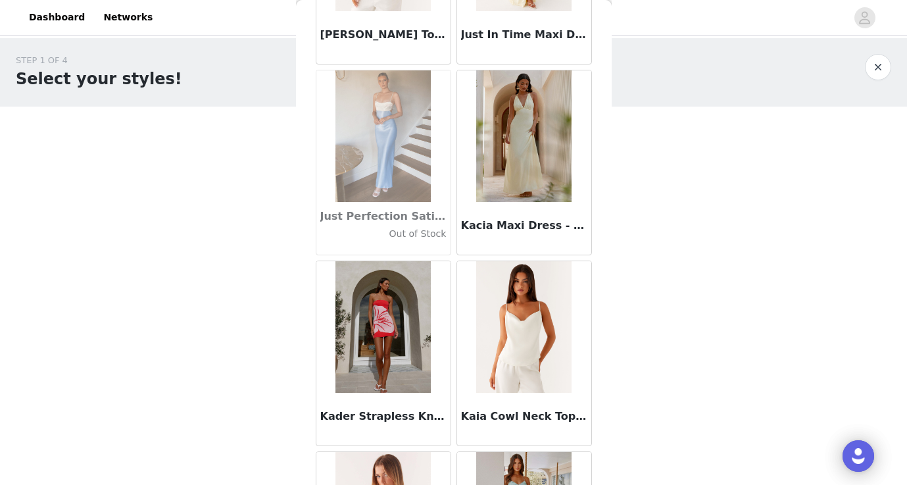
scroll to position [0, 0]
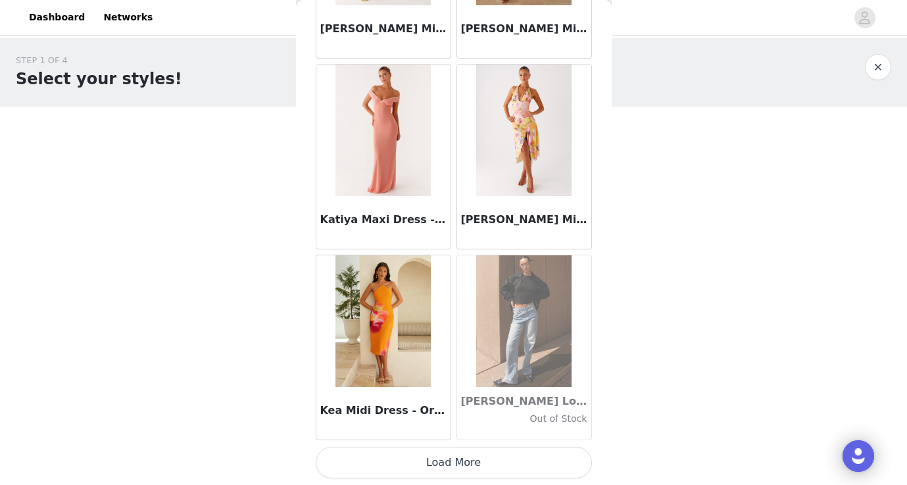
click at [442, 457] on button "Load More" at bounding box center [454, 463] width 276 height 32
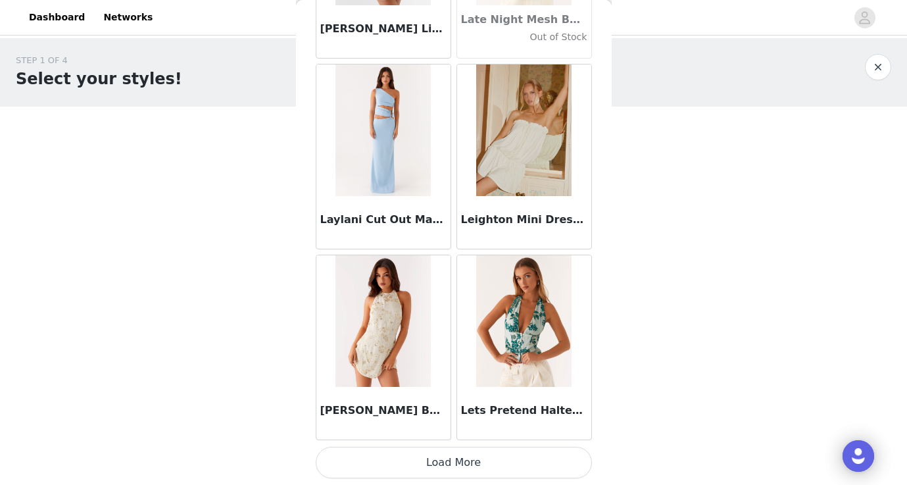
click at [442, 457] on button "Load More" at bounding box center [454, 463] width 276 height 32
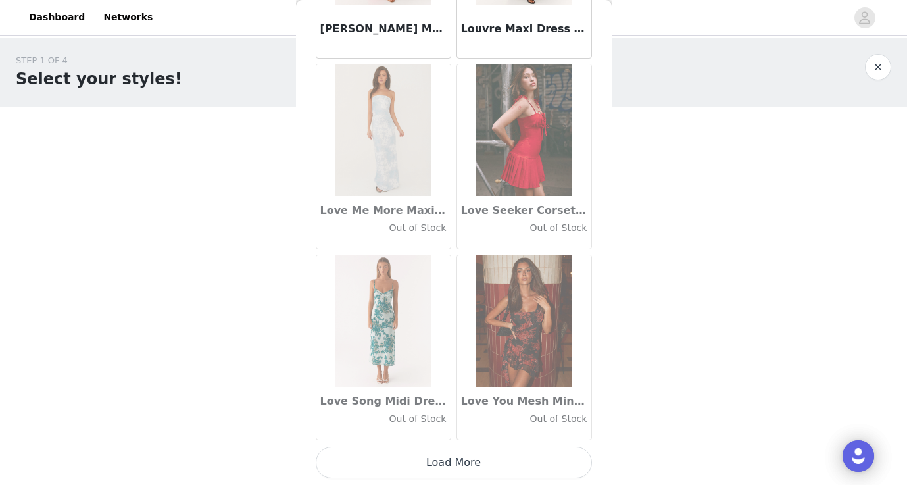
click at [443, 457] on button "Load More" at bounding box center [454, 463] width 276 height 32
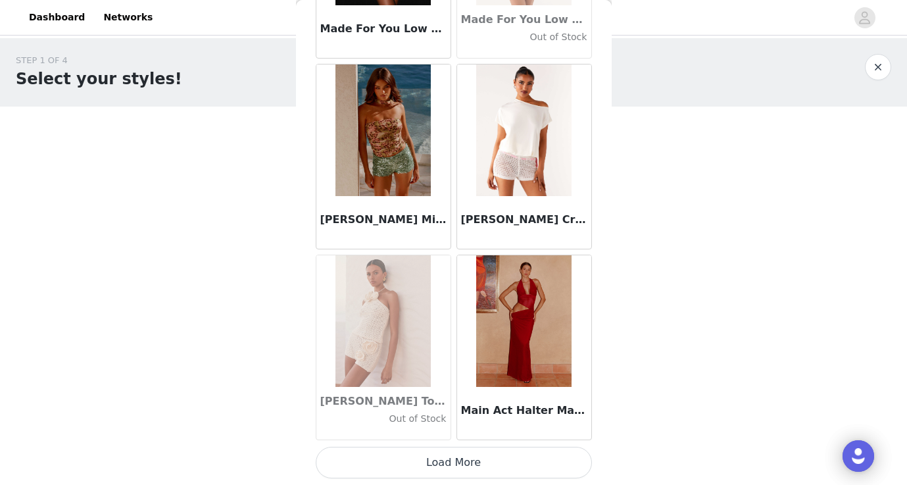
click at [446, 469] on button "Load More" at bounding box center [454, 463] width 276 height 32
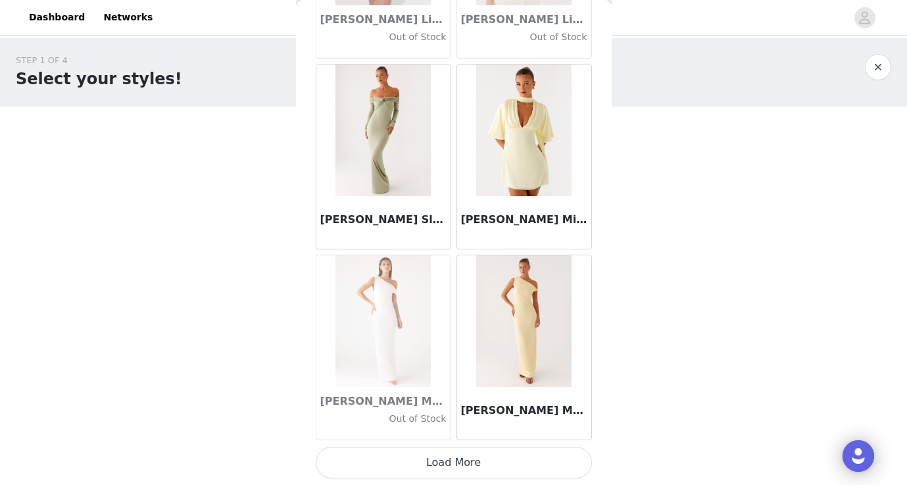
scroll to position [45391, 0]
click at [459, 461] on button "Load More" at bounding box center [454, 463] width 276 height 32
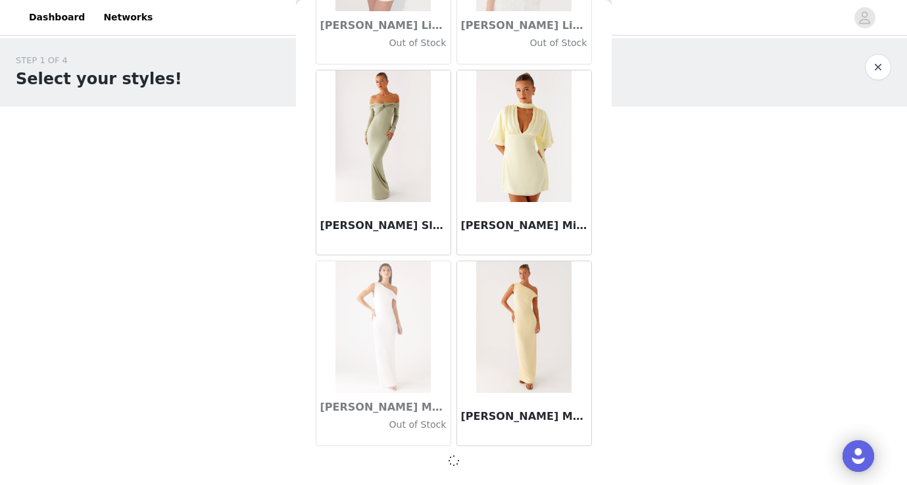
scroll to position [45385, 0]
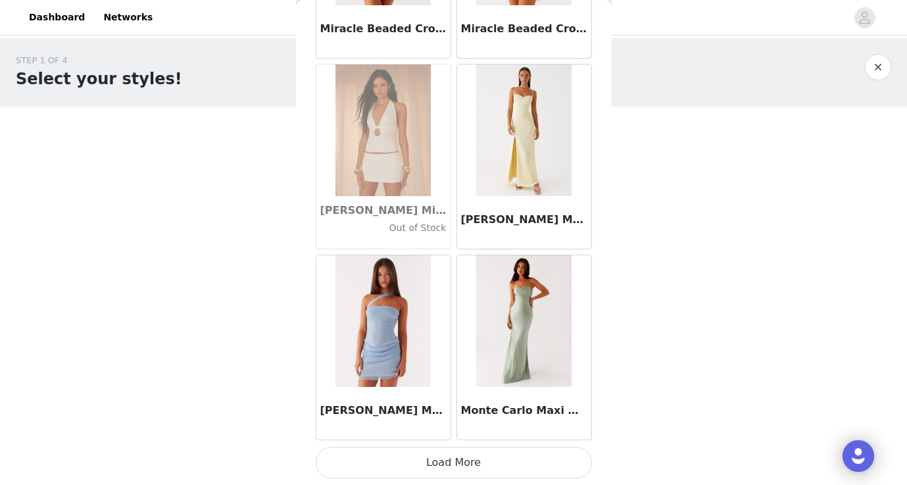
click at [450, 454] on button "Load More" at bounding box center [454, 463] width 276 height 32
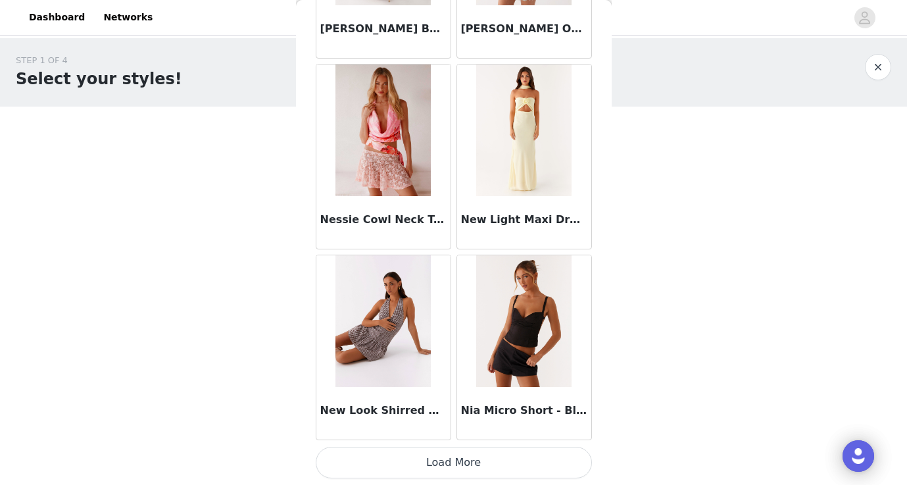
scroll to position [49205, 0]
click at [464, 470] on button "Load More" at bounding box center [454, 463] width 276 height 32
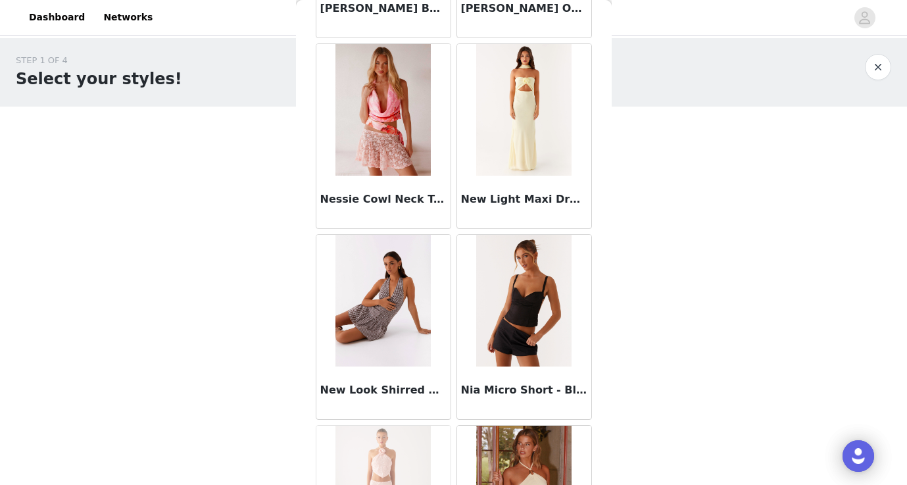
scroll to position [49256, 0]
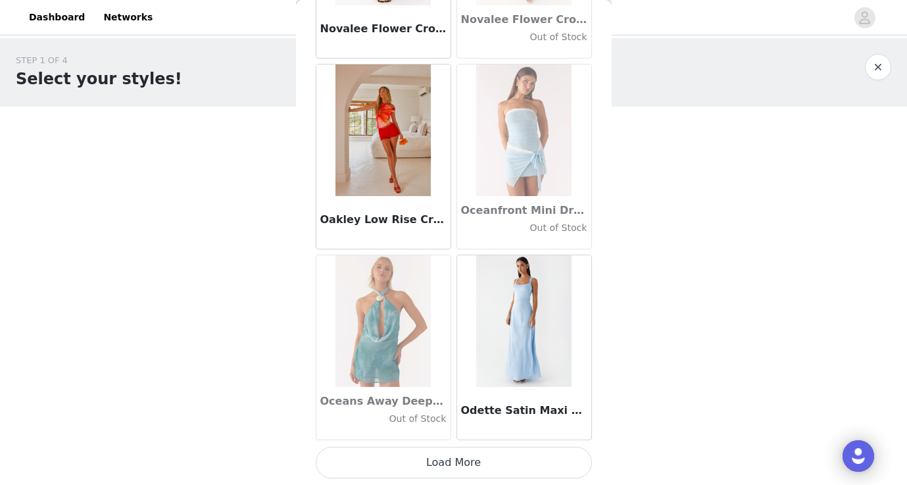
click at [467, 461] on button "Load More" at bounding box center [454, 463] width 276 height 32
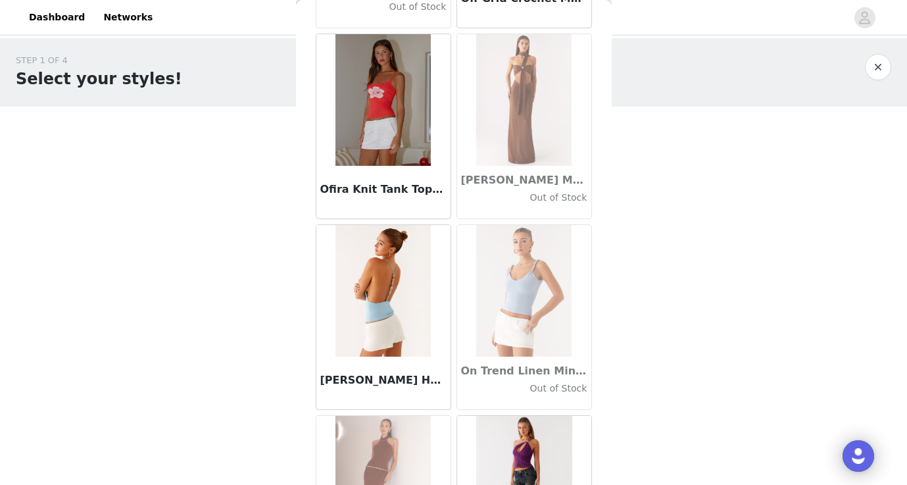
scroll to position [52843, 0]
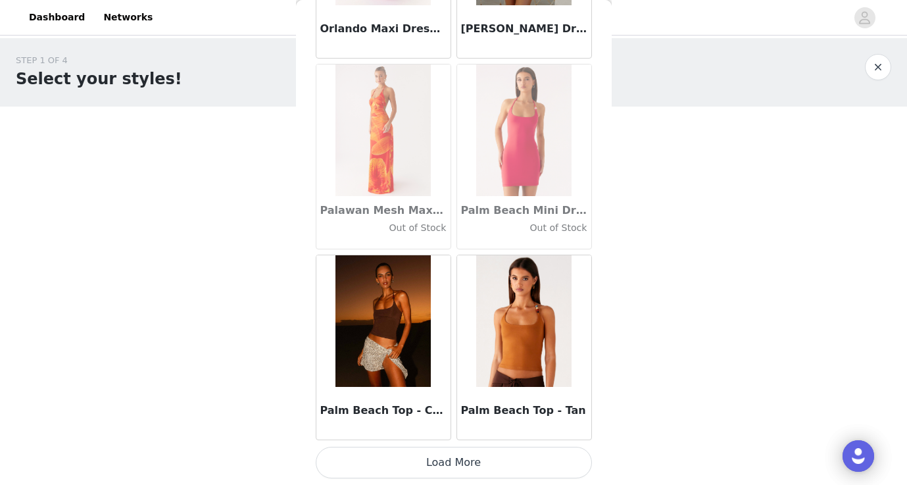
click at [467, 461] on button "Load More" at bounding box center [454, 463] width 276 height 32
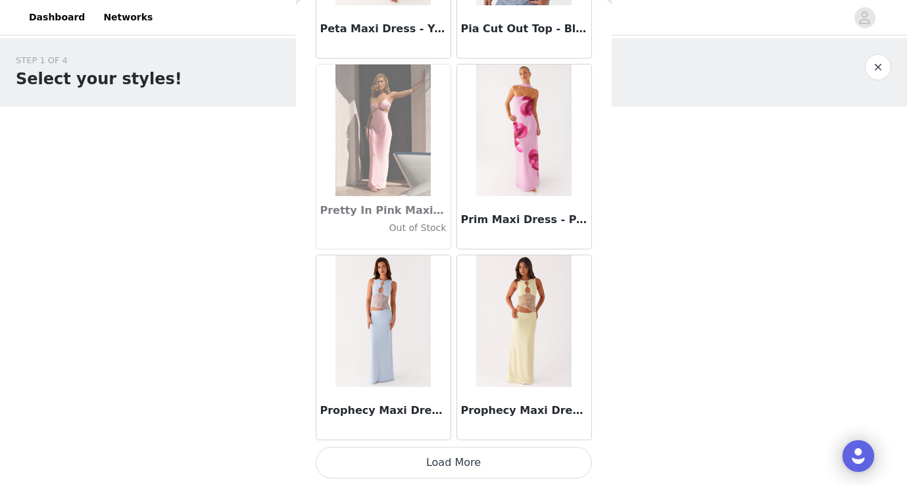
scroll to position [0, 0]
click at [470, 466] on button "Load More" at bounding box center [454, 463] width 276 height 32
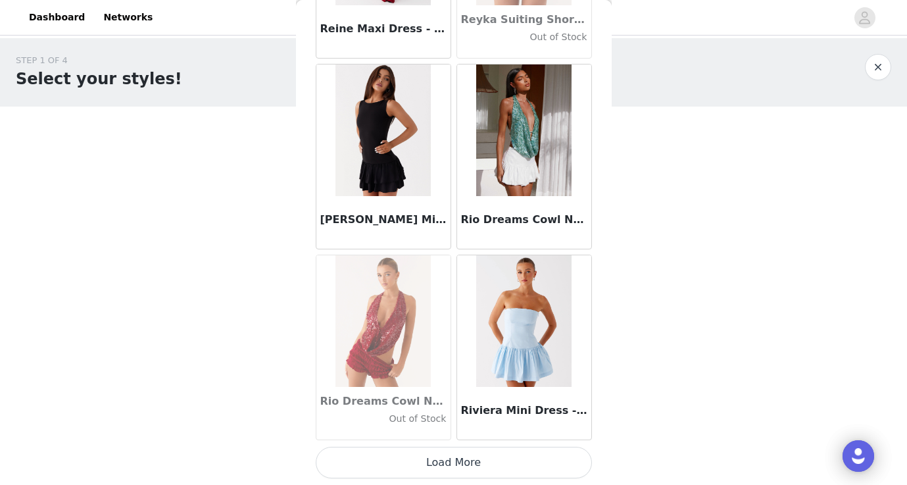
click at [469, 460] on button "Load More" at bounding box center [454, 463] width 276 height 32
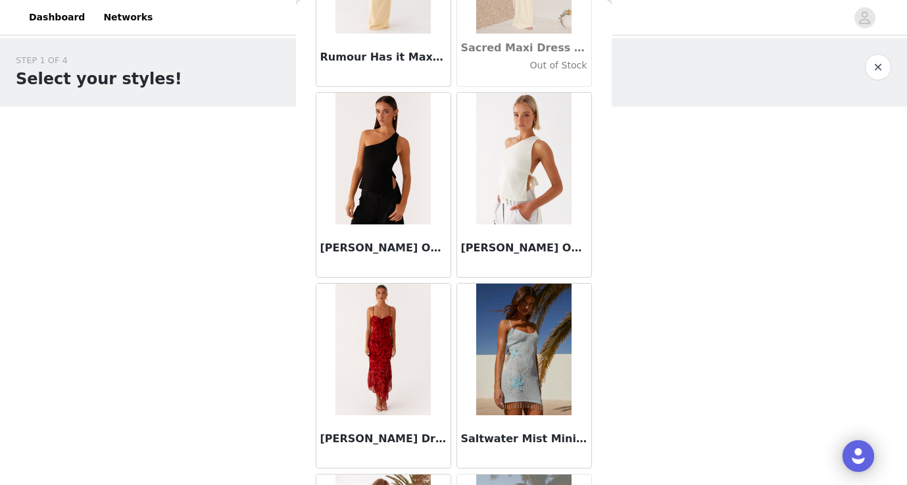
scroll to position [58587, 0]
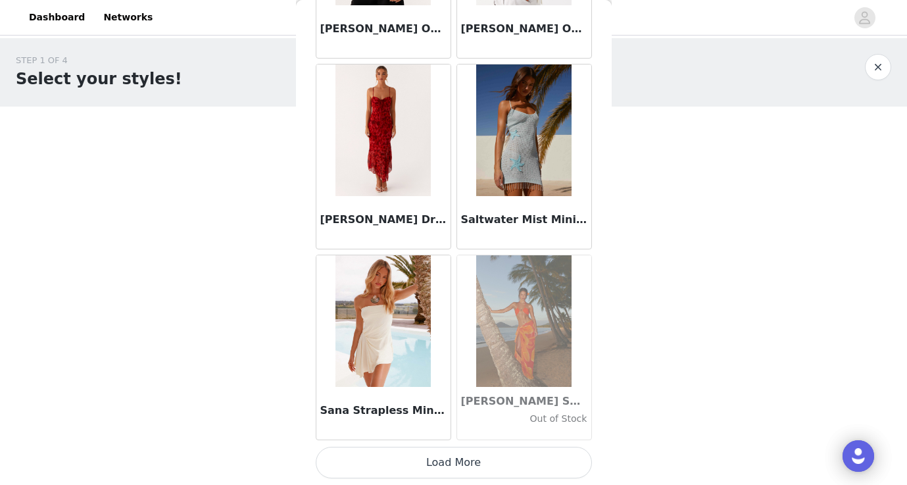
click at [477, 460] on button "Load More" at bounding box center [454, 463] width 276 height 32
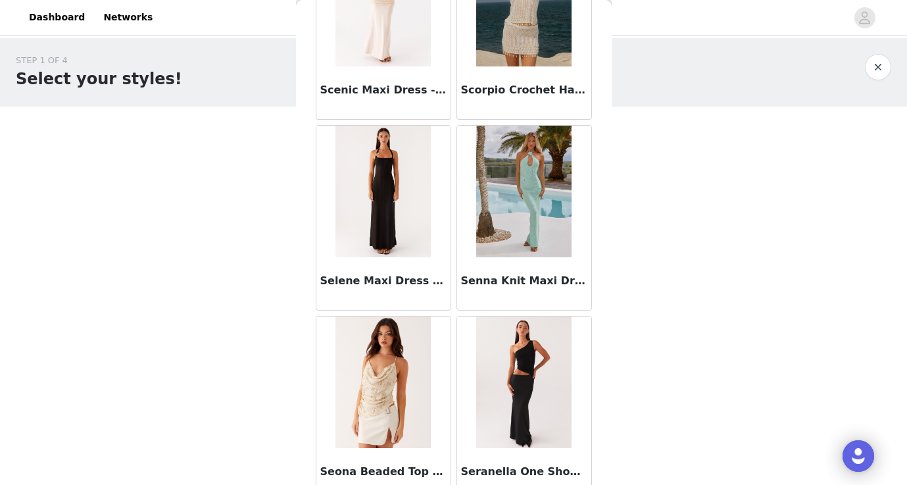
scroll to position [59994, 0]
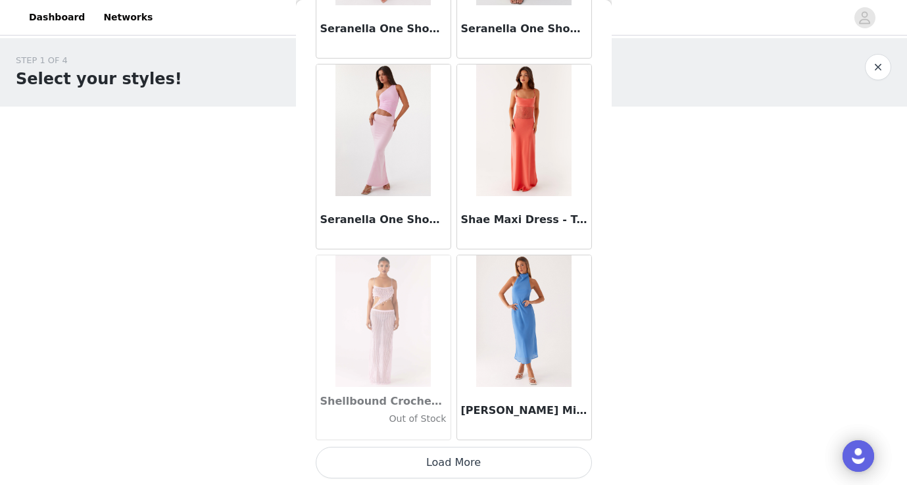
click at [475, 460] on button "Load More" at bounding box center [454, 463] width 276 height 32
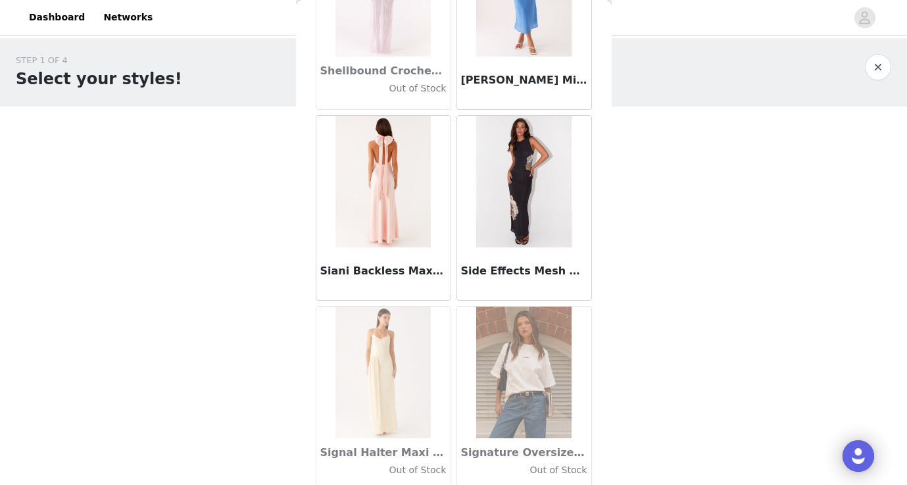
scroll to position [61010, 0]
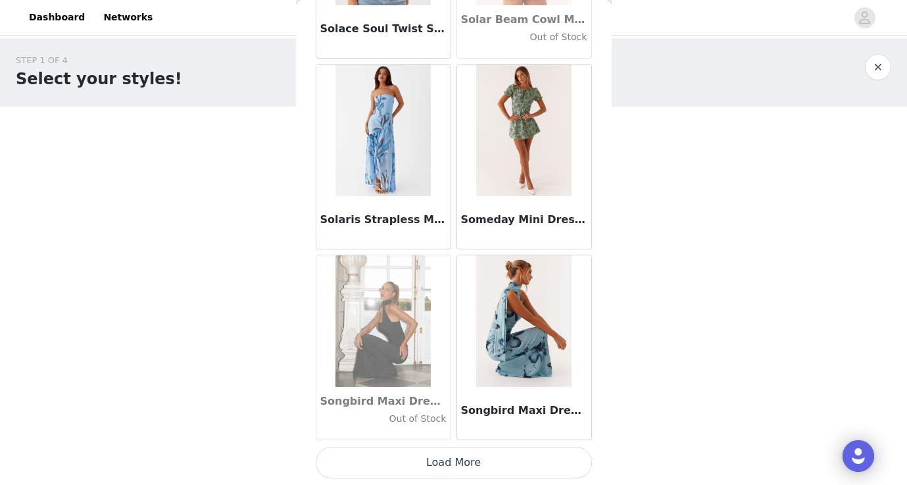
click at [481, 457] on button "Load More" at bounding box center [454, 463] width 276 height 32
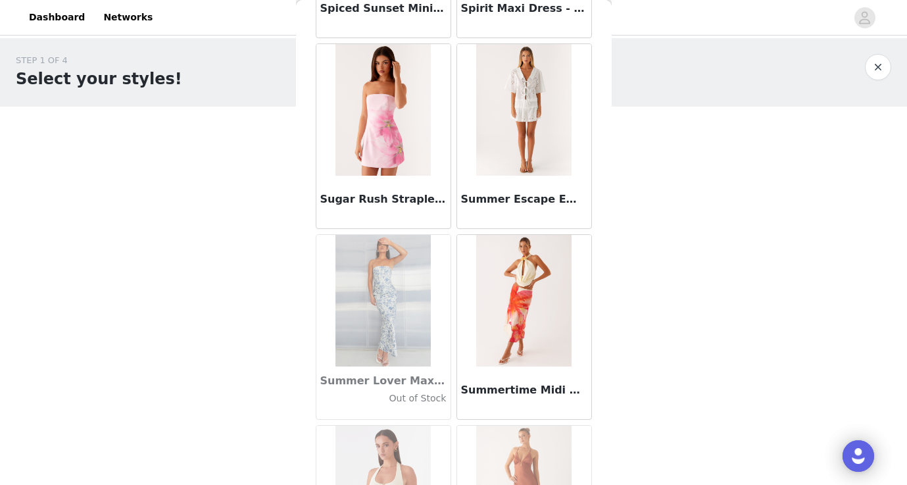
scroll to position [63847, 0]
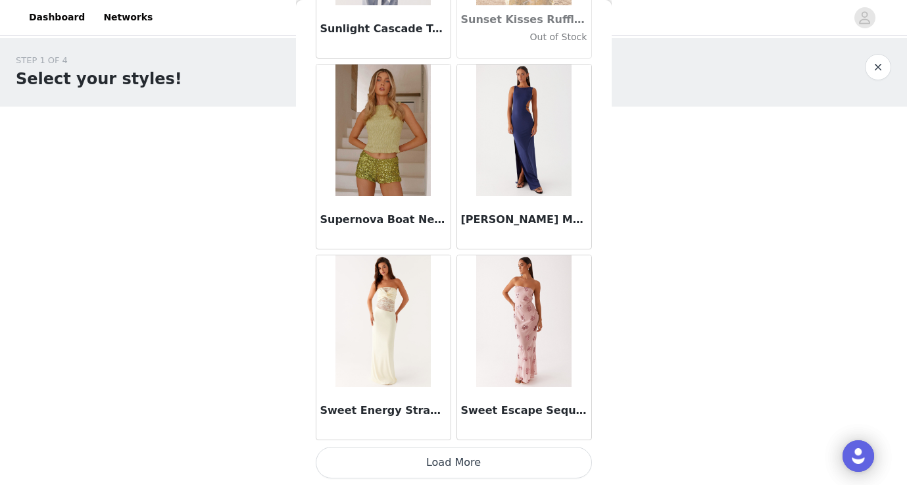
click at [476, 464] on button "Load More" at bounding box center [454, 463] width 276 height 32
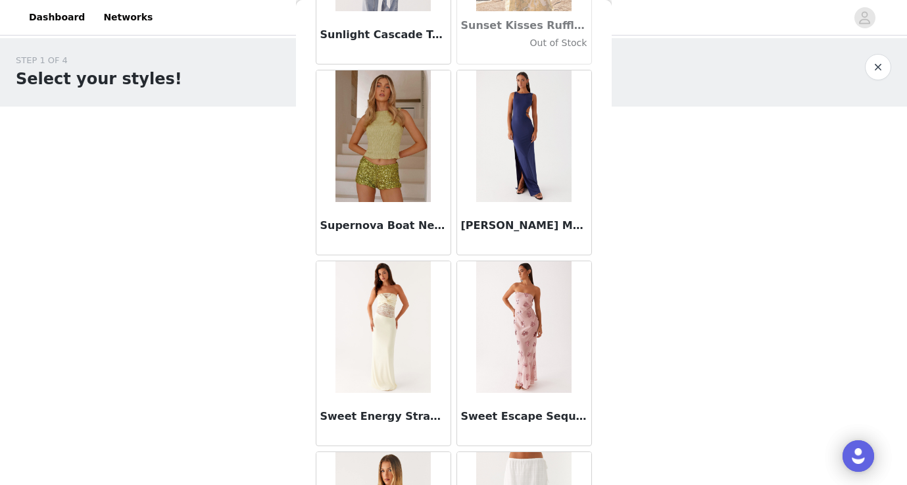
scroll to position [0, 0]
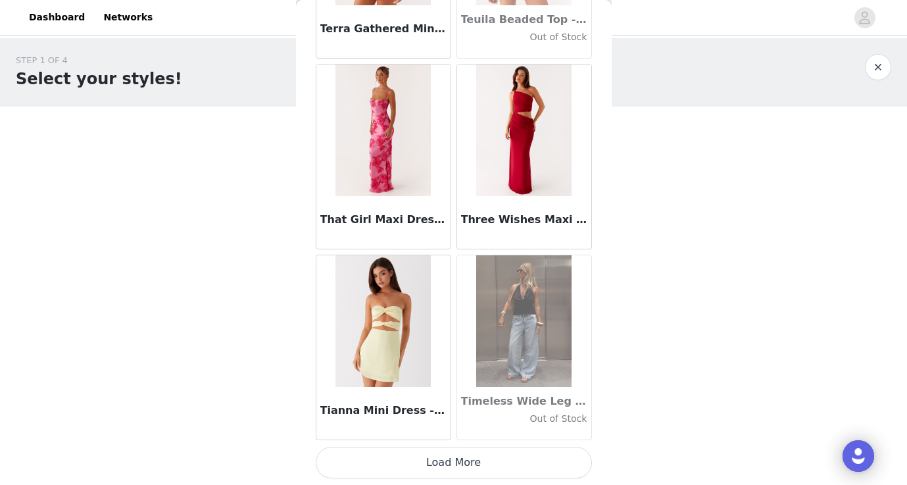
click at [481, 458] on button "Load More" at bounding box center [454, 463] width 276 height 32
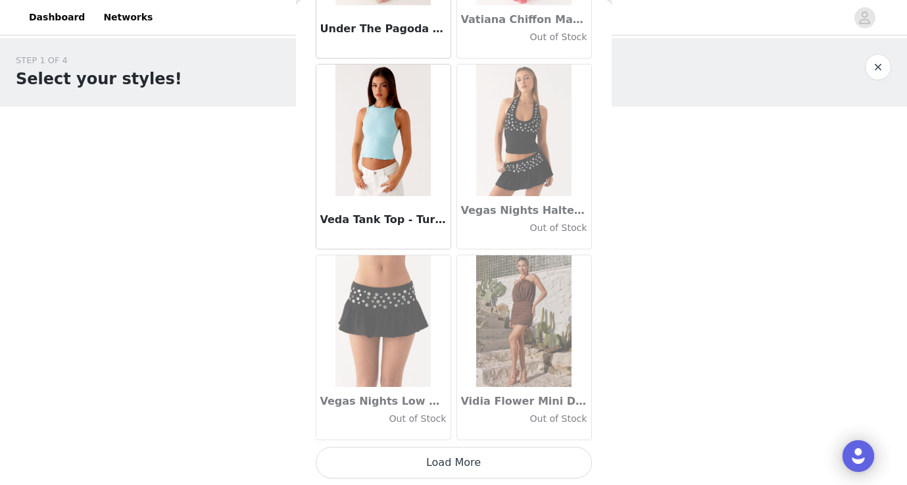
click at [483, 459] on button "Load More" at bounding box center [454, 463] width 276 height 32
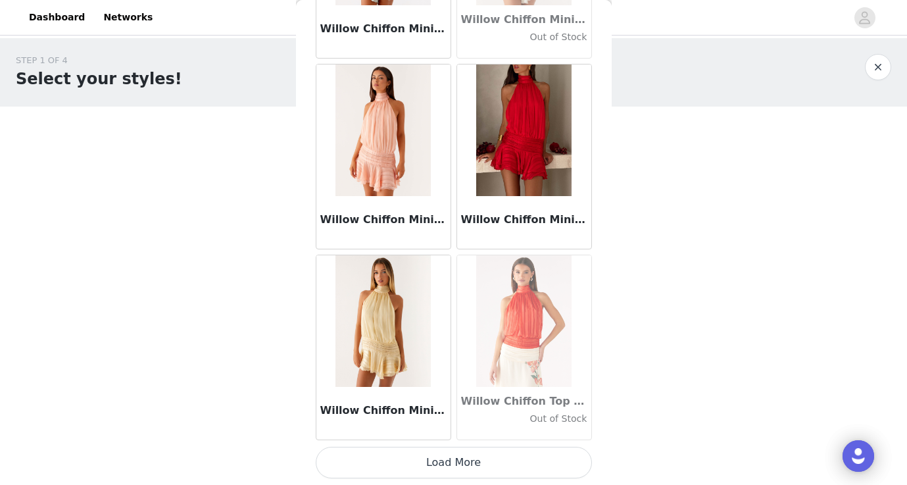
click at [474, 463] on button "Load More" at bounding box center [454, 463] width 276 height 32
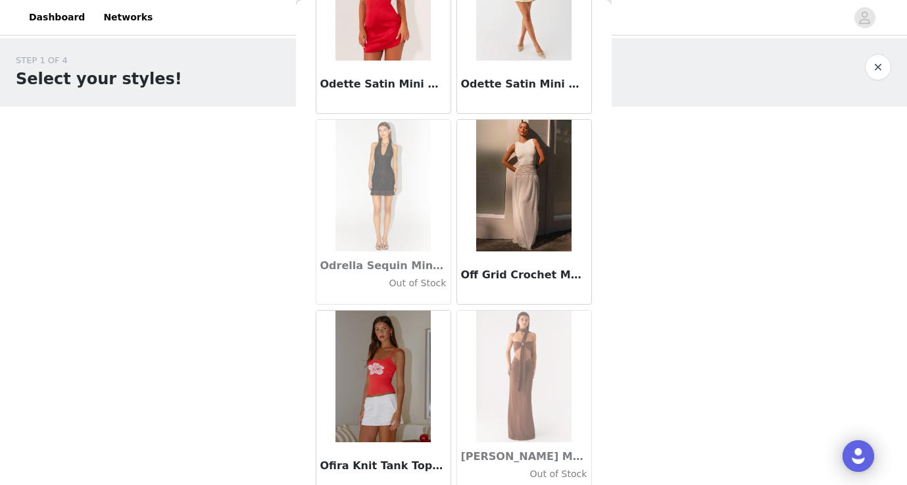
scroll to position [52014, 0]
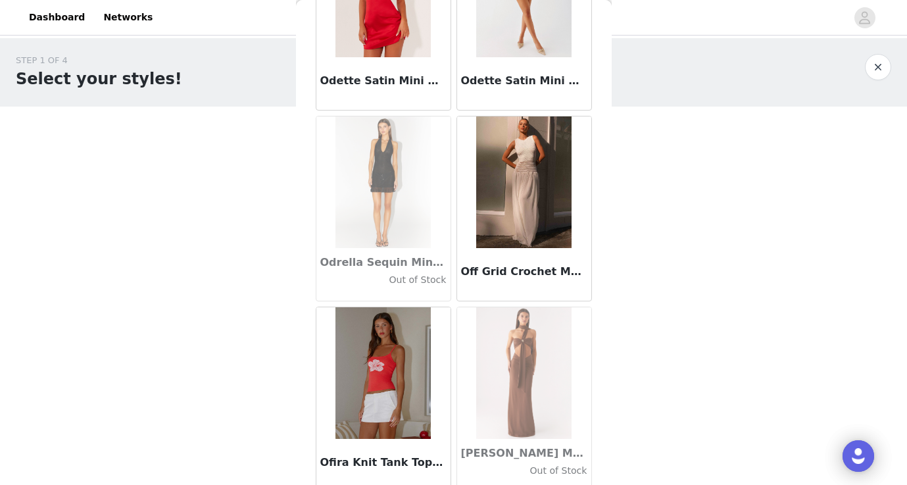
click at [393, 377] on img at bounding box center [382, 373] width 95 height 132
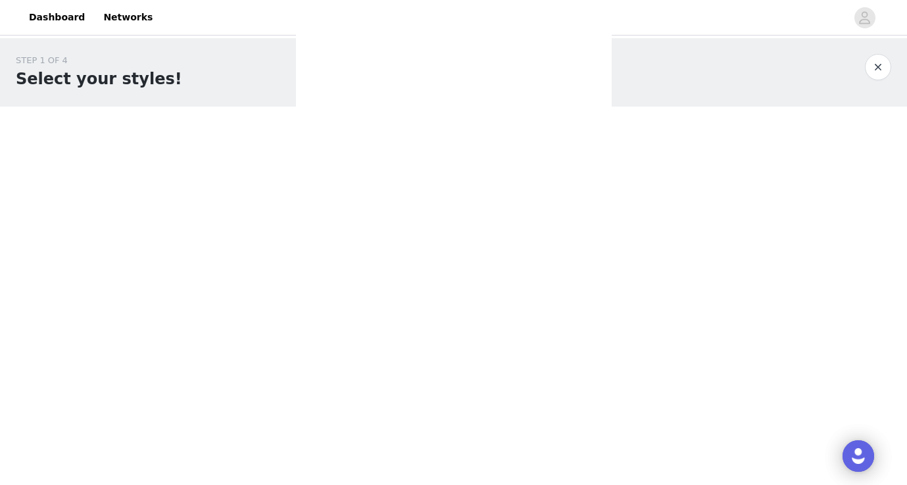
scroll to position [0, 0]
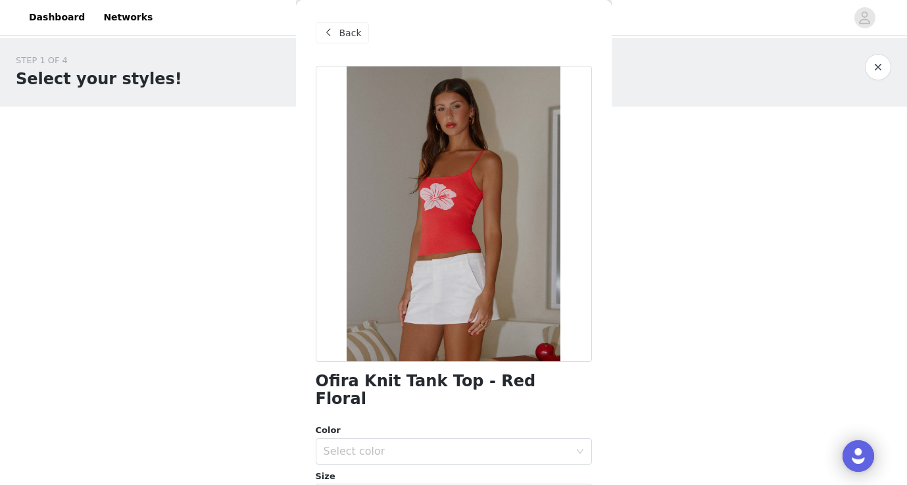
click at [350, 39] on span "Back" at bounding box center [350, 33] width 22 height 14
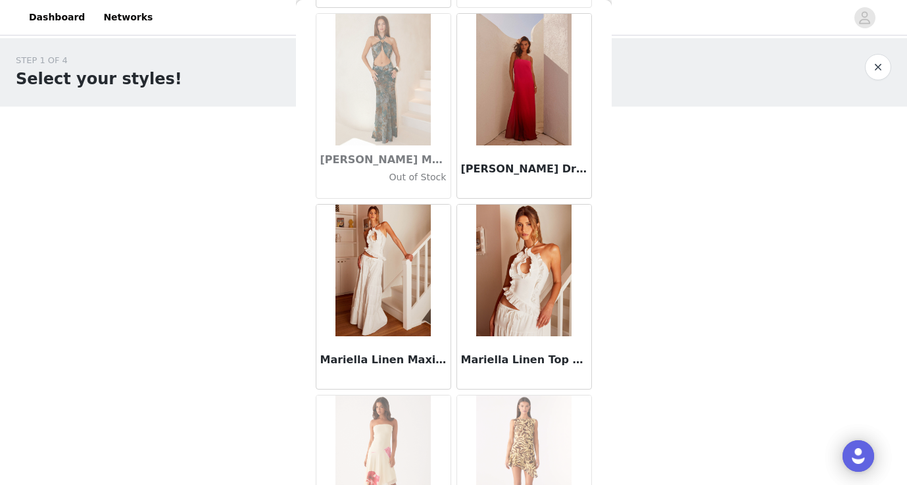
scroll to position [44784, 0]
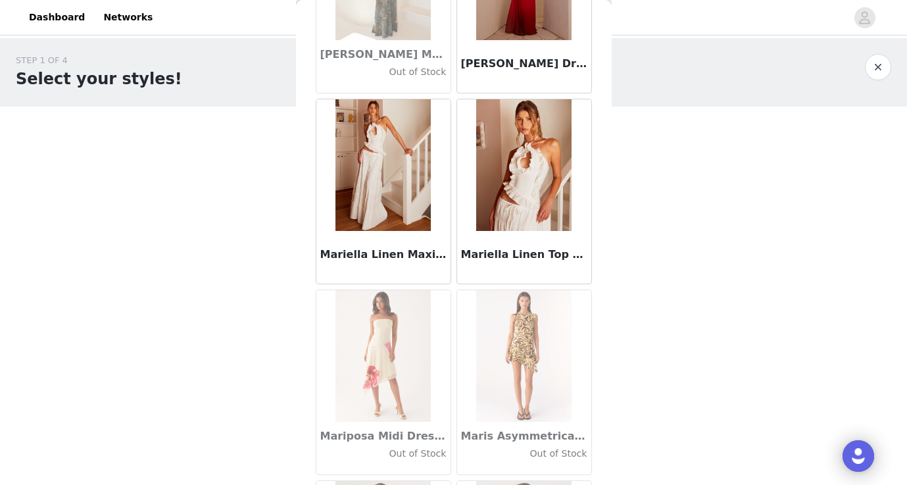
click at [385, 148] on img at bounding box center [382, 165] width 95 height 132
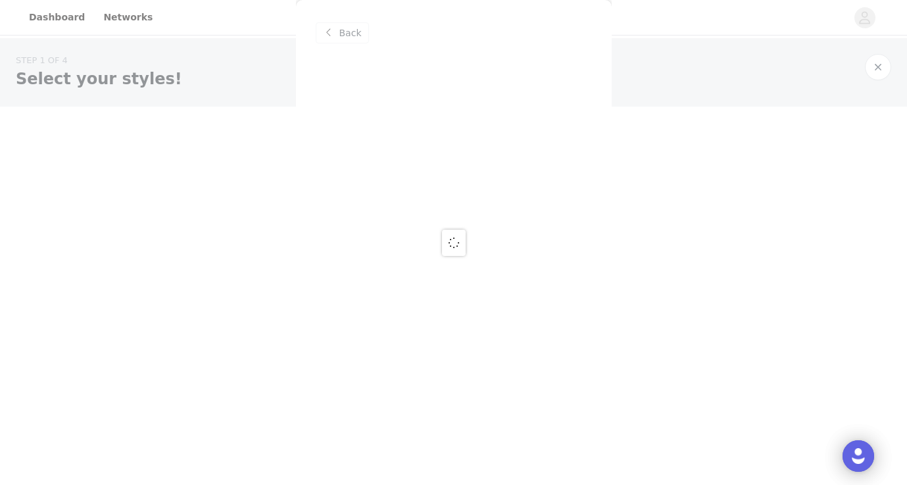
scroll to position [0, 0]
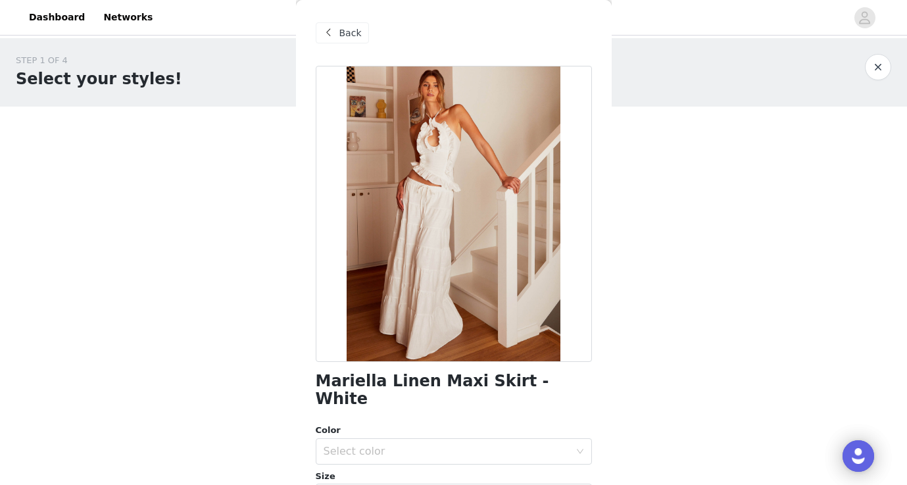
click at [352, 33] on span "Back" at bounding box center [350, 33] width 22 height 14
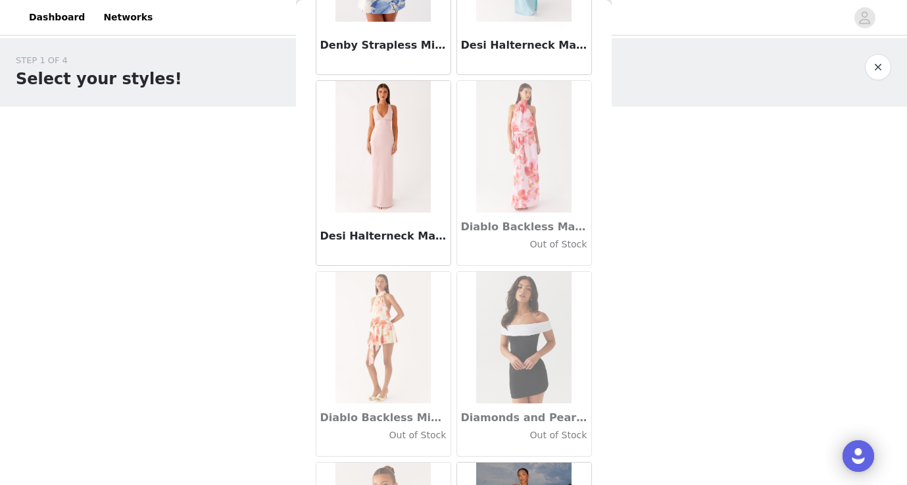
scroll to position [20398, 0]
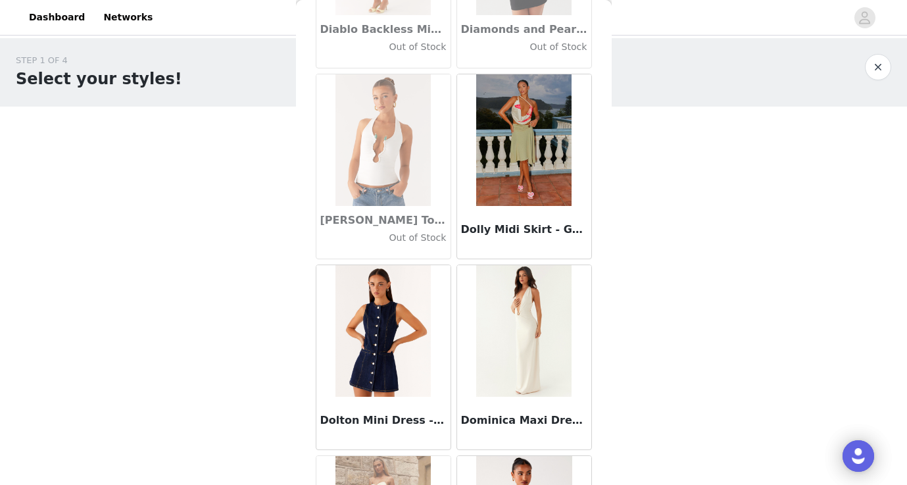
click at [608, 141] on div "Back Aamari Maxi Dress - Red [PERSON_NAME] Mini Dress - Midnight Bloom Out of S…" at bounding box center [454, 242] width 316 height 485
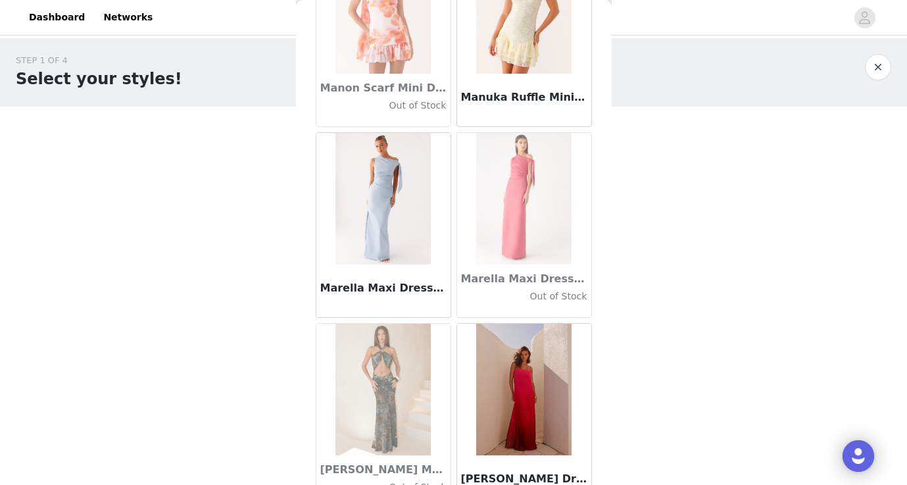
scroll to position [44313, 0]
